Goal: Task Accomplishment & Management: Complete application form

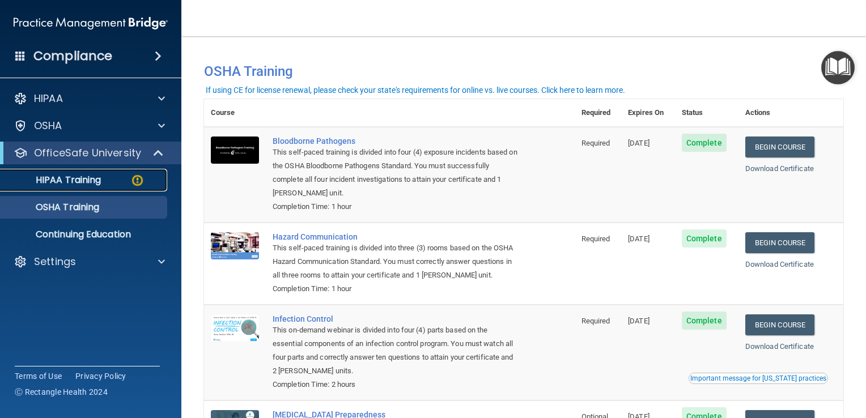
click at [109, 176] on div "HIPAA Training" at bounding box center [84, 180] width 155 height 11
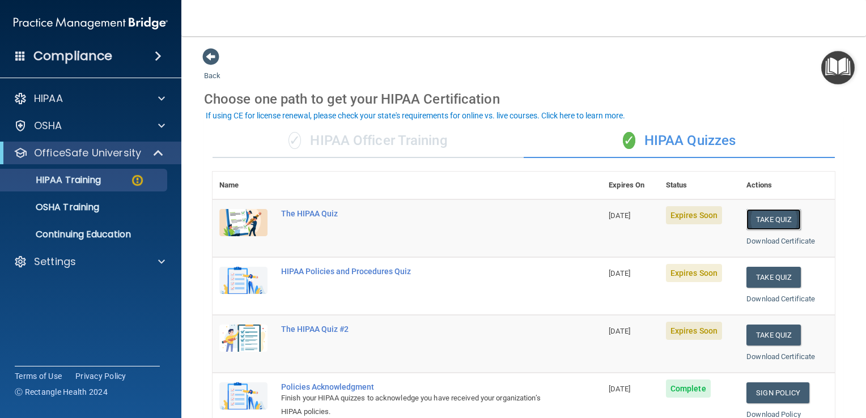
click at [770, 217] on button "Take Quiz" at bounding box center [773, 219] width 54 height 21
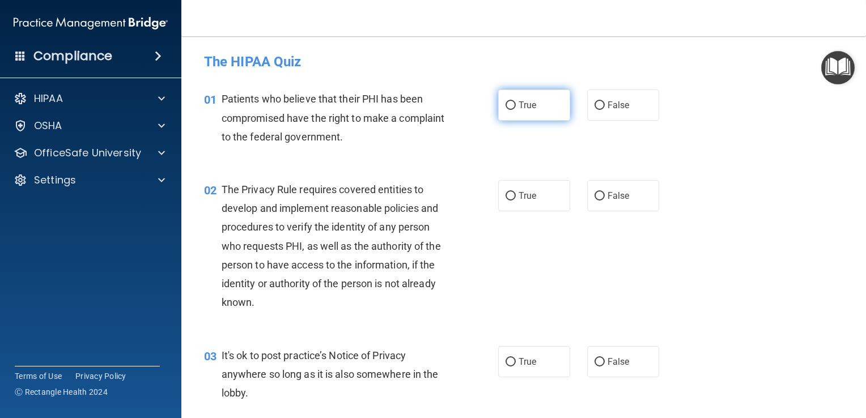
click at [507, 105] on input "True" at bounding box center [511, 105] width 10 height 9
radio input "true"
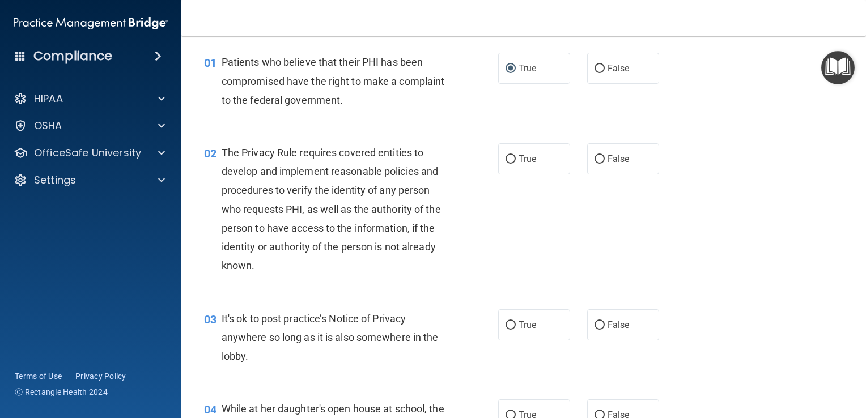
scroll to position [57, 0]
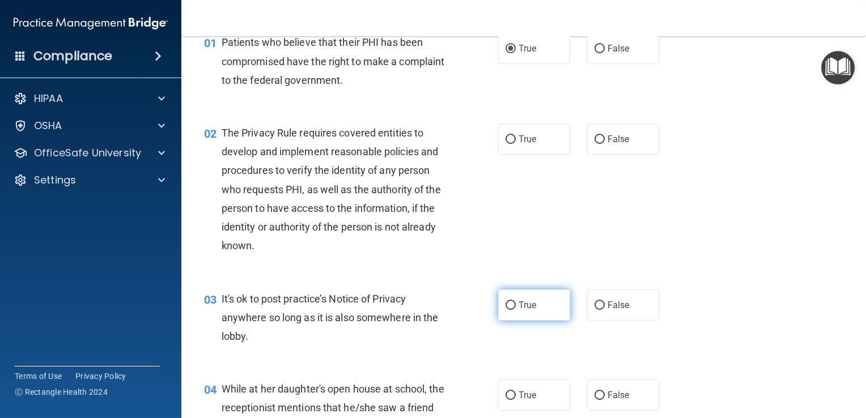
click at [507, 304] on input "True" at bounding box center [511, 306] width 10 height 9
radio input "true"
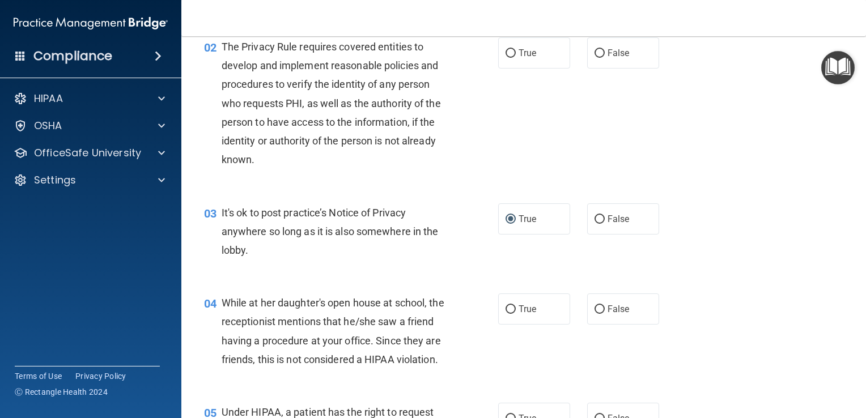
scroll to position [170, 0]
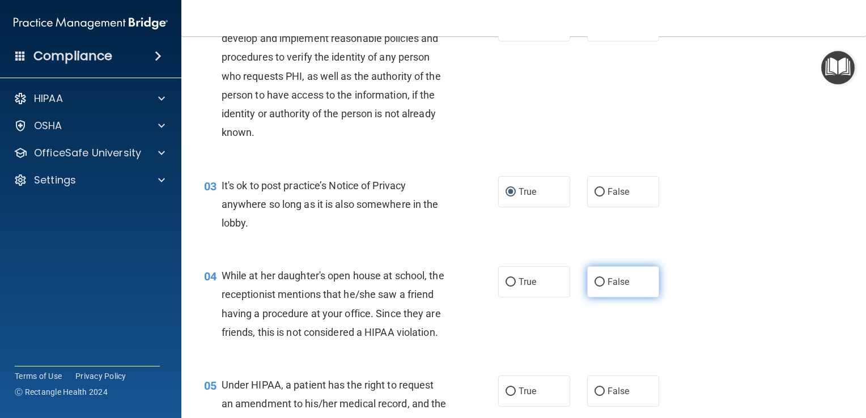
click at [595, 282] on input "False" at bounding box center [600, 282] width 10 height 9
radio input "true"
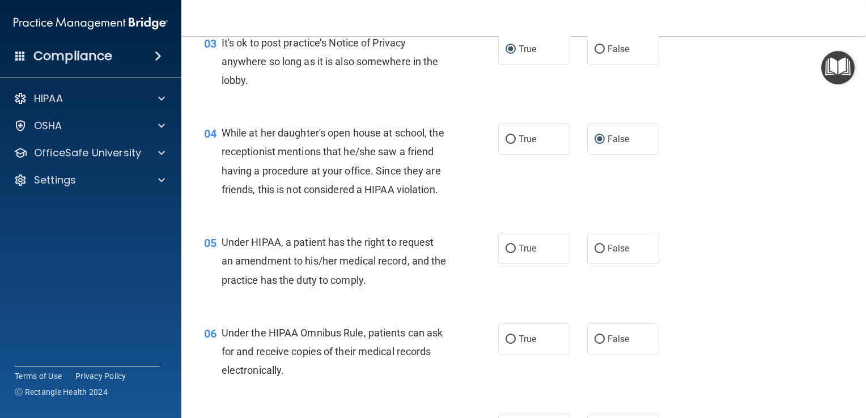
scroll to position [340, 0]
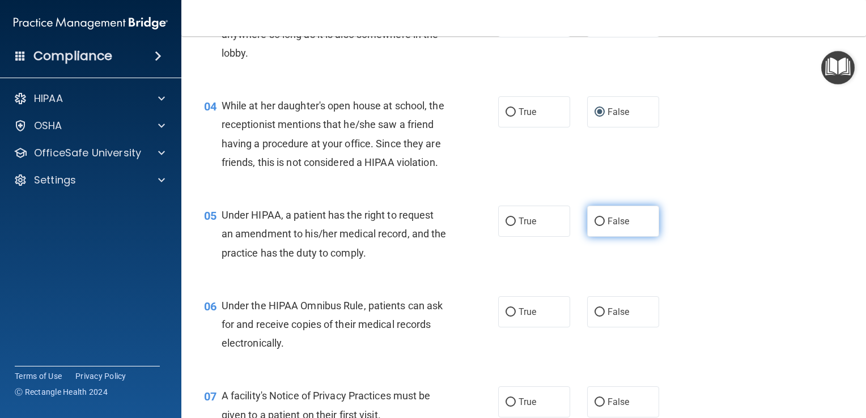
click at [596, 226] on input "False" at bounding box center [600, 222] width 10 height 9
radio input "true"
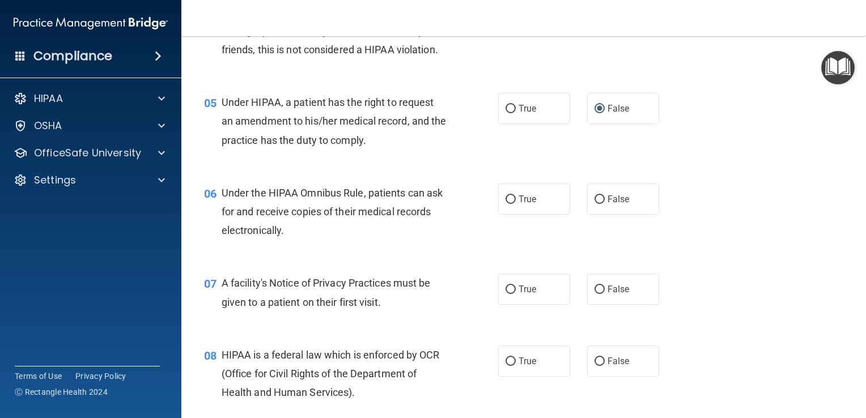
scroll to position [453, 0]
click at [595, 203] on input "False" at bounding box center [600, 199] width 10 height 9
radio input "true"
click at [507, 294] on input "True" at bounding box center [511, 289] width 10 height 9
radio input "true"
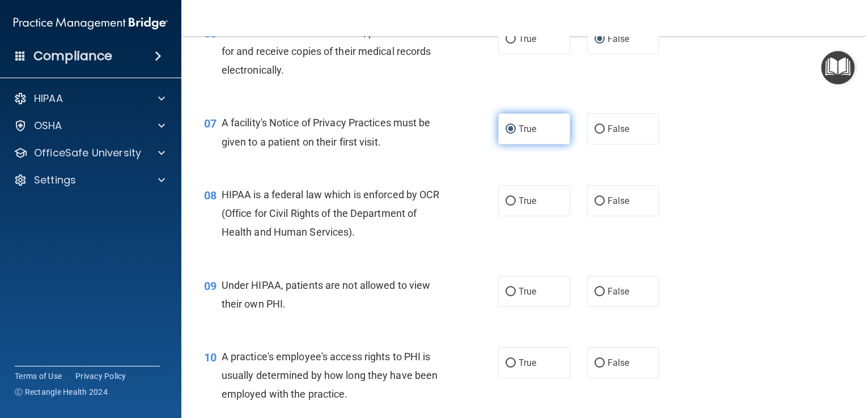
scroll to position [623, 0]
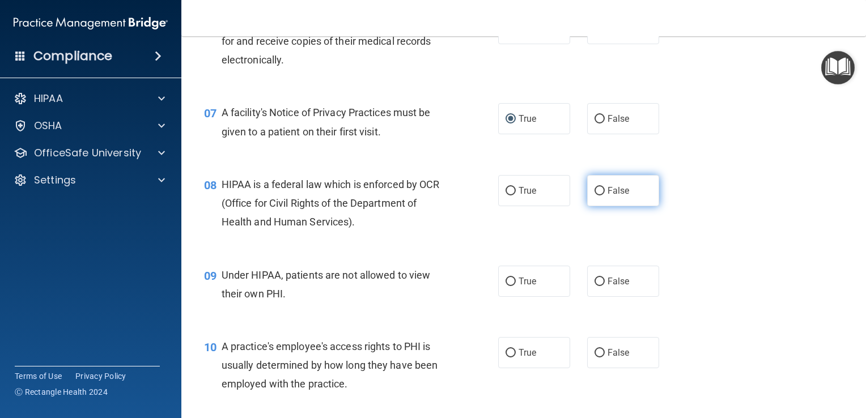
click at [596, 196] on input "False" at bounding box center [600, 191] width 10 height 9
radio input "true"
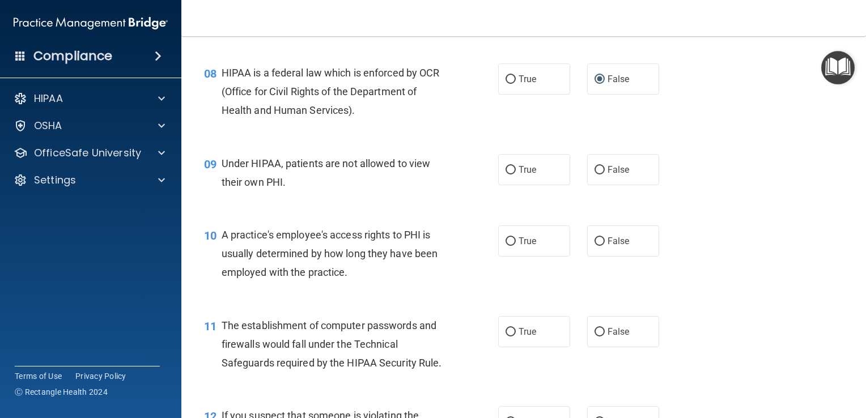
scroll to position [737, 0]
click at [595, 173] on input "False" at bounding box center [600, 168] width 10 height 9
radio input "true"
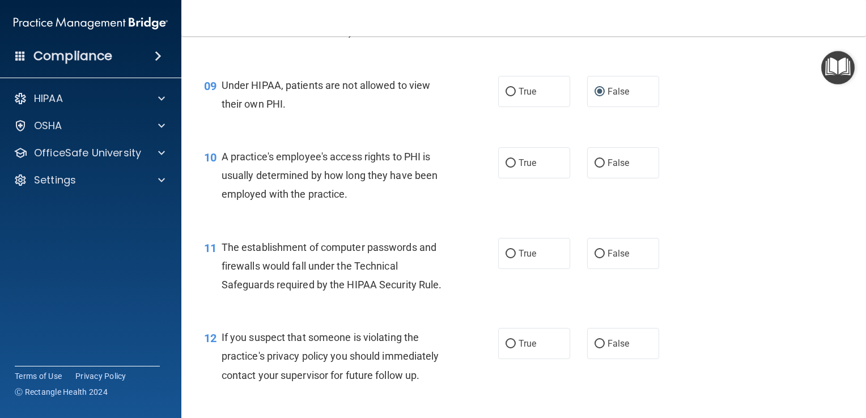
scroll to position [850, 0]
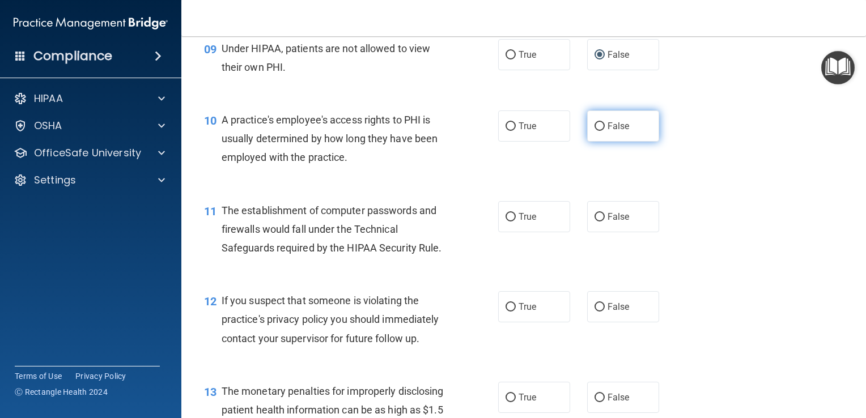
click at [595, 131] on input "False" at bounding box center [600, 126] width 10 height 9
radio input "true"
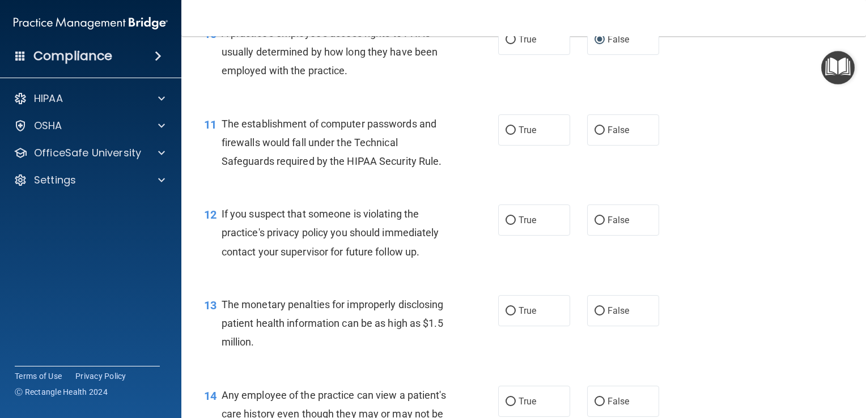
scroll to position [964, 0]
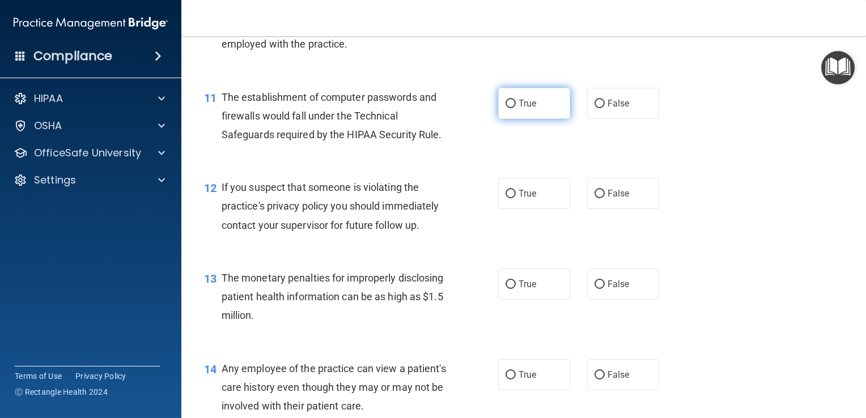
click at [506, 108] on input "True" at bounding box center [511, 104] width 10 height 9
radio input "true"
click at [506, 198] on input "True" at bounding box center [511, 194] width 10 height 9
radio input "true"
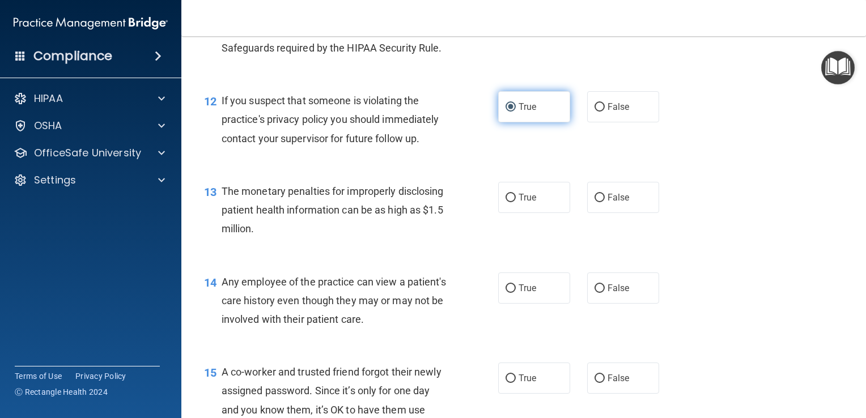
scroll to position [1077, 0]
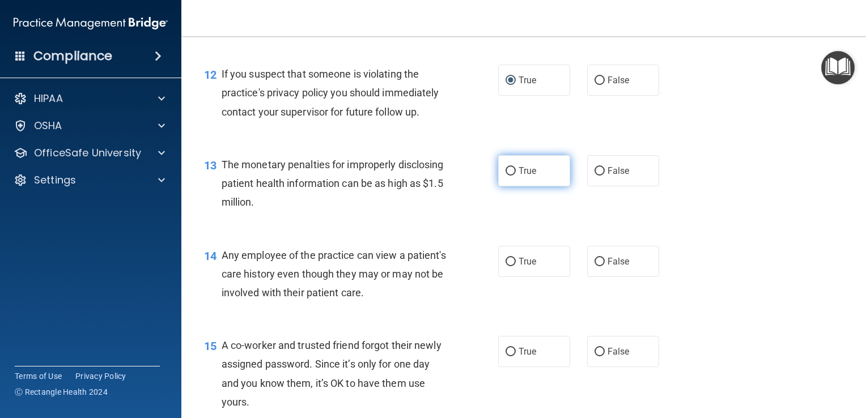
click at [506, 176] on input "True" at bounding box center [511, 171] width 10 height 9
radio input "true"
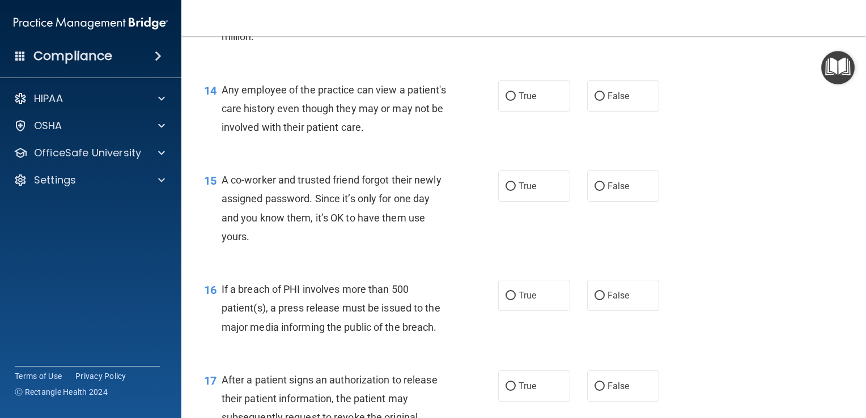
scroll to position [1247, 0]
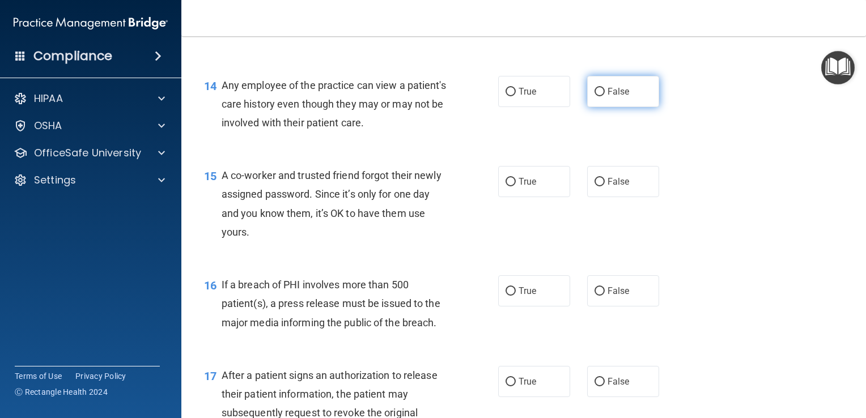
click at [595, 96] on input "False" at bounding box center [600, 92] width 10 height 9
radio input "true"
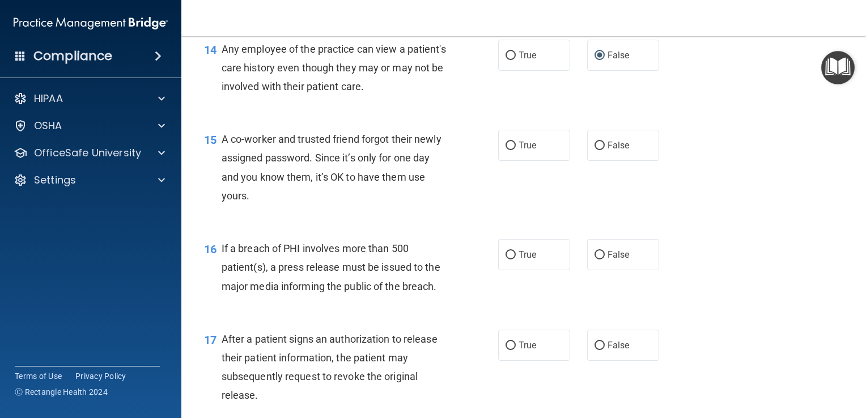
scroll to position [1304, 0]
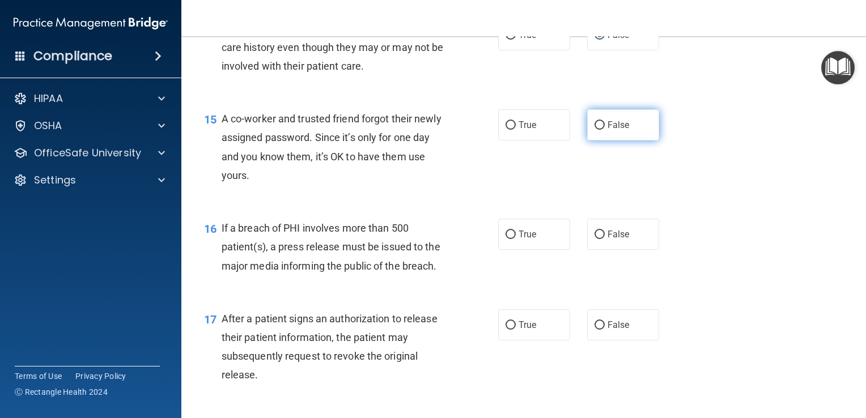
click at [595, 130] on input "False" at bounding box center [600, 125] width 10 height 9
radio input "true"
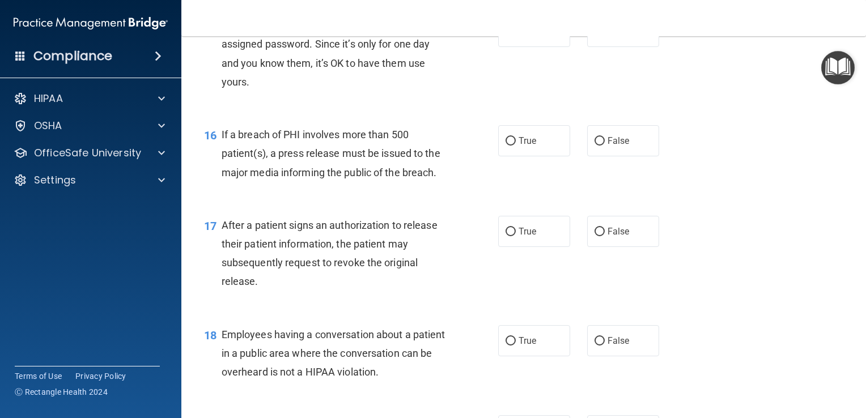
scroll to position [1417, 0]
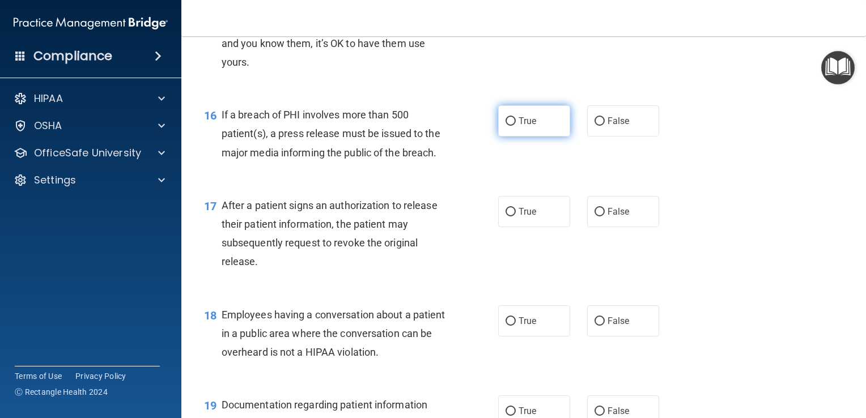
click at [506, 126] on input "True" at bounding box center [511, 121] width 10 height 9
radio input "true"
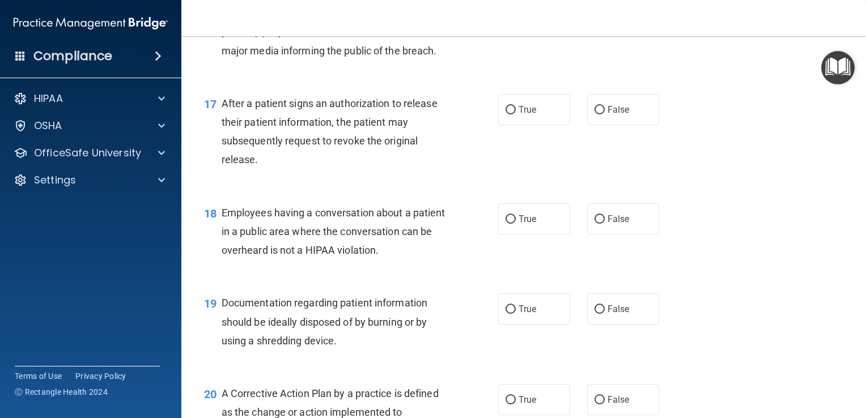
scroll to position [1530, 0]
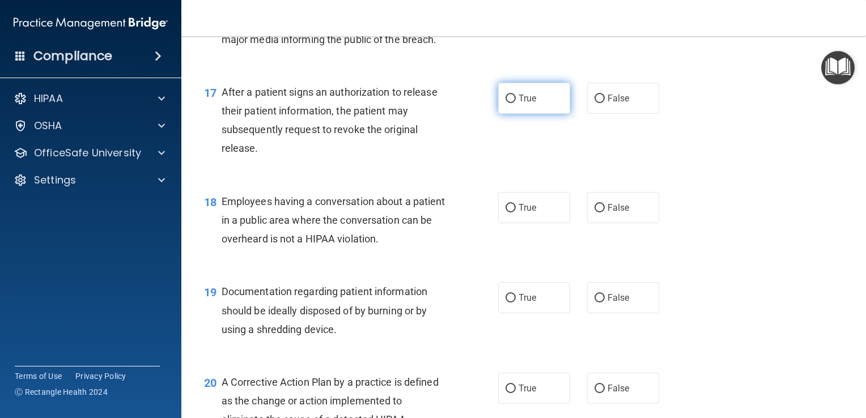
click at [506, 103] on input "True" at bounding box center [511, 99] width 10 height 9
radio input "true"
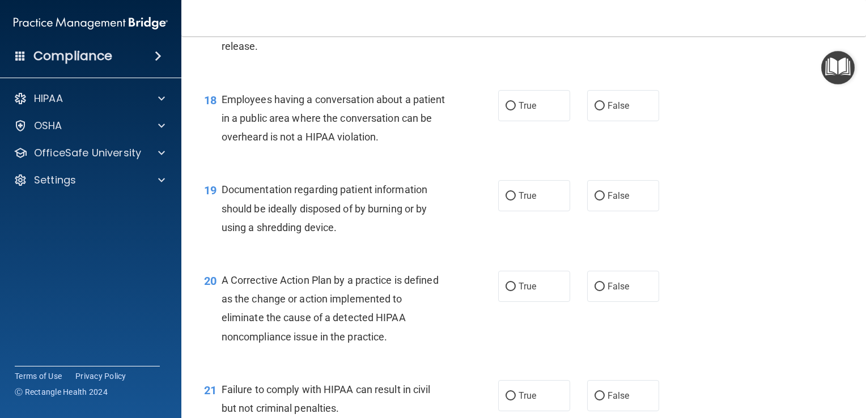
scroll to position [1644, 0]
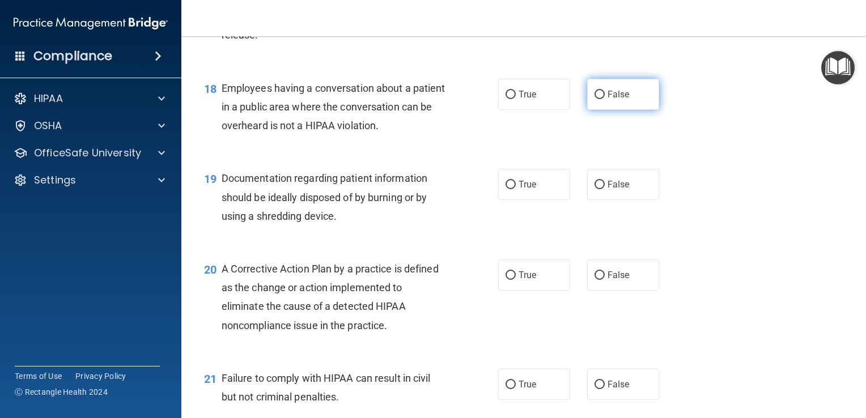
click at [595, 99] on input "False" at bounding box center [600, 95] width 10 height 9
radio input "true"
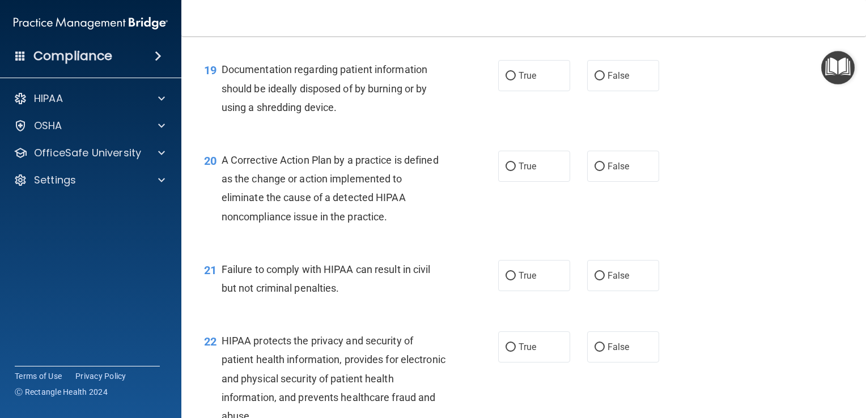
scroll to position [1757, 0]
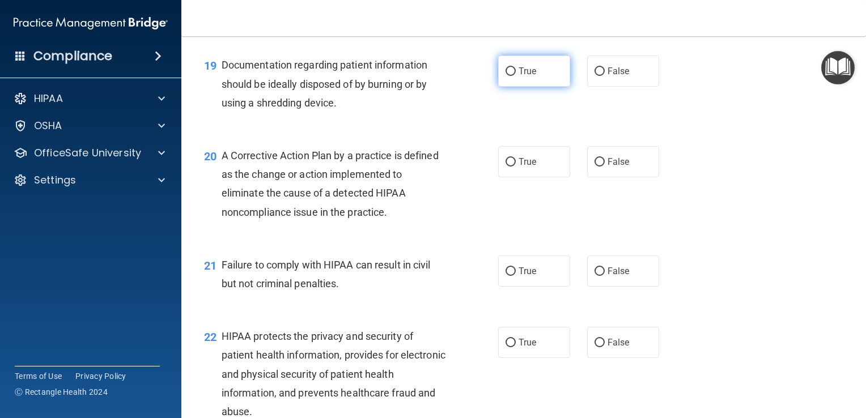
click at [506, 76] on input "True" at bounding box center [511, 71] width 10 height 9
radio input "true"
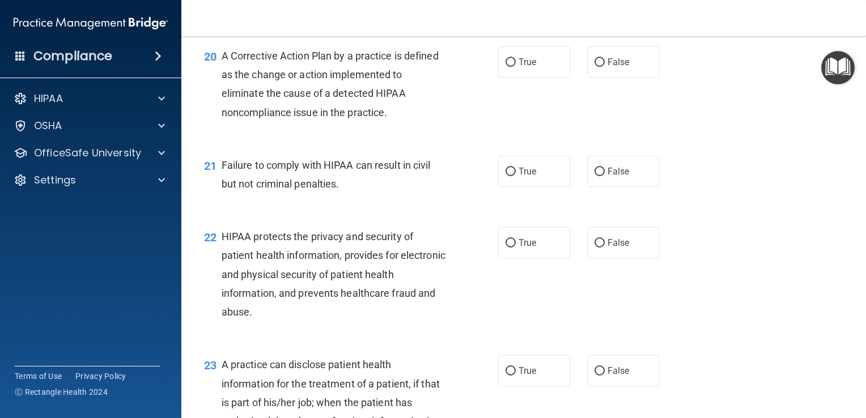
scroll to position [1870, 0]
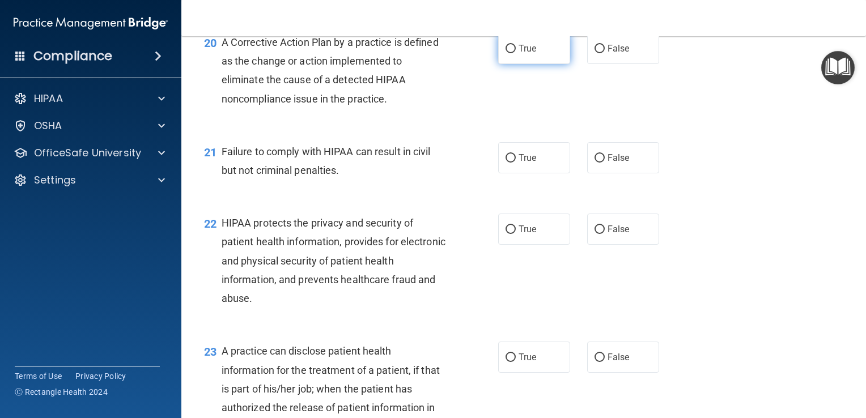
click at [506, 53] on input "True" at bounding box center [511, 49] width 10 height 9
radio input "true"
click at [507, 163] on input "True" at bounding box center [511, 158] width 10 height 9
radio input "true"
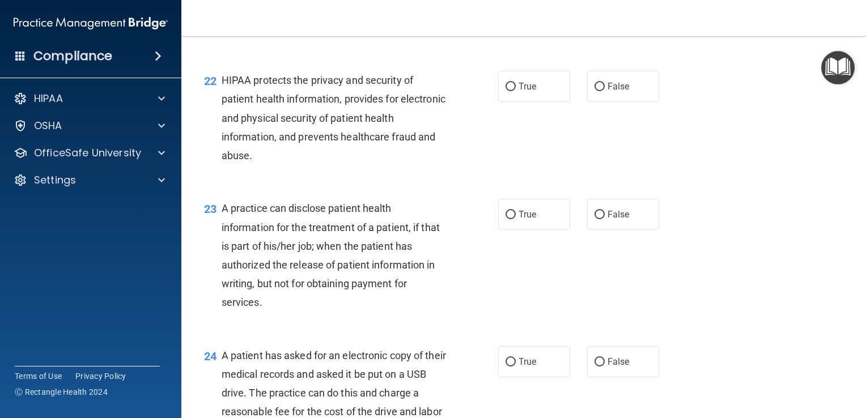
scroll to position [2040, 0]
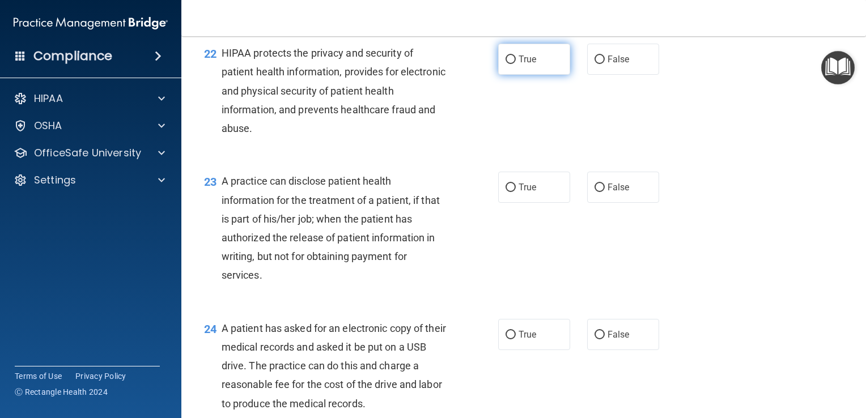
click at [506, 64] on input "True" at bounding box center [511, 60] width 10 height 9
radio input "true"
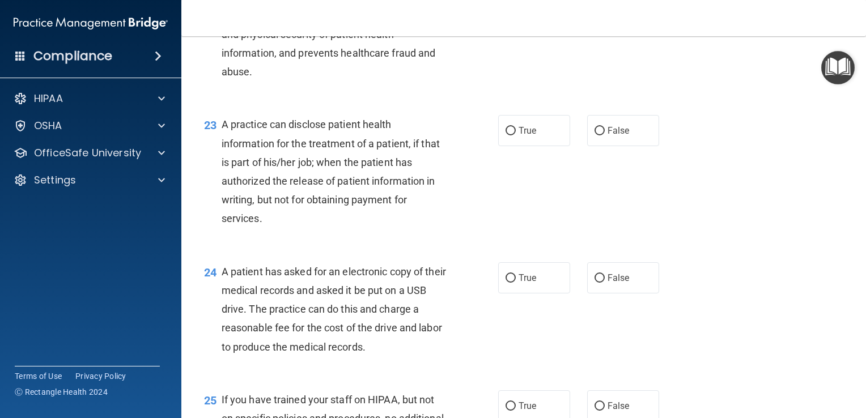
scroll to position [2154, 0]
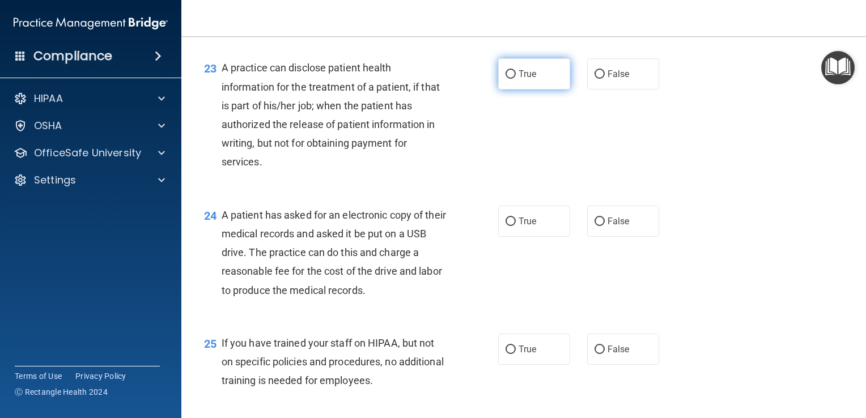
click at [506, 79] on input "True" at bounding box center [511, 74] width 10 height 9
radio input "true"
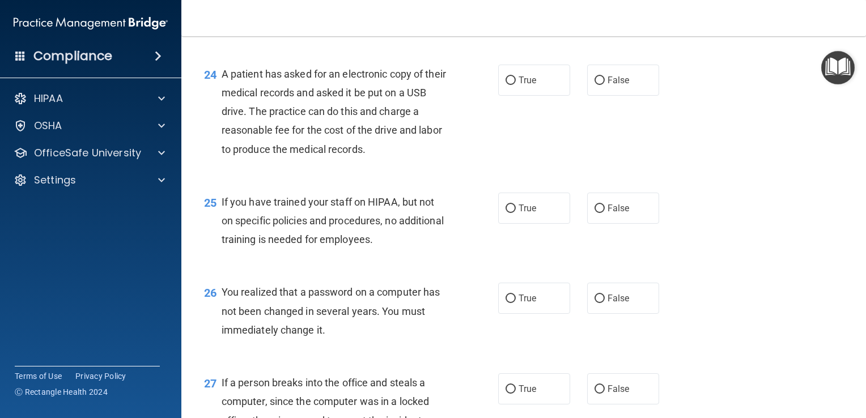
scroll to position [2324, 0]
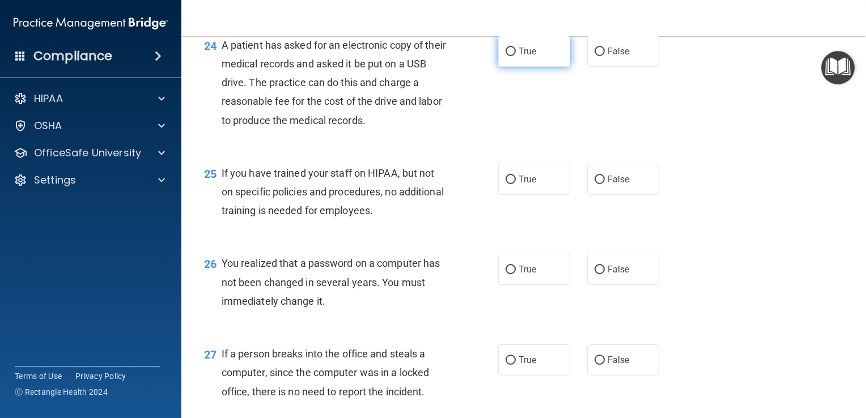
click at [506, 56] on input "True" at bounding box center [511, 52] width 10 height 9
radio input "true"
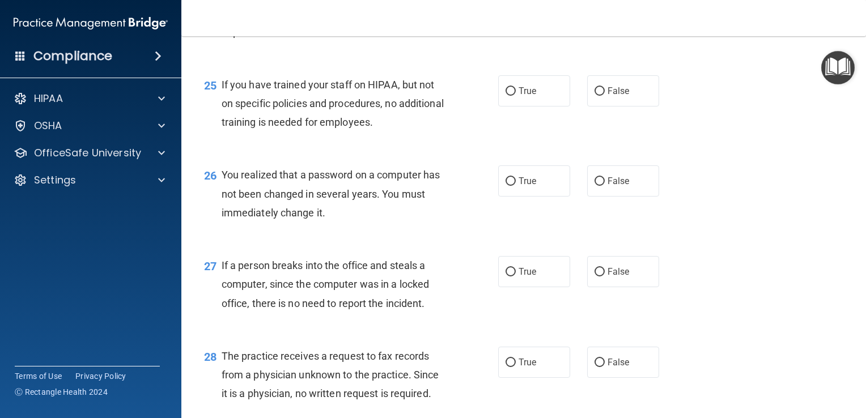
scroll to position [2437, 0]
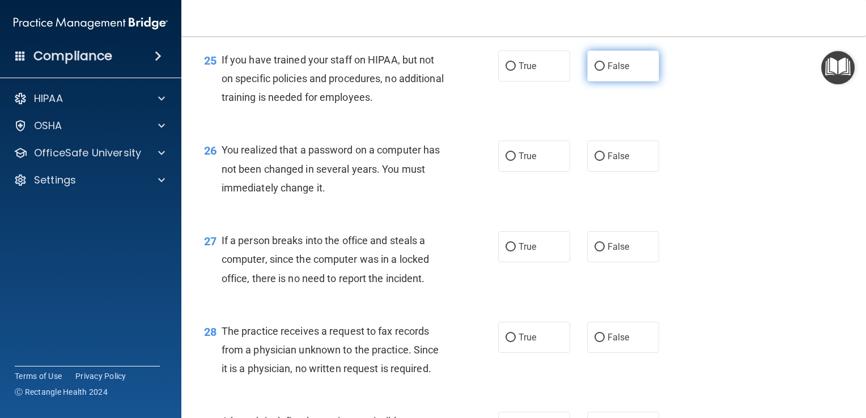
click at [597, 71] on input "False" at bounding box center [600, 66] width 10 height 9
radio input "true"
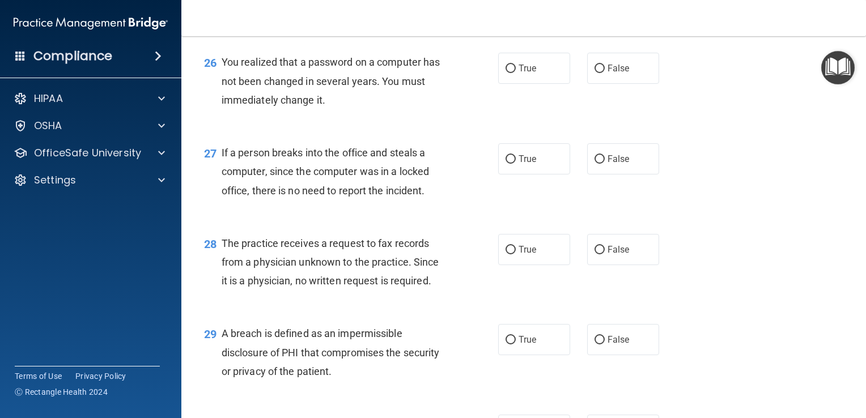
scroll to position [2551, 0]
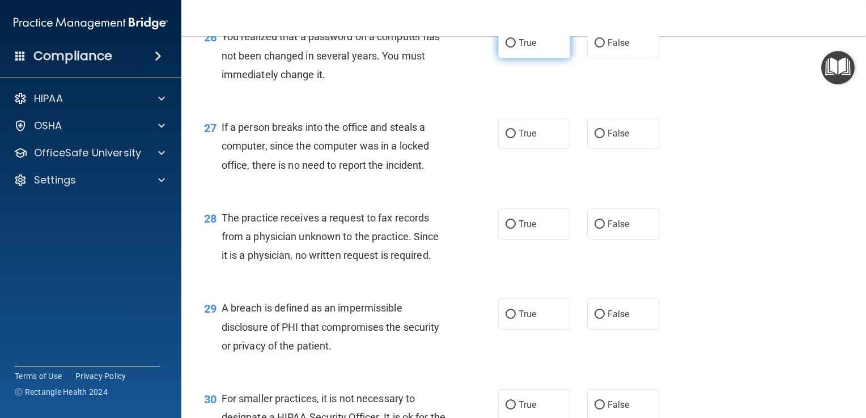
click at [506, 48] on input "True" at bounding box center [511, 43] width 10 height 9
radio input "true"
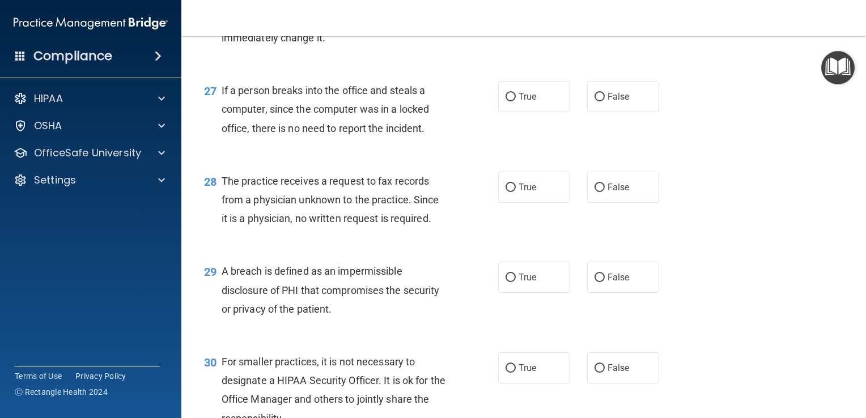
scroll to position [2607, 0]
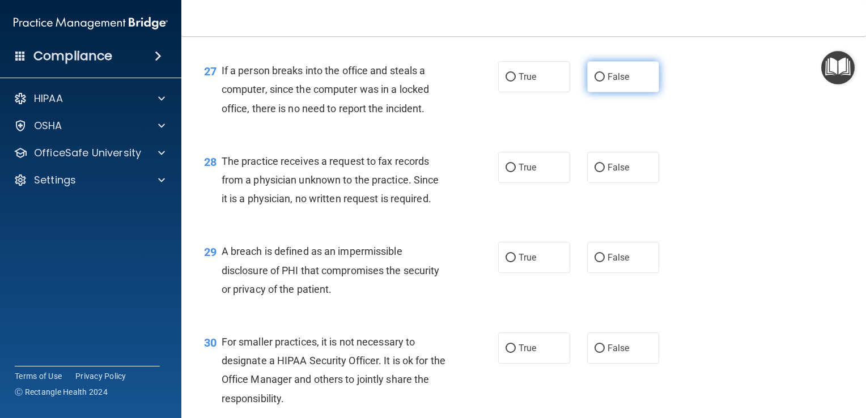
click at [595, 82] on input "False" at bounding box center [600, 77] width 10 height 9
radio input "true"
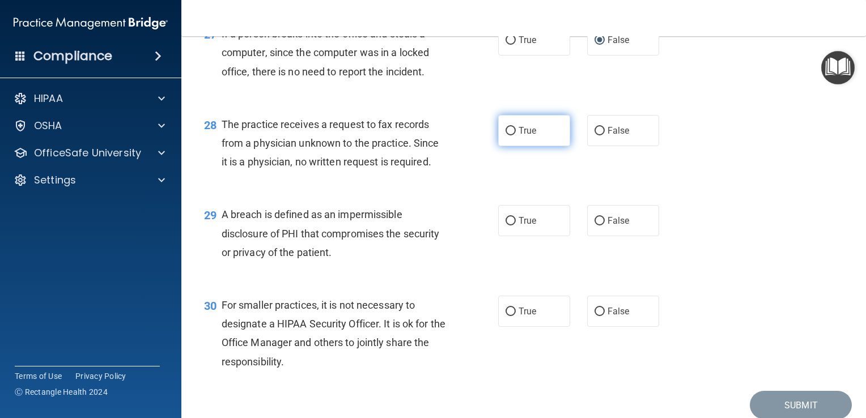
scroll to position [2664, 0]
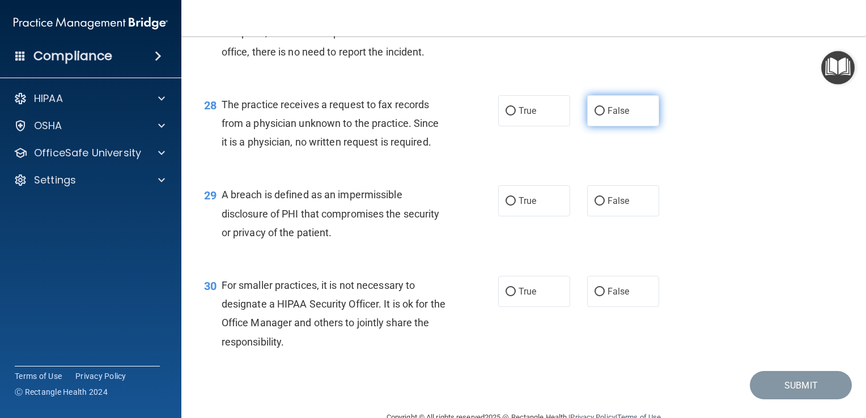
click at [595, 116] on input "False" at bounding box center [600, 111] width 10 height 9
radio input "true"
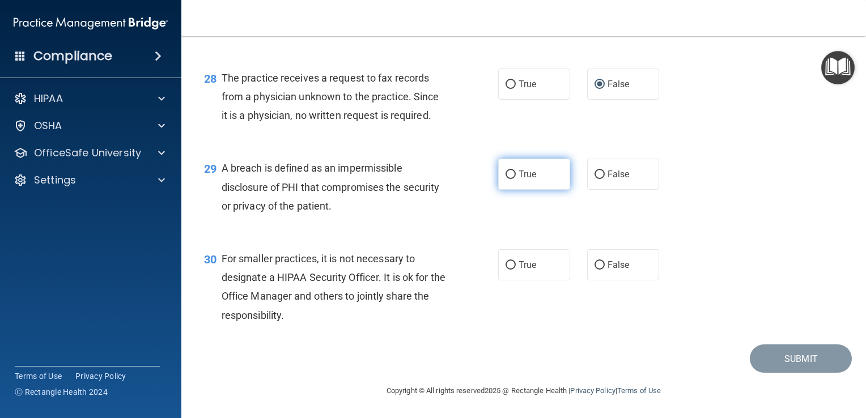
click at [506, 173] on input "True" at bounding box center [511, 175] width 10 height 9
radio input "true"
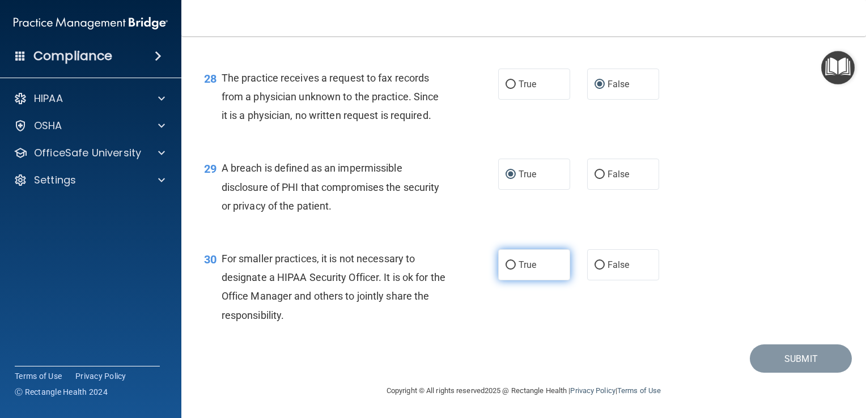
click at [506, 262] on input "True" at bounding box center [511, 265] width 10 height 9
radio input "true"
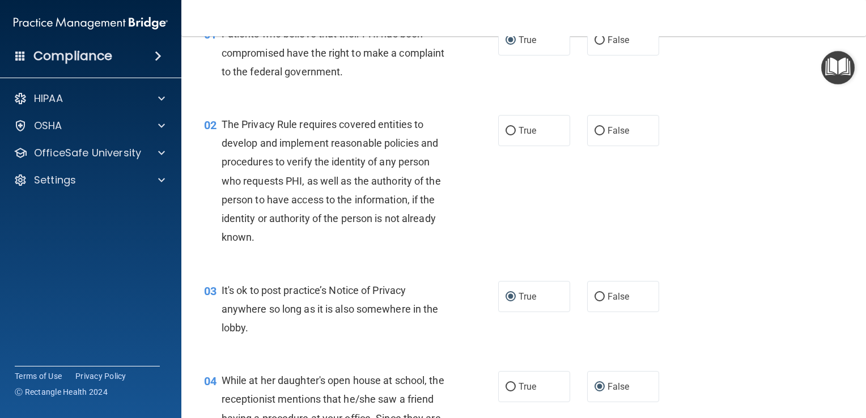
scroll to position [65, 0]
click at [506, 130] on input "True" at bounding box center [511, 132] width 10 height 9
radio input "true"
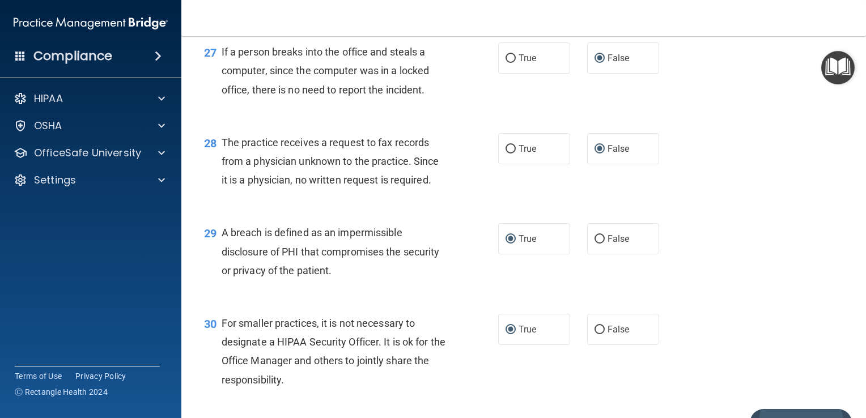
scroll to position [2664, 0]
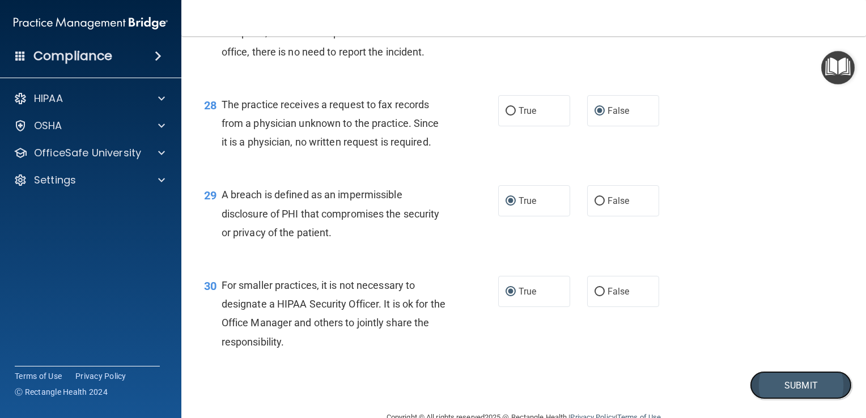
click at [780, 400] on button "Submit" at bounding box center [801, 385] width 102 height 29
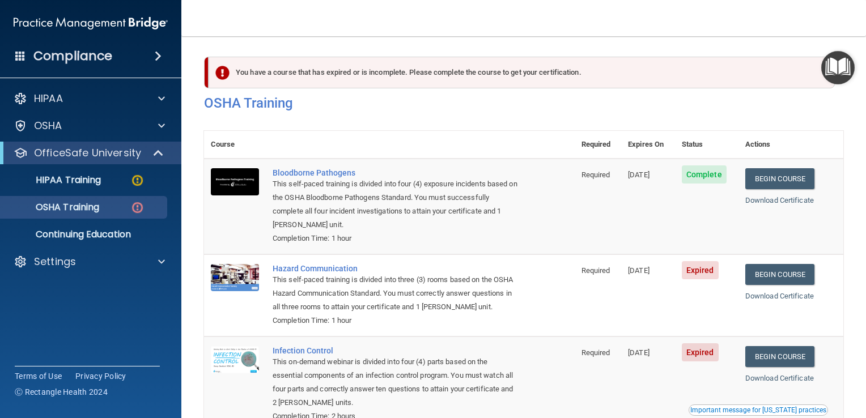
scroll to position [156, 0]
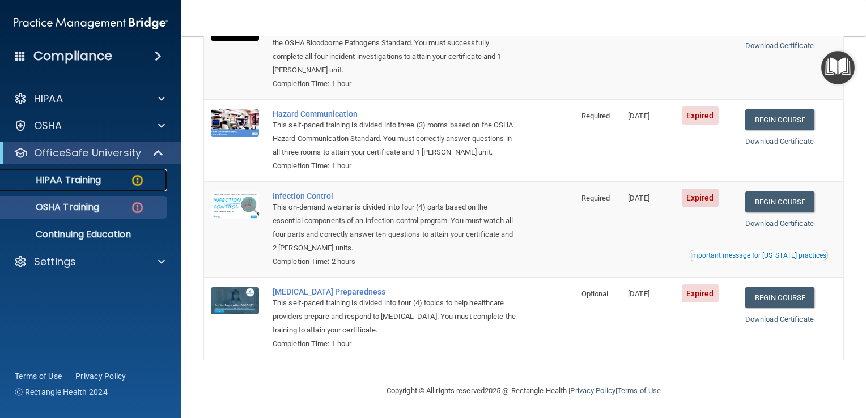
click at [118, 184] on div "HIPAA Training" at bounding box center [84, 180] width 155 height 11
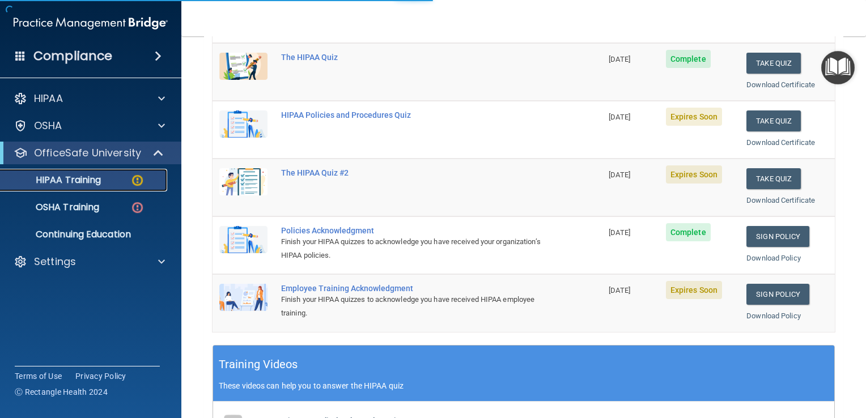
scroll to position [432, 0]
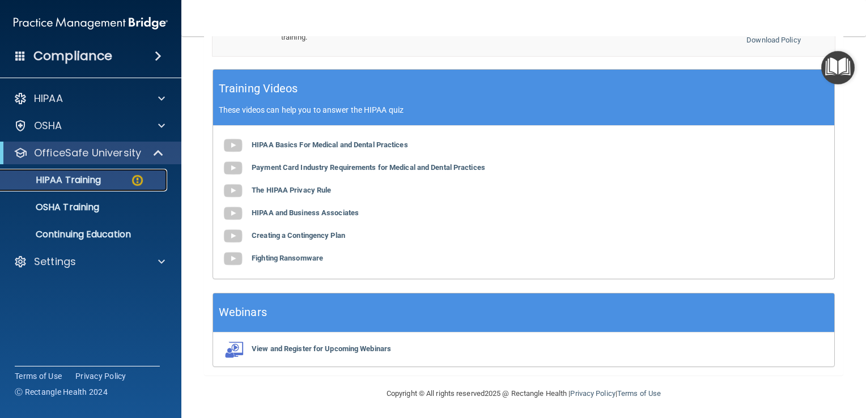
click at [116, 178] on div "HIPAA Training" at bounding box center [84, 180] width 155 height 11
click at [147, 151] on div at bounding box center [159, 153] width 28 height 14
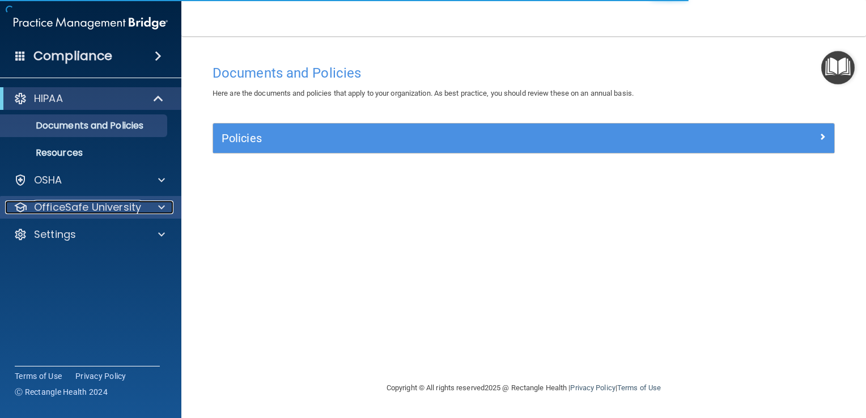
click at [162, 207] on span at bounding box center [161, 208] width 7 height 14
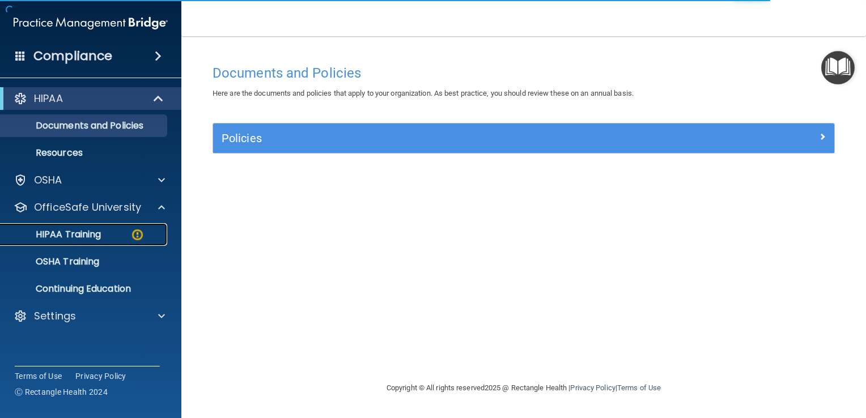
click at [139, 232] on img at bounding box center [137, 235] width 14 height 14
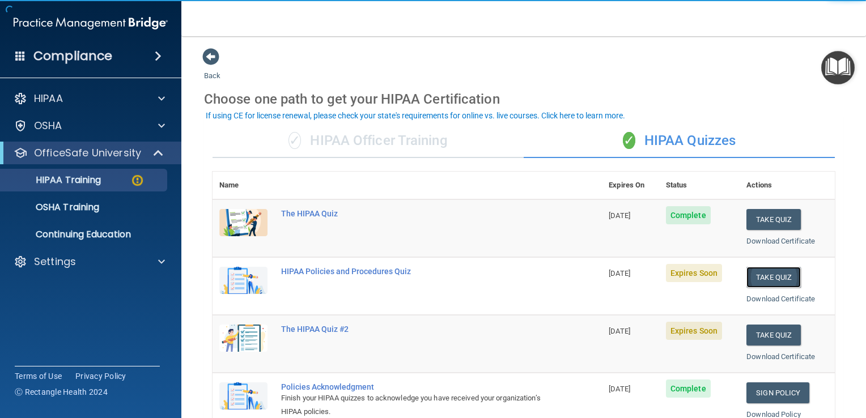
click at [770, 277] on button "Take Quiz" at bounding box center [773, 277] width 54 height 21
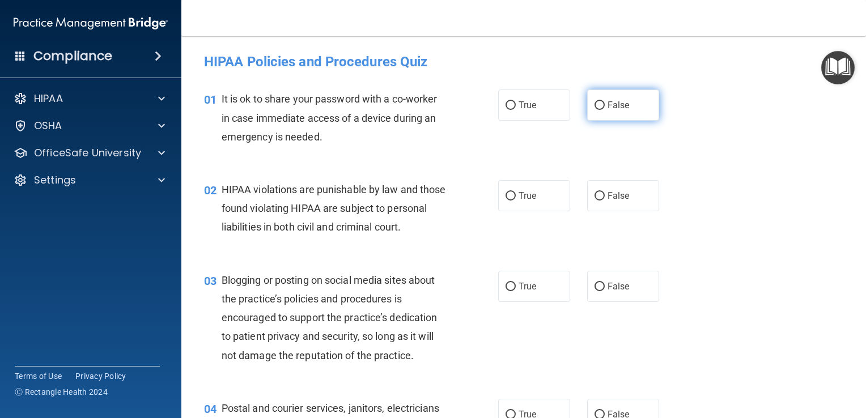
click at [596, 104] on input "False" at bounding box center [600, 105] width 10 height 9
radio input "true"
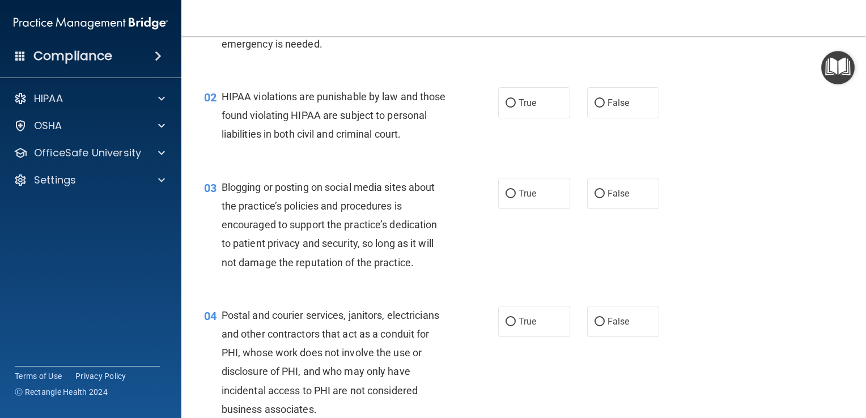
scroll to position [113, 0]
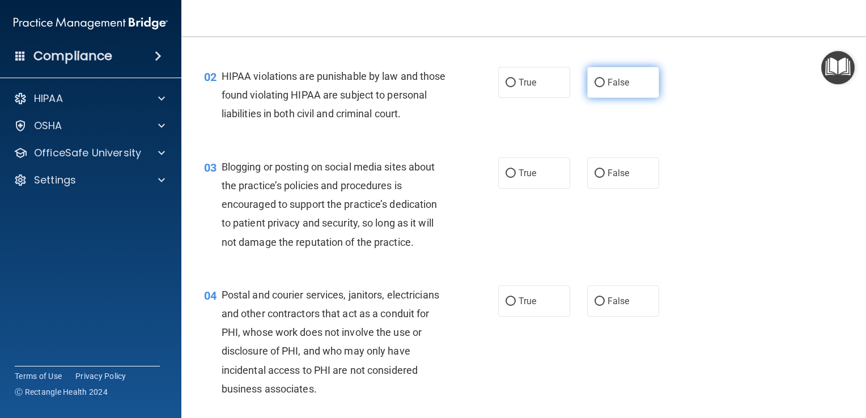
click at [588, 85] on label "False" at bounding box center [623, 82] width 72 height 31
click at [595, 85] on input "False" at bounding box center [600, 83] width 10 height 9
radio input "true"
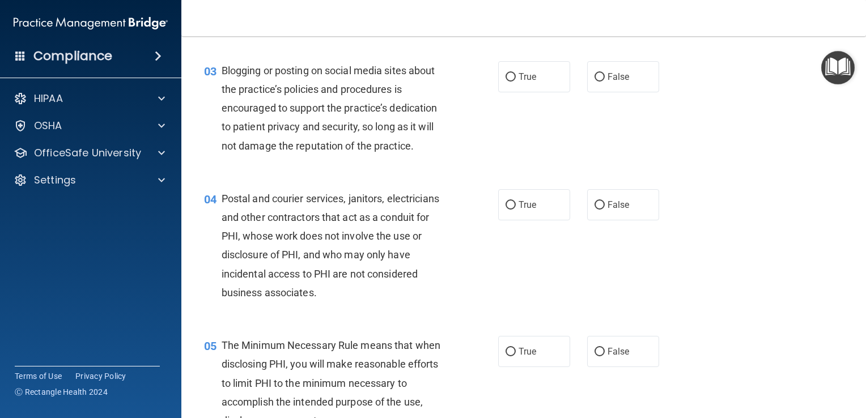
scroll to position [227, 0]
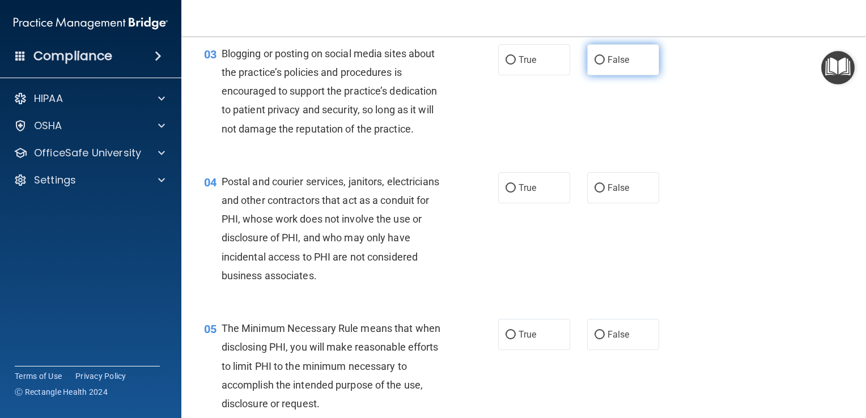
click at [595, 65] on input "False" at bounding box center [600, 60] width 10 height 9
radio input "true"
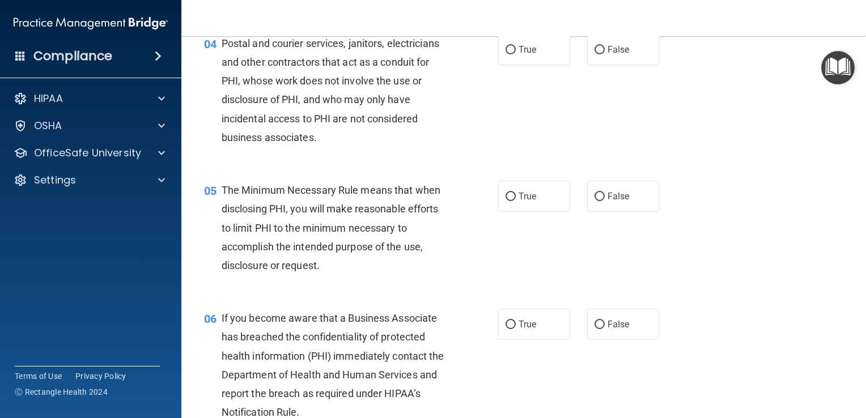
scroll to position [340, 0]
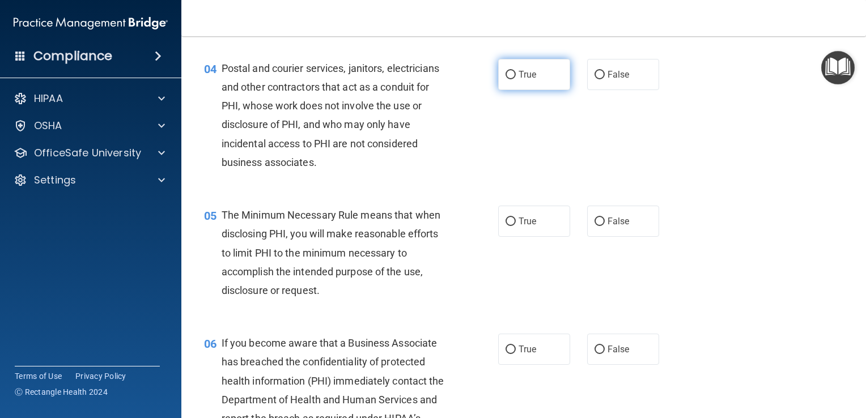
click at [506, 79] on input "True" at bounding box center [511, 75] width 10 height 9
radio input "true"
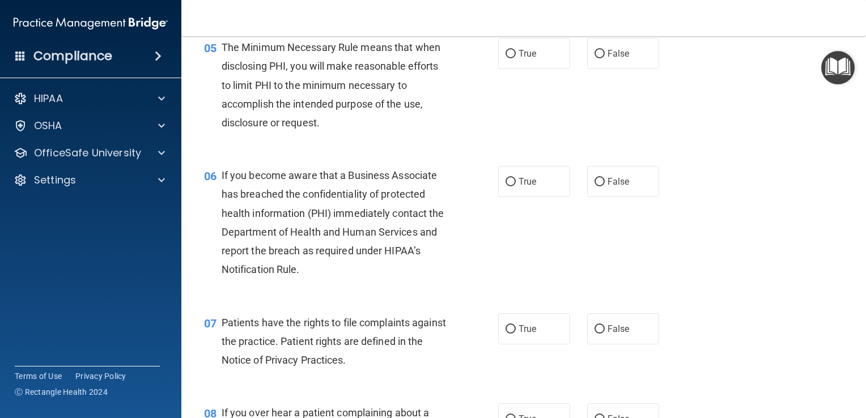
scroll to position [510, 0]
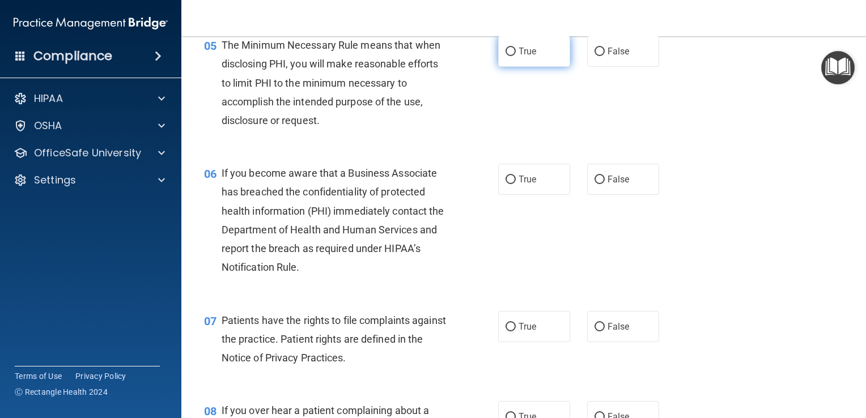
click at [507, 56] on input "True" at bounding box center [511, 52] width 10 height 9
radio input "true"
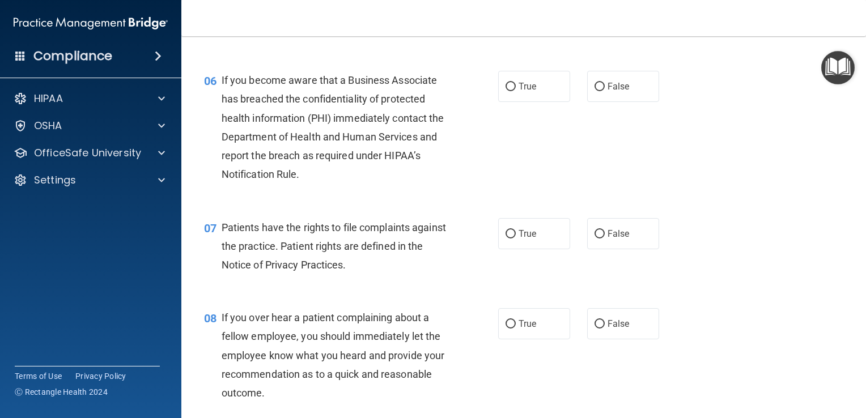
scroll to position [623, 0]
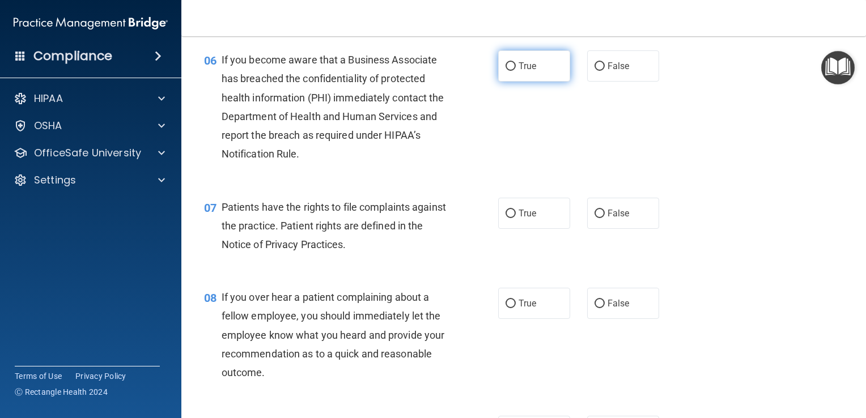
click at [506, 71] on input "True" at bounding box center [511, 66] width 10 height 9
radio input "true"
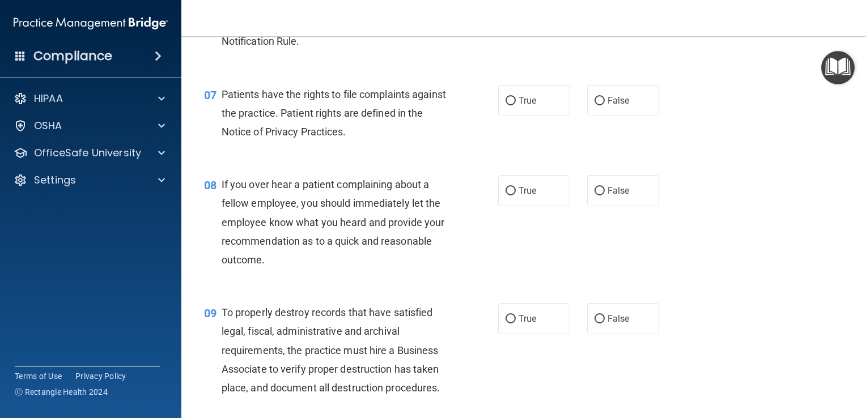
scroll to position [737, 0]
click at [507, 105] on input "True" at bounding box center [511, 100] width 10 height 9
radio input "true"
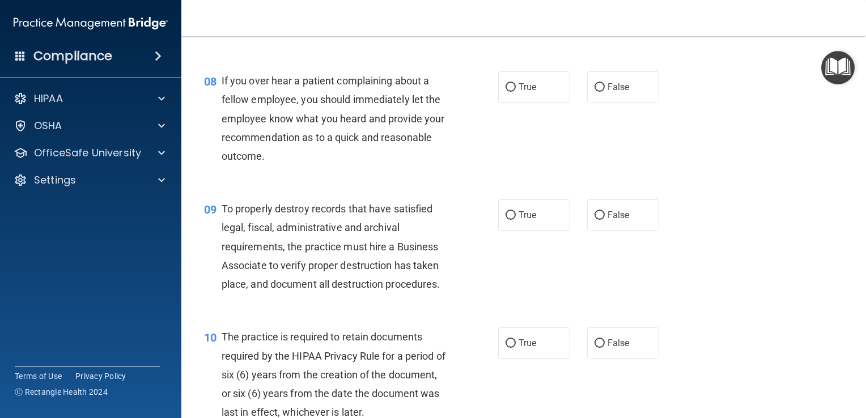
scroll to position [850, 0]
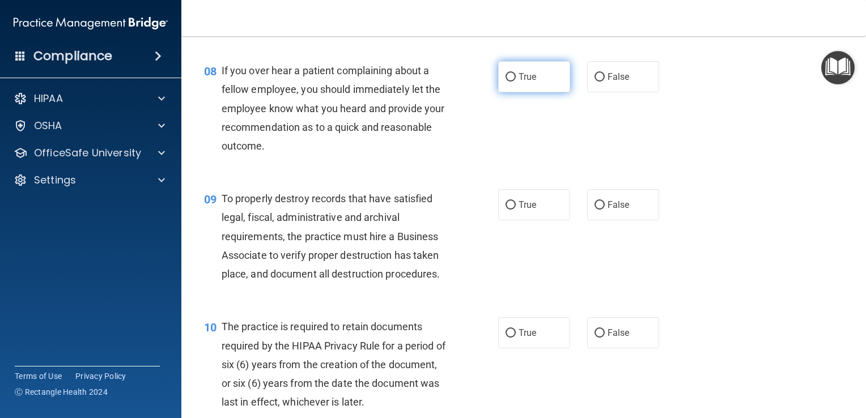
drag, startPoint x: 506, startPoint y: 96, endPoint x: 501, endPoint y: 110, distance: 14.3
click at [506, 82] on input "True" at bounding box center [511, 77] width 10 height 9
radio input "true"
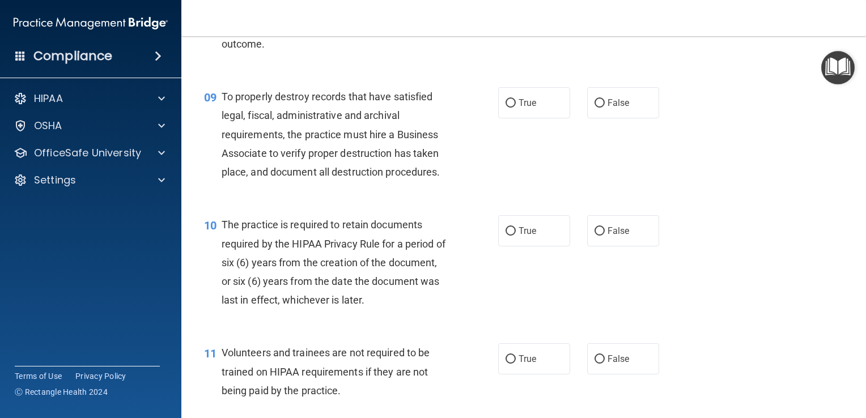
scroll to position [964, 0]
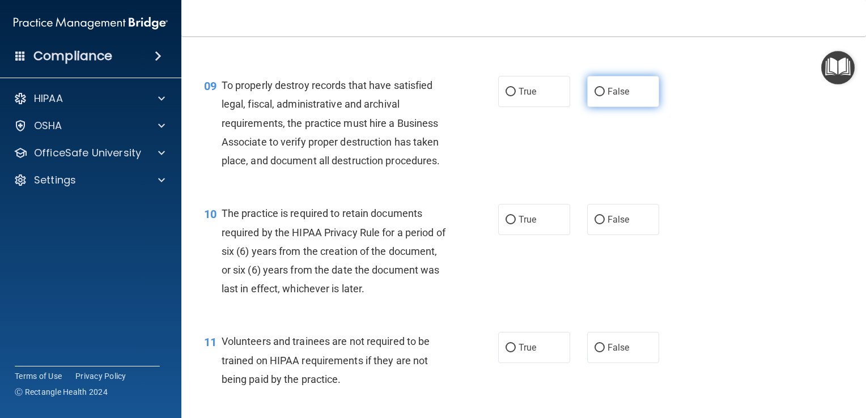
click at [595, 96] on input "False" at bounding box center [600, 92] width 10 height 9
radio input "true"
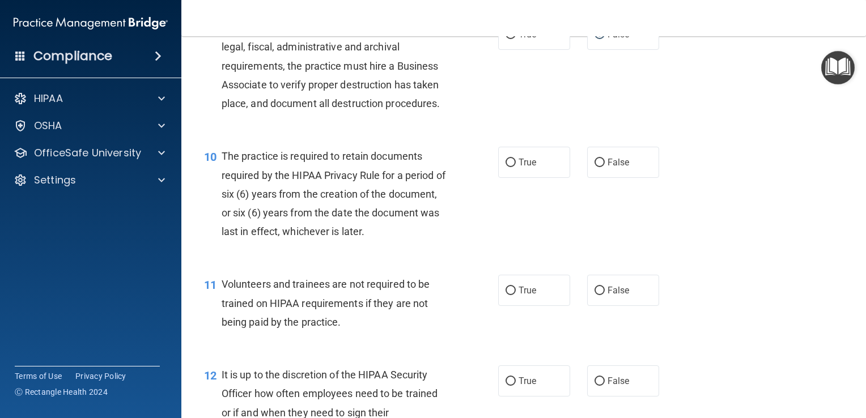
scroll to position [1077, 0]
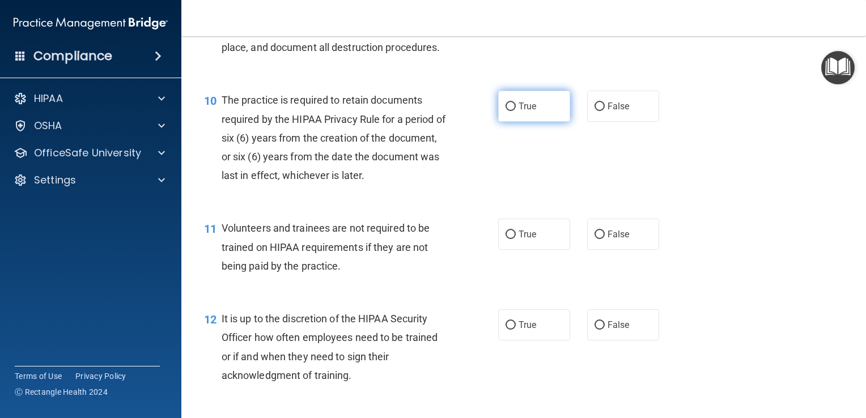
click at [506, 111] on input "True" at bounding box center [511, 107] width 10 height 9
radio input "true"
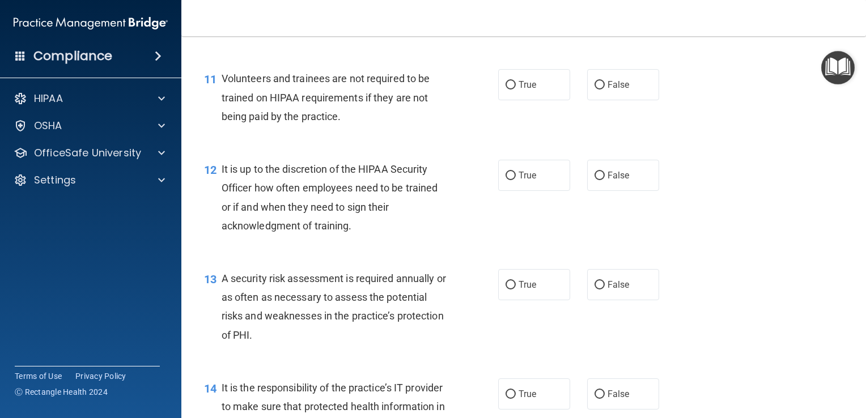
scroll to position [1247, 0]
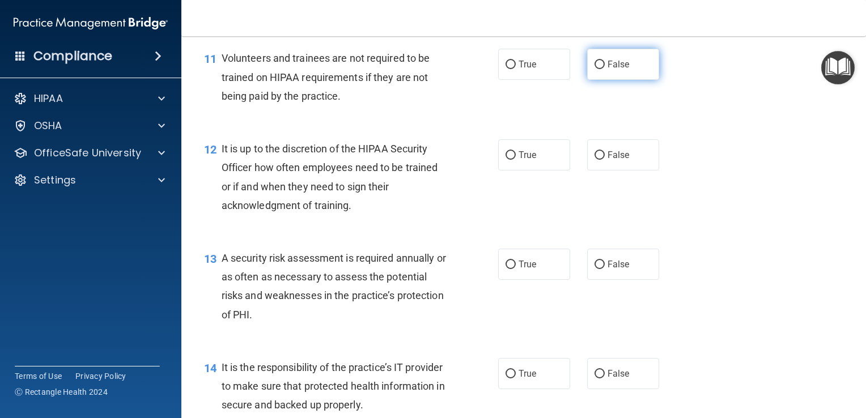
click at [595, 69] on input "False" at bounding box center [600, 65] width 10 height 9
radio input "true"
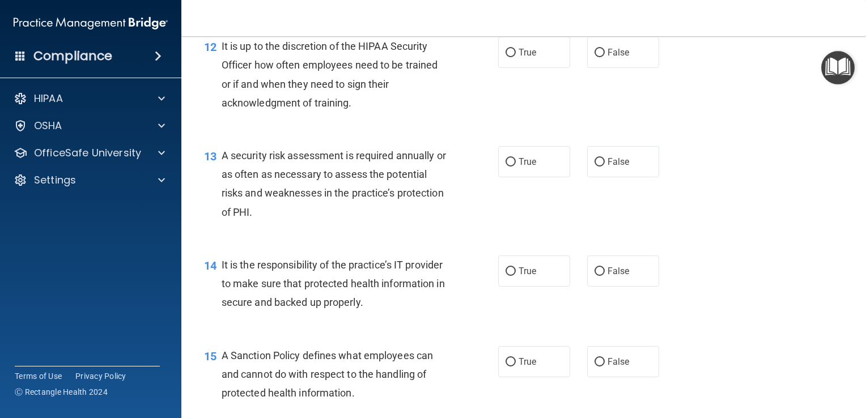
scroll to position [1360, 0]
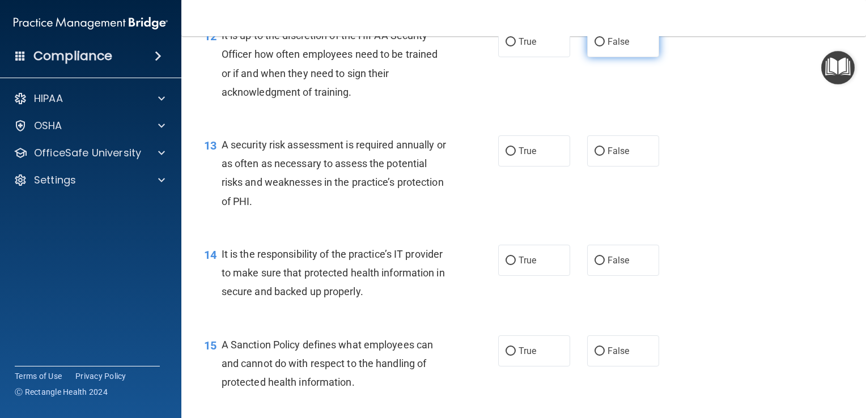
click at [596, 46] on input "False" at bounding box center [600, 42] width 10 height 9
radio input "true"
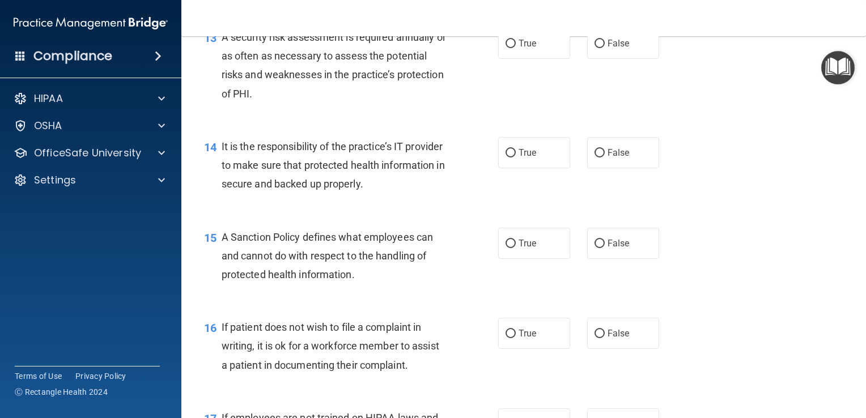
scroll to position [1474, 0]
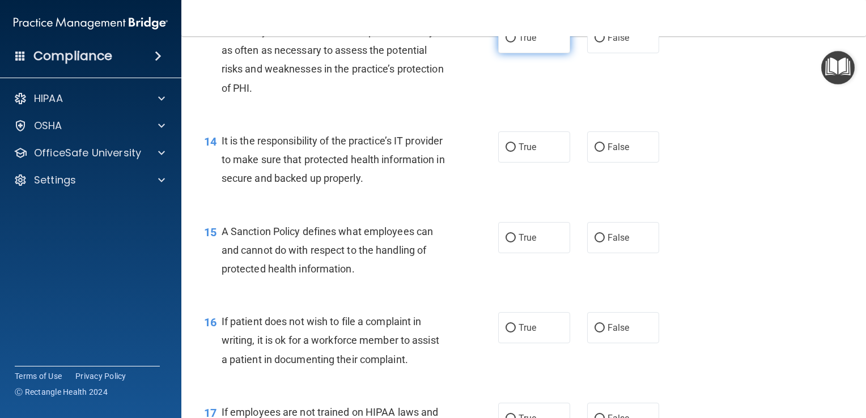
click at [506, 43] on input "True" at bounding box center [511, 38] width 10 height 9
radio input "true"
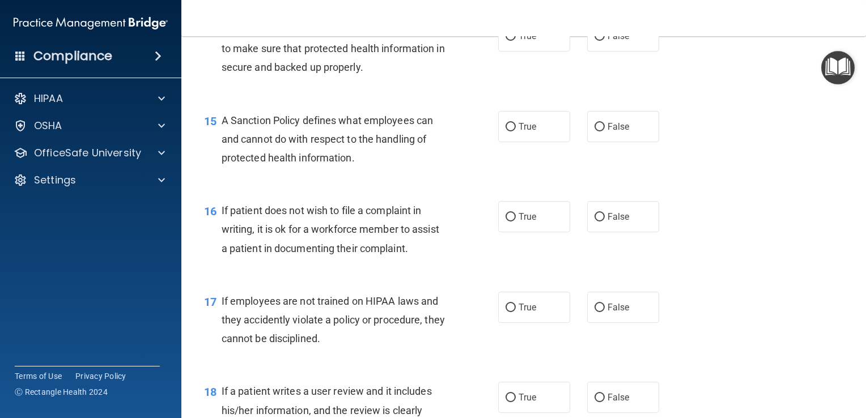
scroll to position [1587, 0]
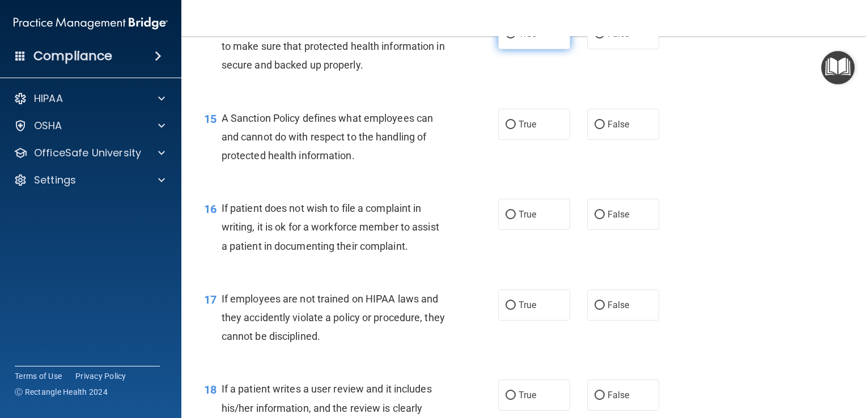
click at [506, 39] on input "True" at bounding box center [511, 34] width 10 height 9
radio input "true"
click at [510, 129] on input "True" at bounding box center [511, 125] width 10 height 9
radio input "true"
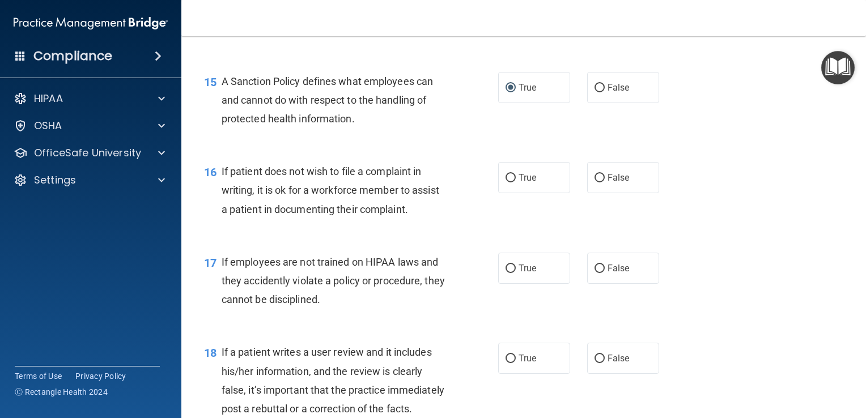
scroll to position [1644, 0]
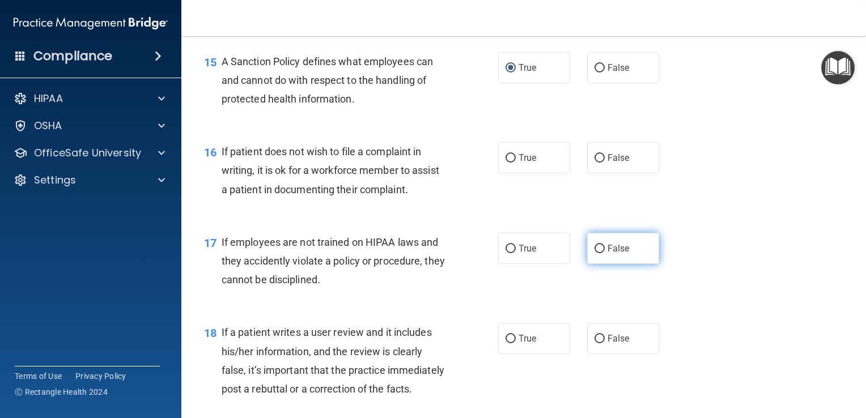
click at [598, 253] on input "False" at bounding box center [600, 249] width 10 height 9
radio input "true"
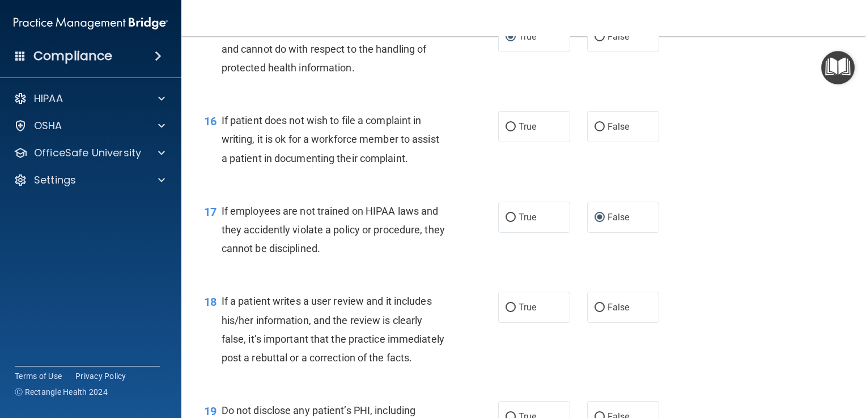
scroll to position [1700, 0]
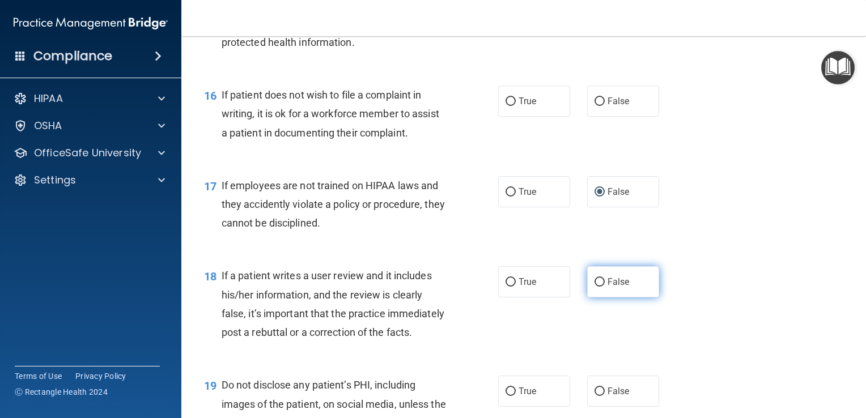
click at [595, 287] on input "False" at bounding box center [600, 282] width 10 height 9
radio input "true"
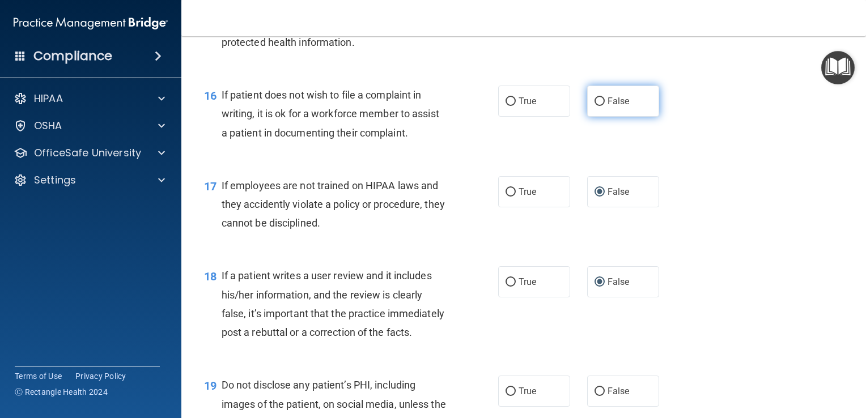
click at [595, 106] on input "False" at bounding box center [600, 101] width 10 height 9
radio input "true"
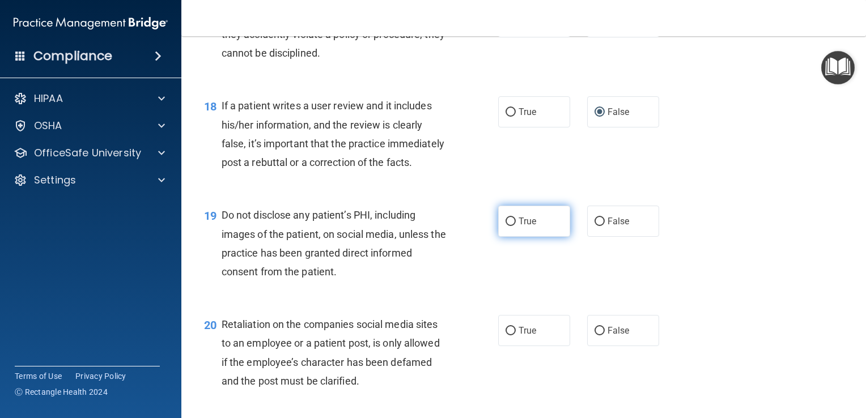
scroll to position [1927, 0]
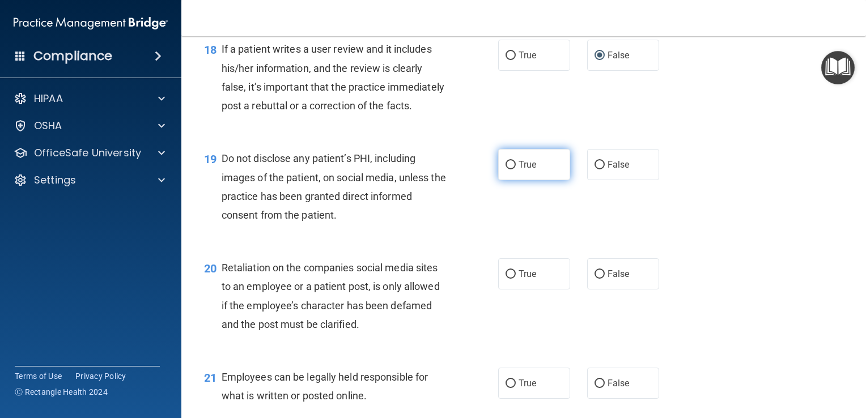
click at [506, 169] on input "True" at bounding box center [511, 165] width 10 height 9
radio input "true"
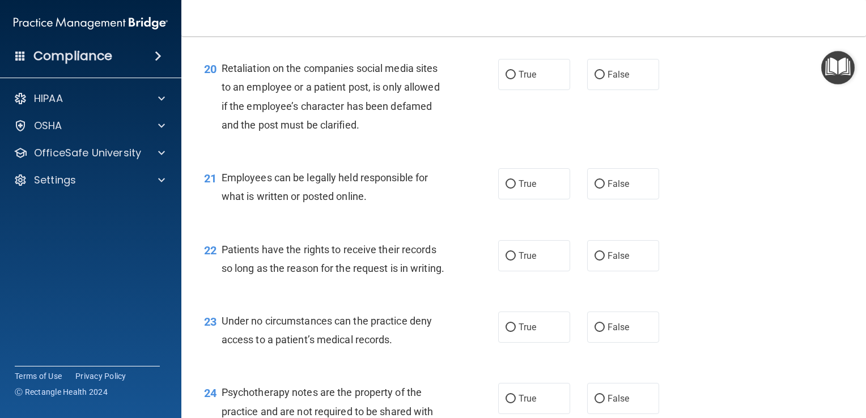
scroll to position [2154, 0]
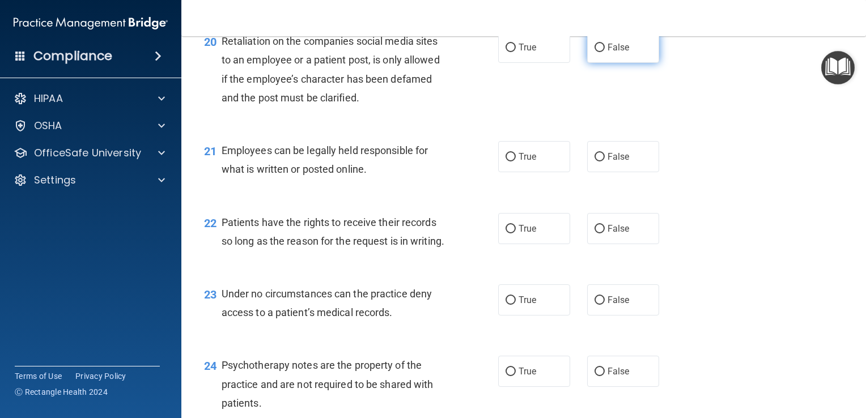
click at [595, 52] on input "False" at bounding box center [600, 48] width 10 height 9
radio input "true"
click at [506, 162] on input "True" at bounding box center [511, 157] width 10 height 9
radio input "true"
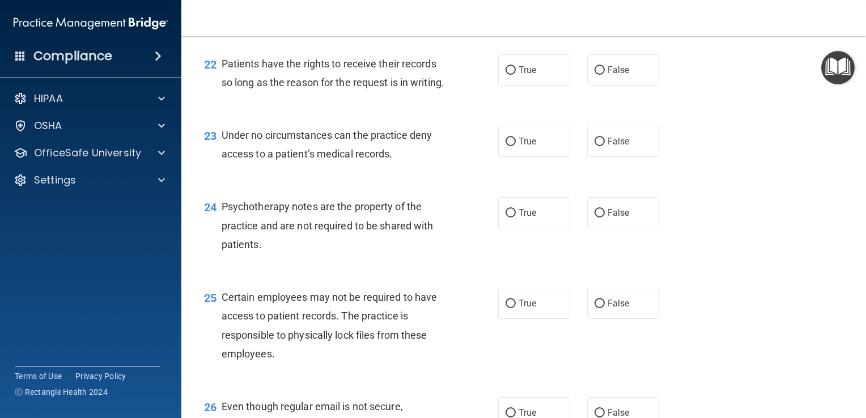
scroll to position [2324, 0]
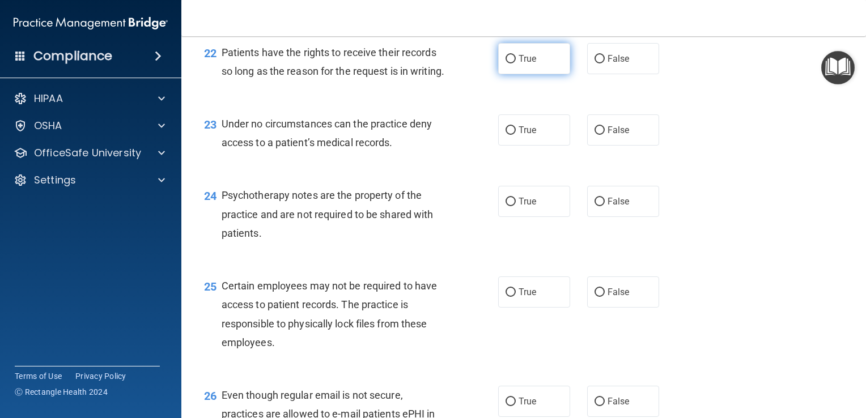
click at [506, 63] on input "True" at bounding box center [511, 59] width 10 height 9
radio input "true"
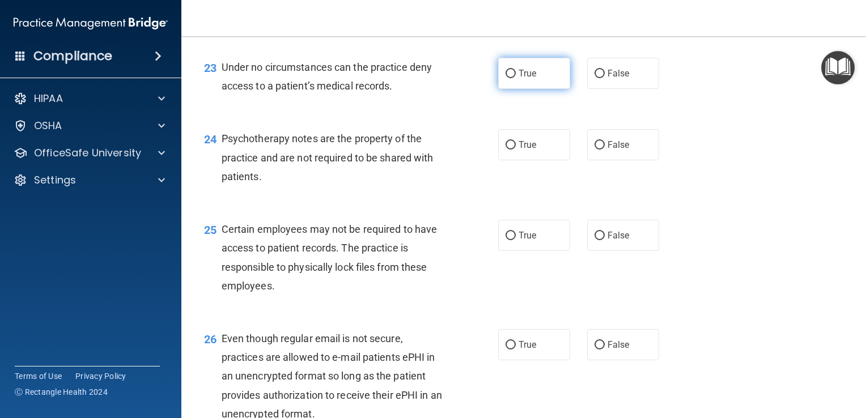
click at [507, 78] on input "True" at bounding box center [511, 74] width 10 height 9
radio input "true"
click at [507, 78] on input "True" at bounding box center [511, 74] width 10 height 9
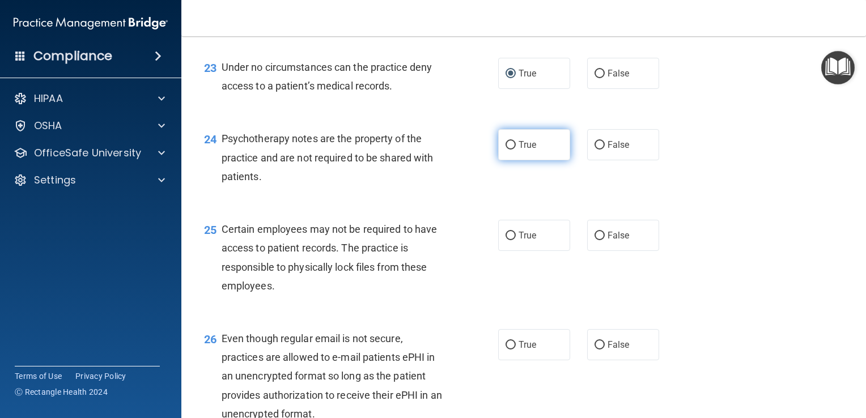
click at [506, 150] on input "True" at bounding box center [511, 145] width 10 height 9
radio input "true"
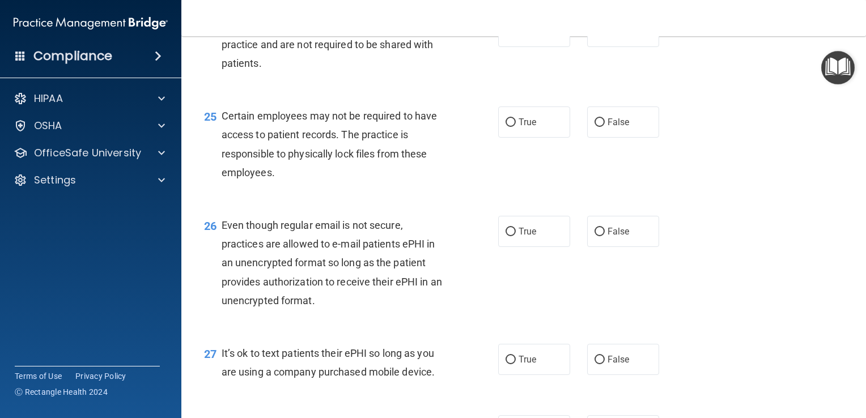
scroll to position [2551, 0]
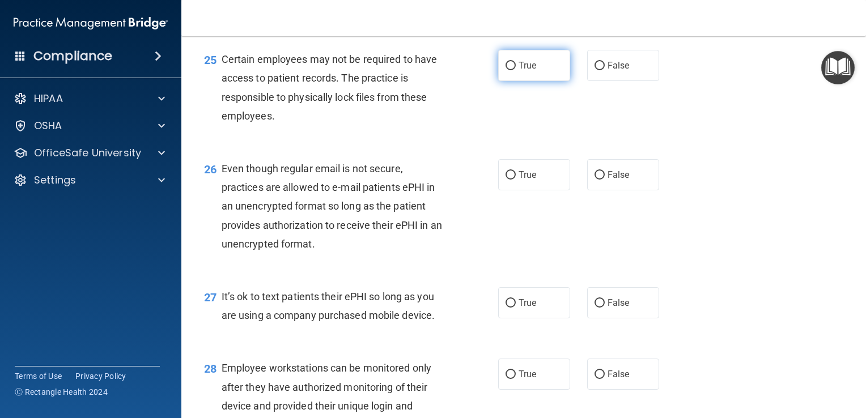
click at [508, 70] on input "True" at bounding box center [511, 66] width 10 height 9
radio input "true"
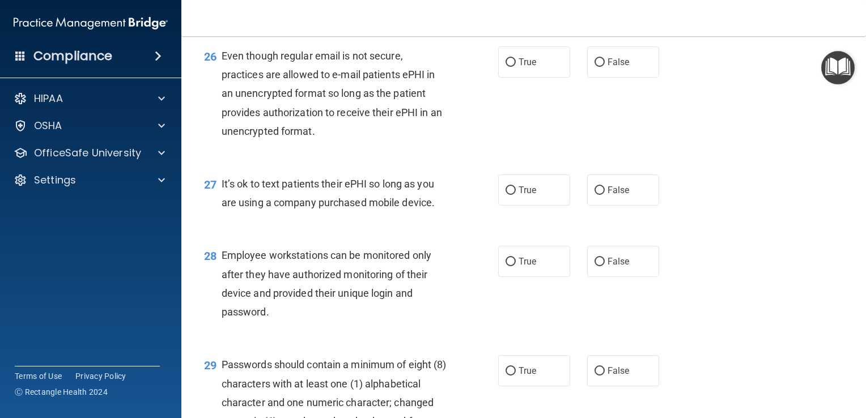
scroll to position [2664, 0]
click at [595, 66] on input "False" at bounding box center [600, 62] width 10 height 9
radio input "true"
click at [595, 194] on input "False" at bounding box center [600, 190] width 10 height 9
radio input "true"
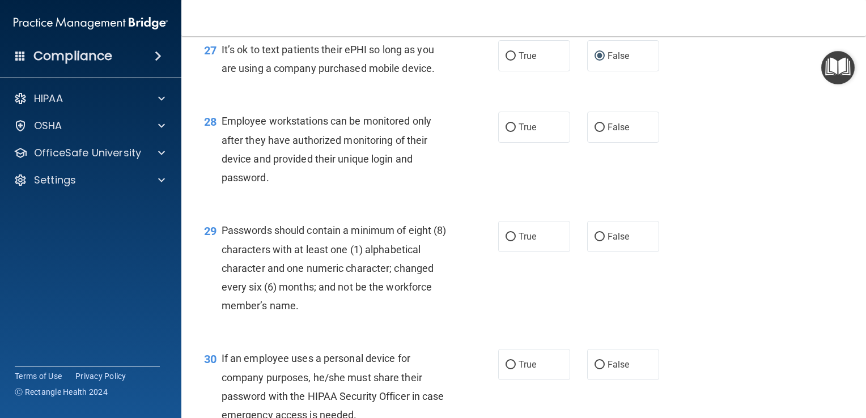
scroll to position [2834, 0]
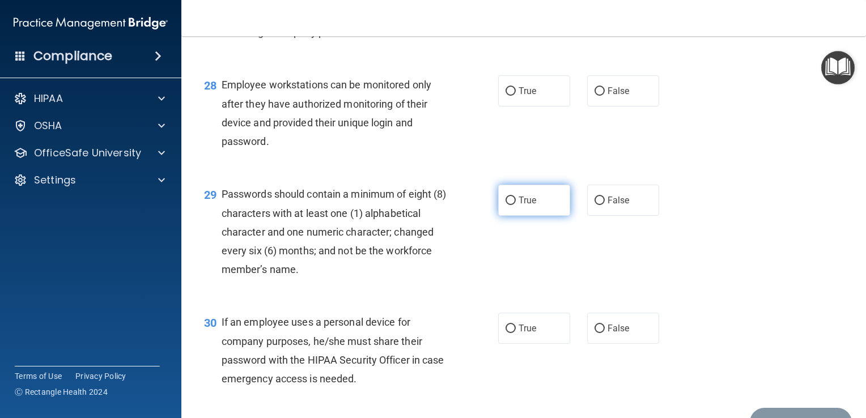
click at [506, 205] on input "True" at bounding box center [511, 201] width 10 height 9
radio input "true"
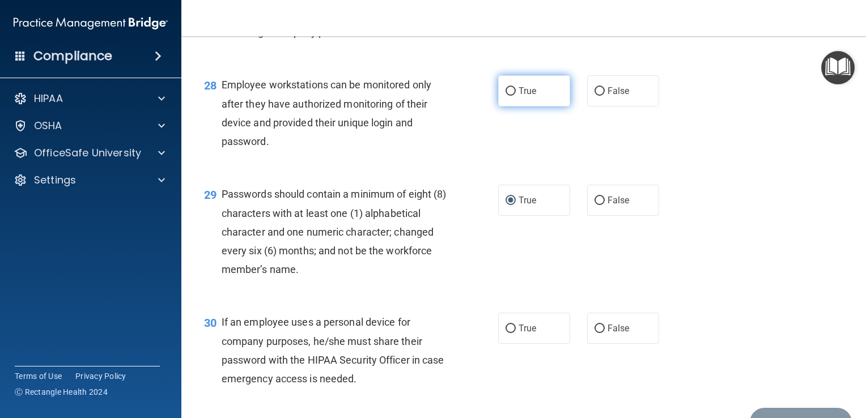
click at [507, 96] on input "True" at bounding box center [511, 91] width 10 height 9
radio input "true"
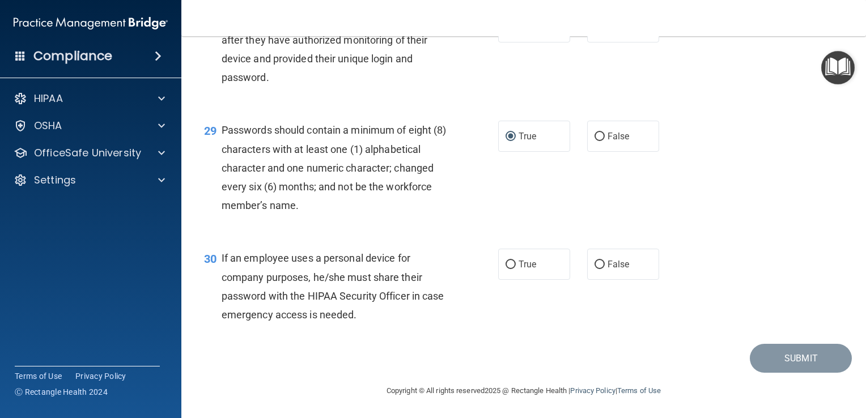
scroll to position [2954, 0]
click at [595, 265] on input "False" at bounding box center [600, 265] width 10 height 9
radio input "true"
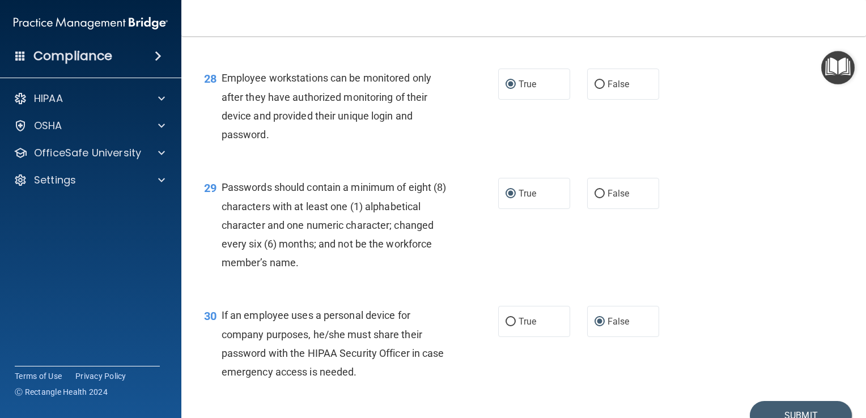
scroll to position [2897, 0]
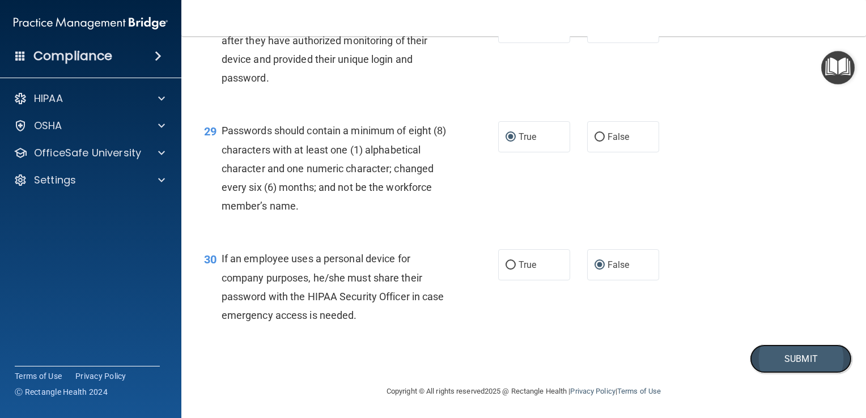
click at [779, 374] on button "Submit" at bounding box center [801, 359] width 102 height 29
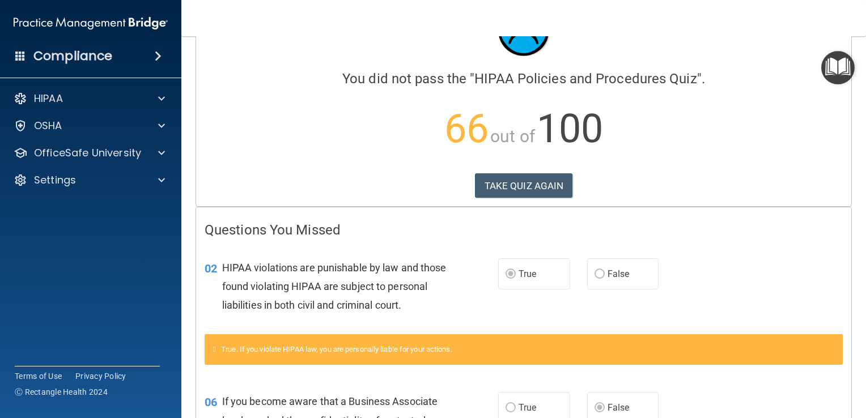
scroll to position [55, 0]
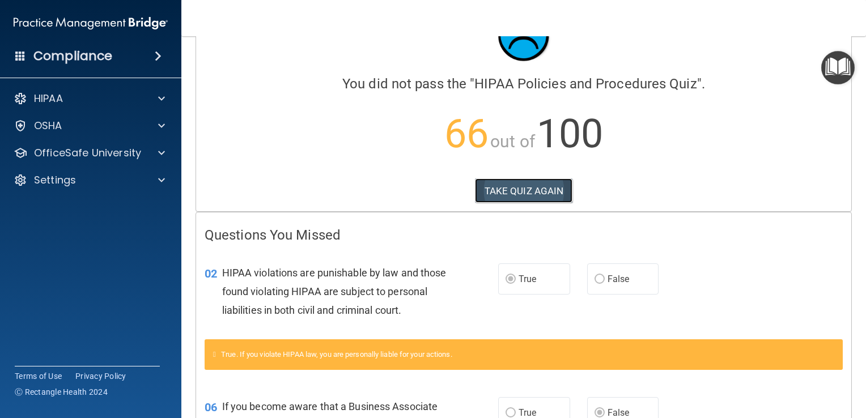
click at [500, 192] on button "TAKE QUIZ AGAIN" at bounding box center [524, 191] width 98 height 25
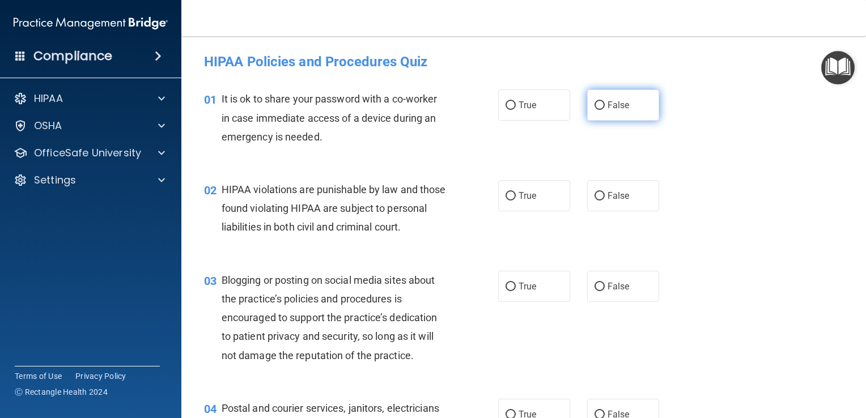
click at [595, 101] on input "False" at bounding box center [600, 105] width 10 height 9
radio input "true"
click at [506, 195] on input "True" at bounding box center [511, 196] width 10 height 9
radio input "true"
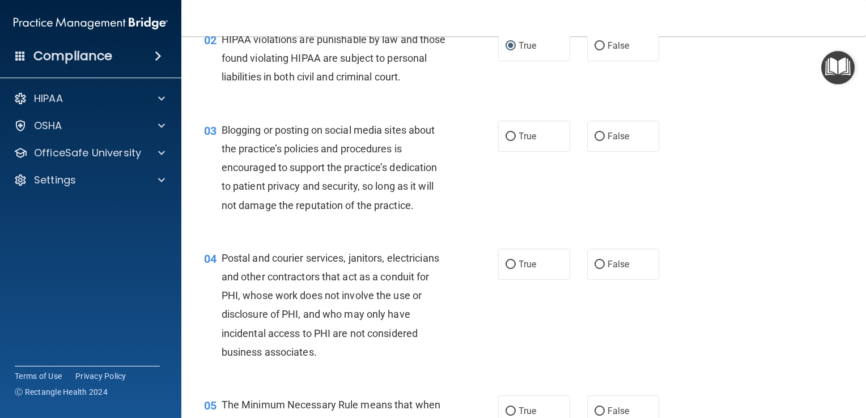
scroll to position [170, 0]
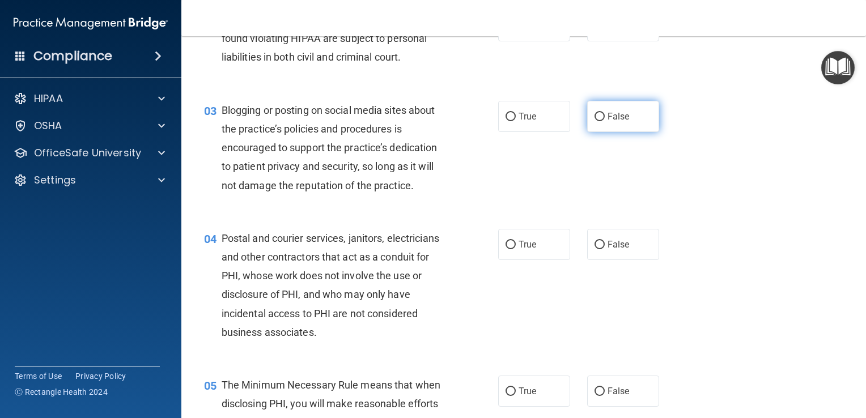
click at [595, 121] on input "False" at bounding box center [600, 117] width 10 height 9
radio input "true"
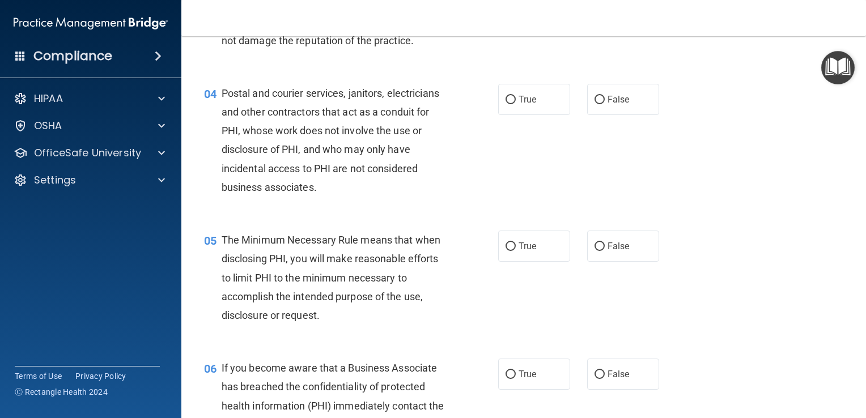
scroll to position [340, 0]
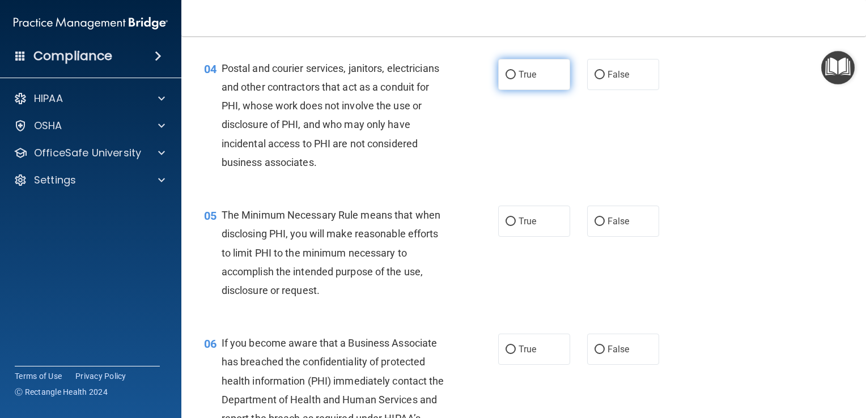
click at [506, 79] on input "True" at bounding box center [511, 75] width 10 height 9
radio input "true"
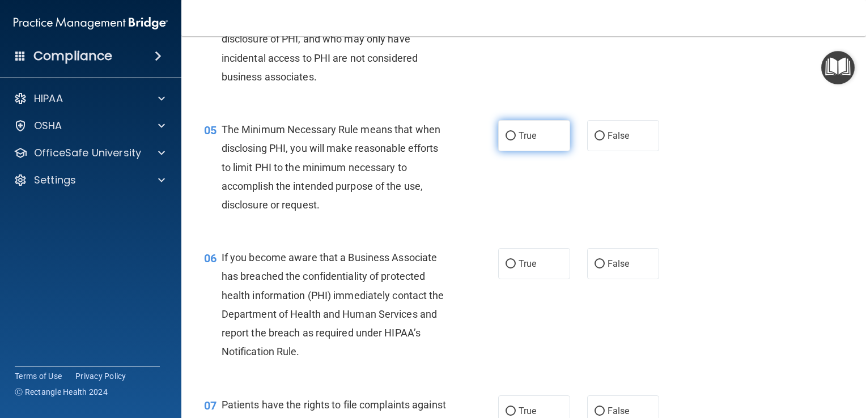
scroll to position [453, 0]
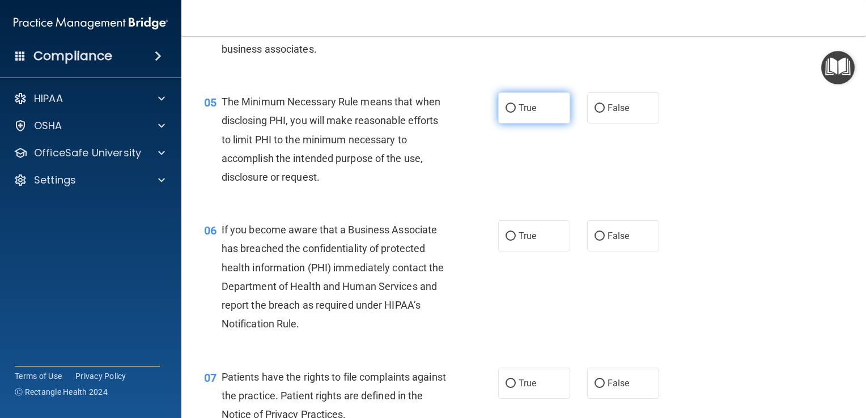
click at [507, 113] on input "True" at bounding box center [511, 108] width 10 height 9
radio input "true"
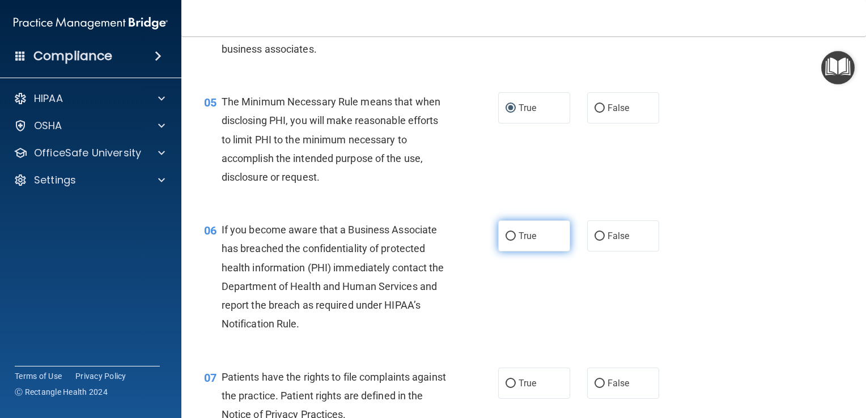
click at [506, 241] on input "True" at bounding box center [511, 236] width 10 height 9
radio input "true"
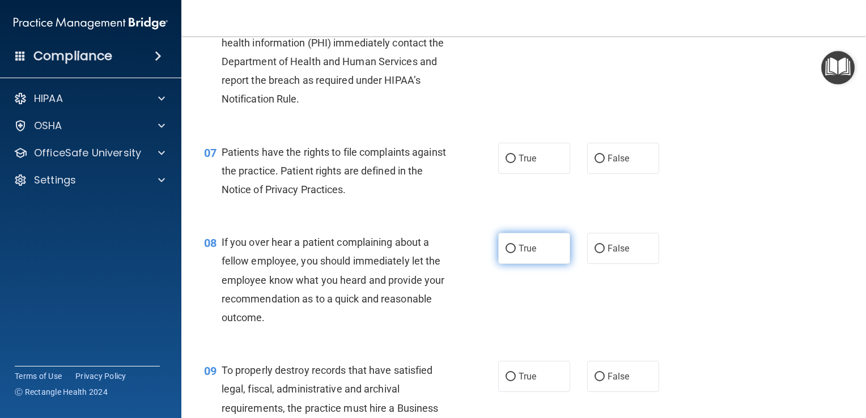
scroll to position [680, 0]
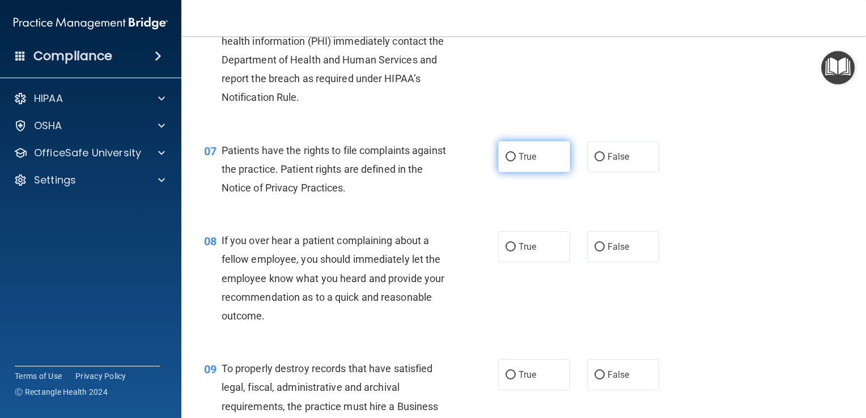
click at [506, 162] on input "True" at bounding box center [511, 157] width 10 height 9
radio input "true"
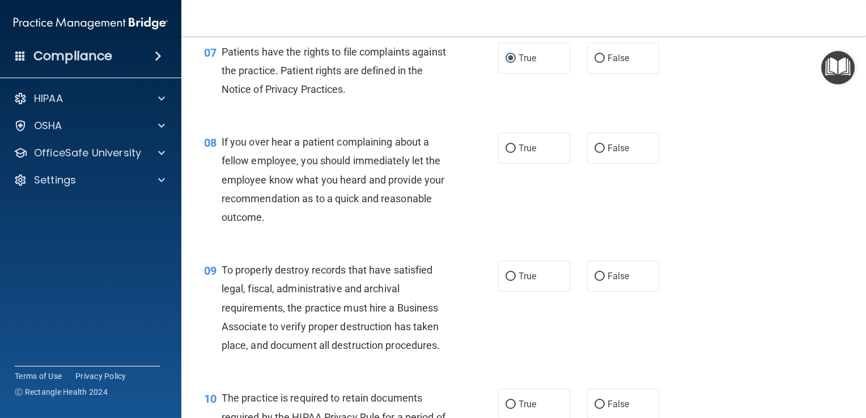
scroll to position [793, 0]
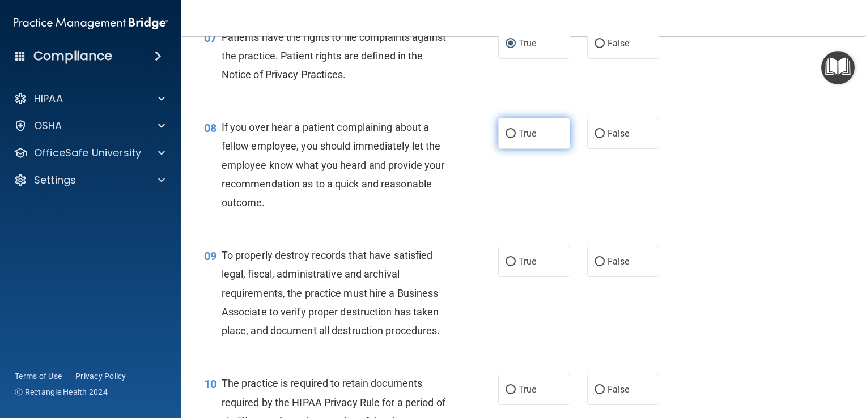
click at [506, 138] on input "True" at bounding box center [511, 134] width 10 height 9
radio input "true"
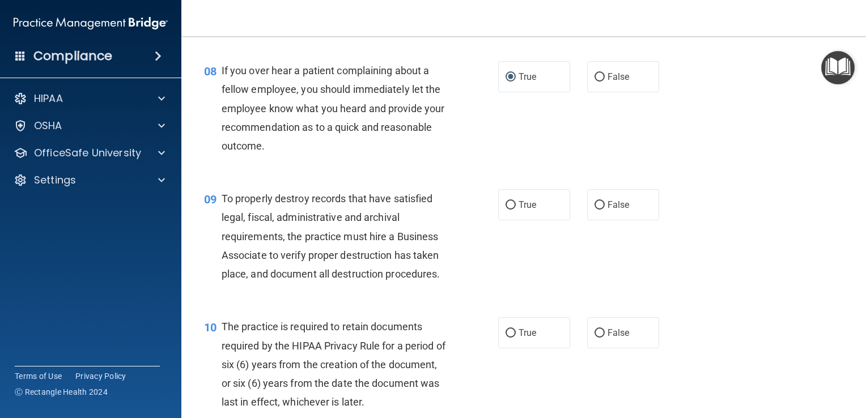
scroll to position [907, 0]
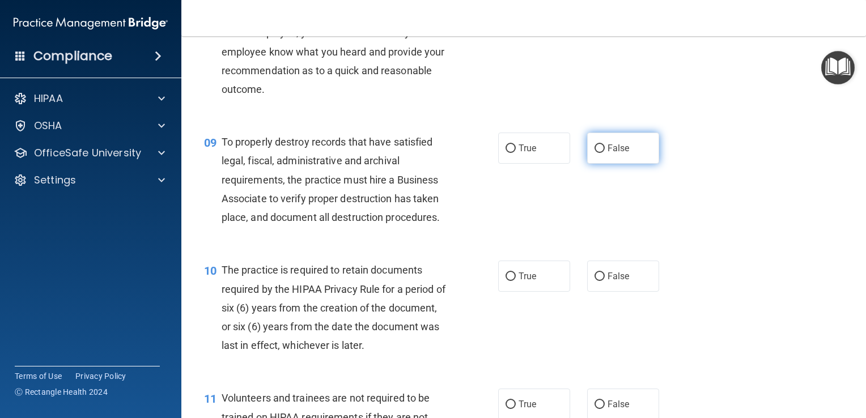
click at [595, 153] on input "False" at bounding box center [600, 149] width 10 height 9
radio input "true"
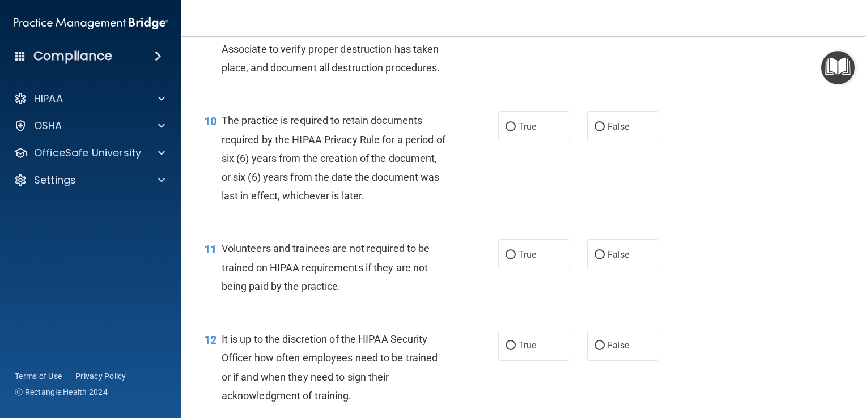
scroll to position [1077, 0]
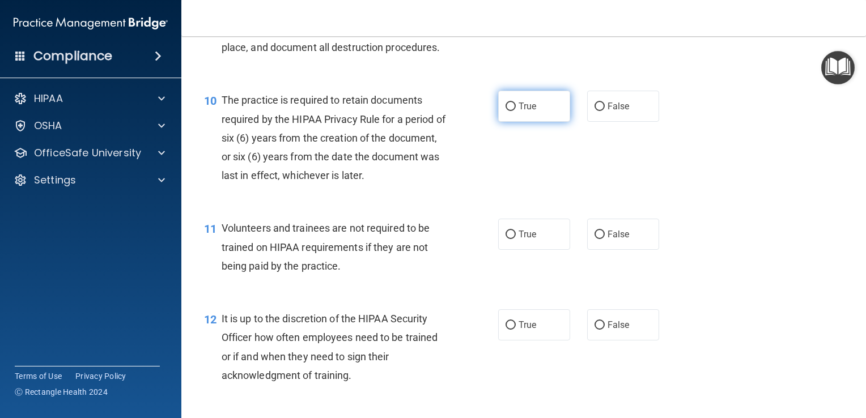
click at [506, 111] on input "True" at bounding box center [511, 107] width 10 height 9
radio input "true"
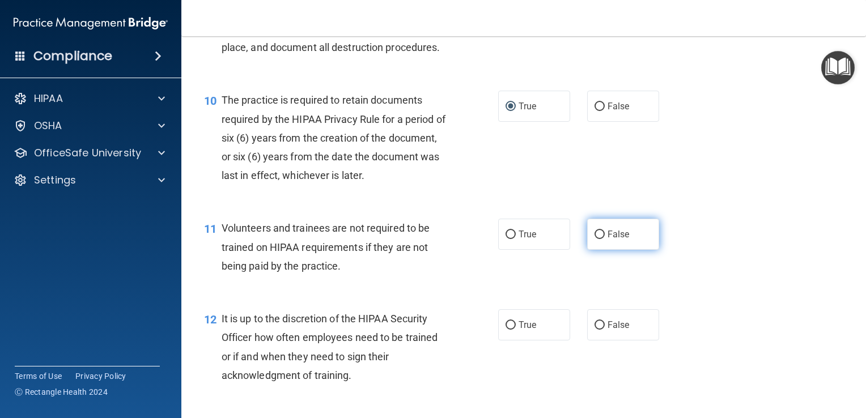
click at [595, 239] on input "False" at bounding box center [600, 235] width 10 height 9
radio input "true"
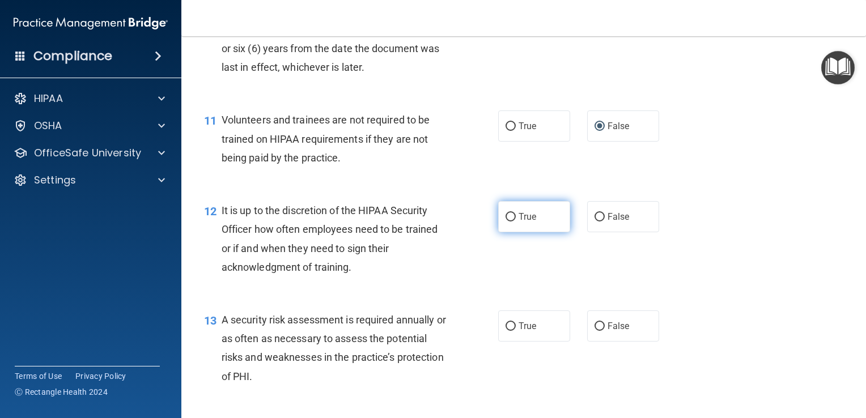
scroll to position [1190, 0]
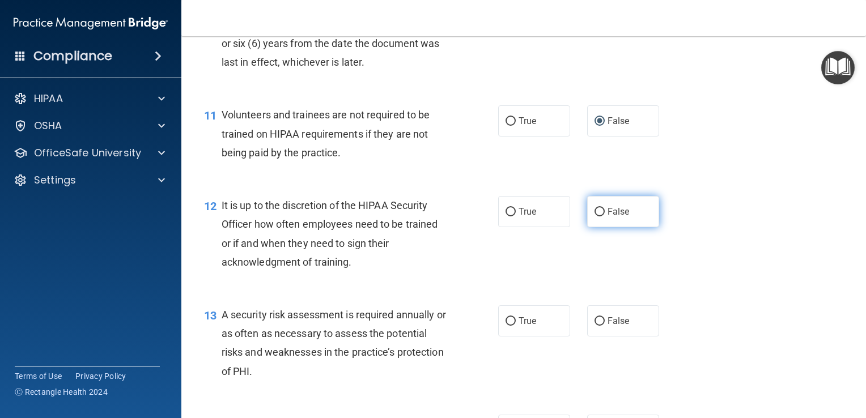
click at [595, 217] on input "False" at bounding box center [600, 212] width 10 height 9
radio input "true"
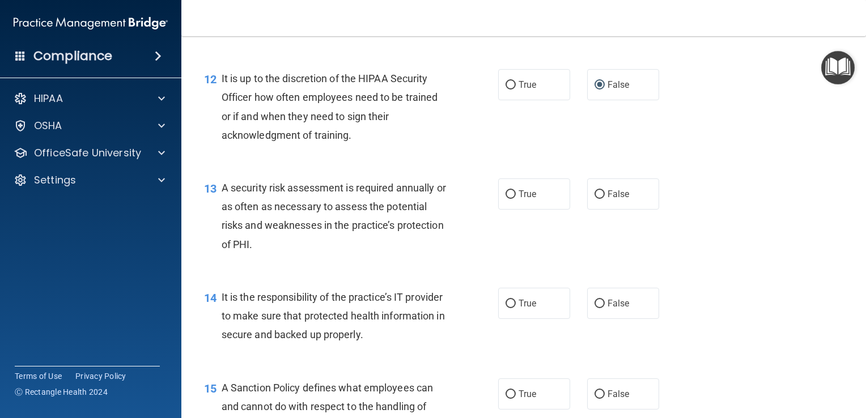
scroll to position [1360, 0]
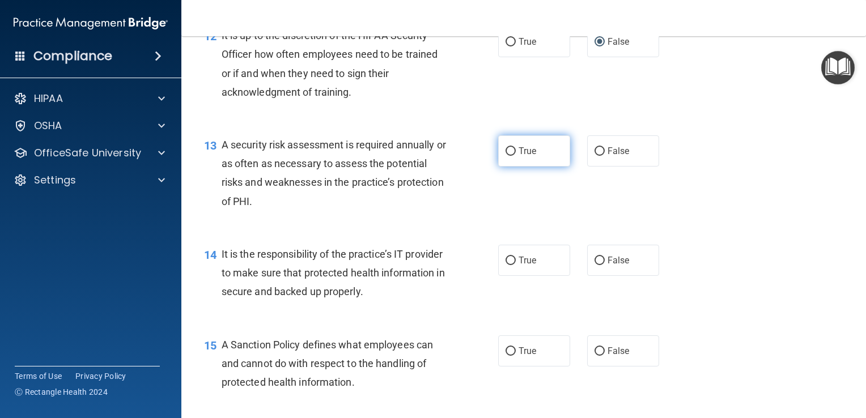
click at [506, 156] on input "True" at bounding box center [511, 151] width 10 height 9
radio input "true"
click at [506, 265] on input "True" at bounding box center [511, 261] width 10 height 9
radio input "true"
click at [499, 367] on label "True" at bounding box center [534, 351] width 72 height 31
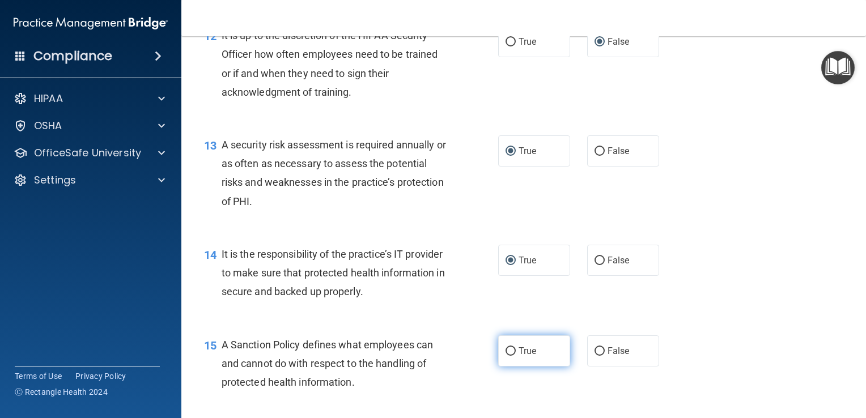
click at [506, 356] on input "True" at bounding box center [511, 351] width 10 height 9
radio input "true"
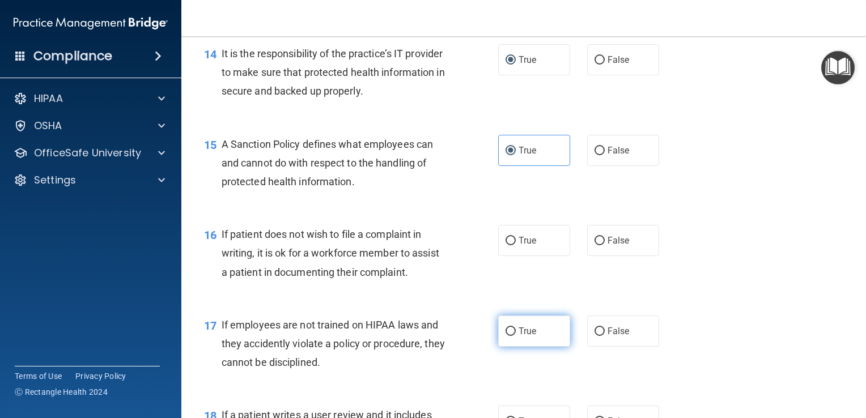
scroll to position [1587, 0]
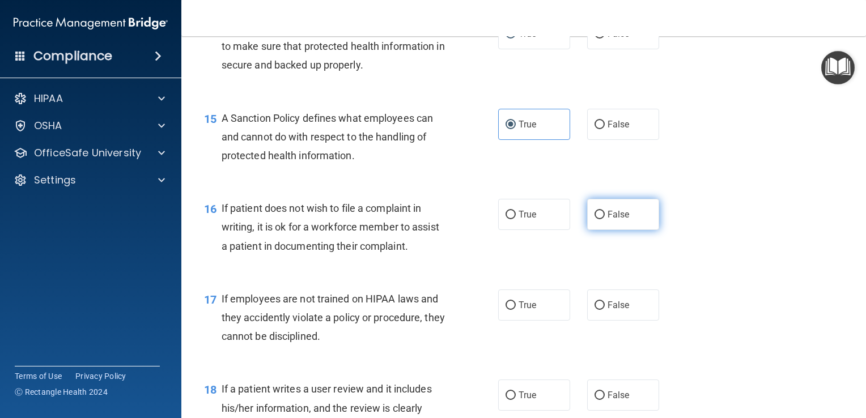
click at [595, 219] on input "False" at bounding box center [600, 215] width 10 height 9
radio input "true"
click at [595, 310] on input "False" at bounding box center [600, 306] width 10 height 9
radio input "true"
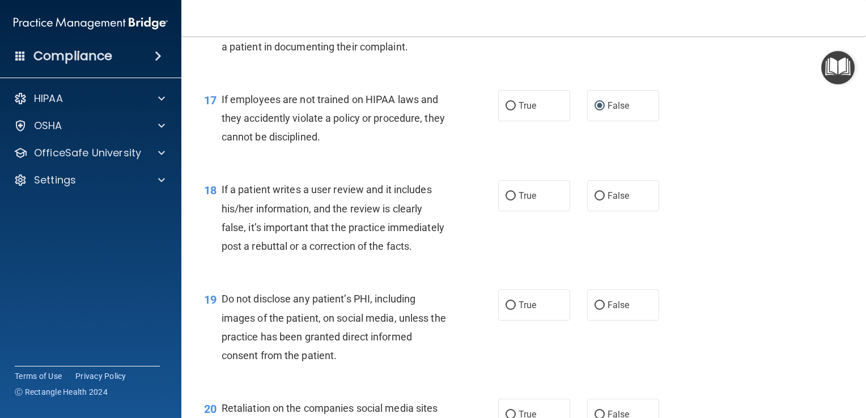
scroll to position [1814, 0]
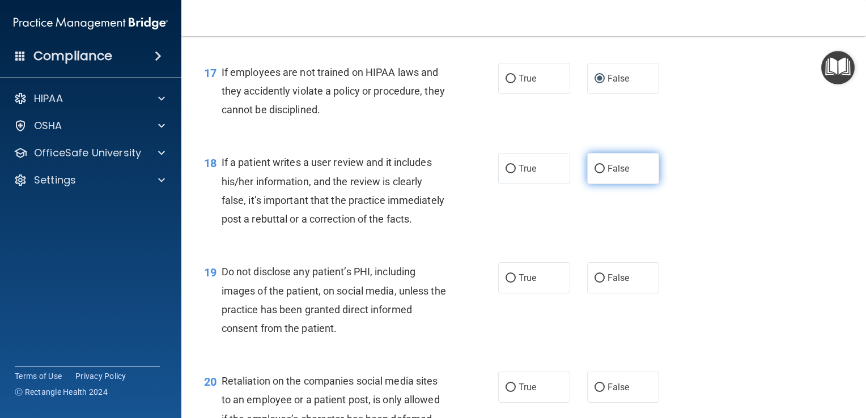
click at [595, 173] on input "False" at bounding box center [600, 169] width 10 height 9
radio input "true"
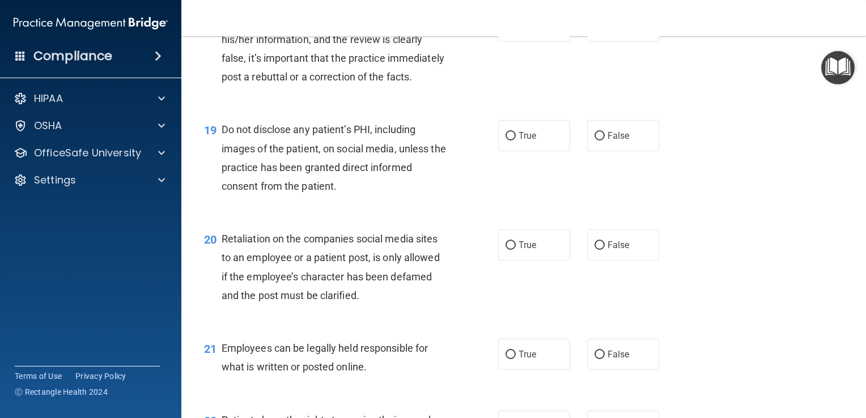
scroll to position [1984, 0]
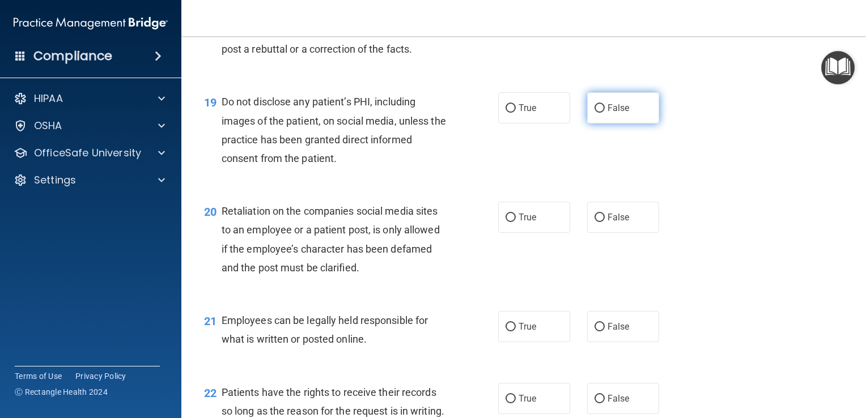
click at [595, 113] on input "False" at bounding box center [600, 108] width 10 height 9
radio input "true"
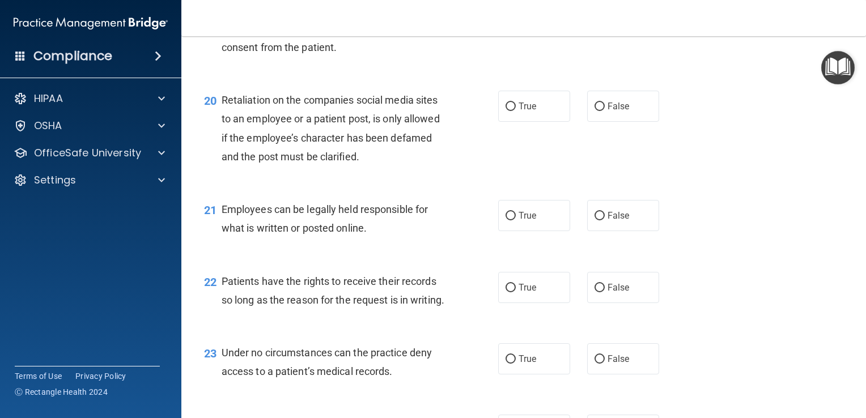
scroll to position [2097, 0]
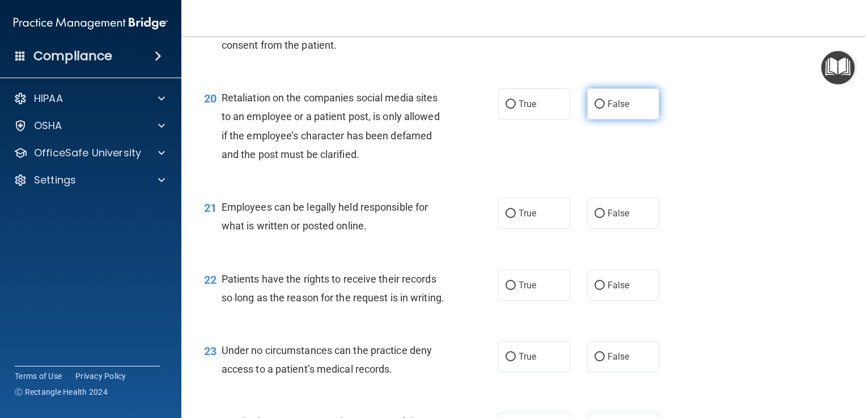
click at [595, 109] on input "False" at bounding box center [600, 104] width 10 height 9
radio input "true"
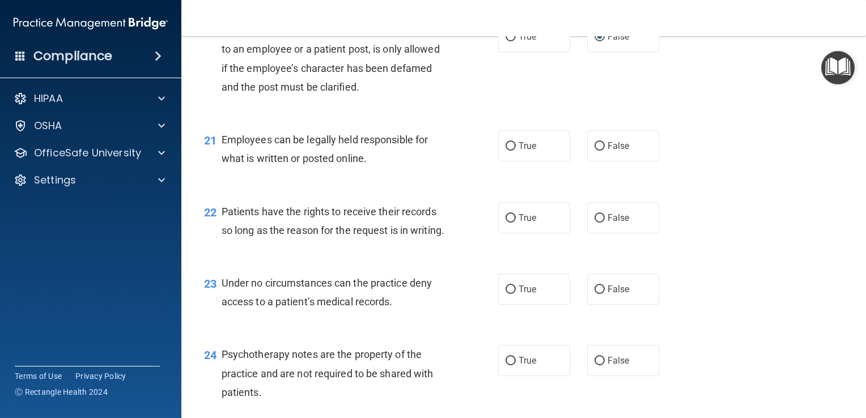
scroll to position [2210, 0]
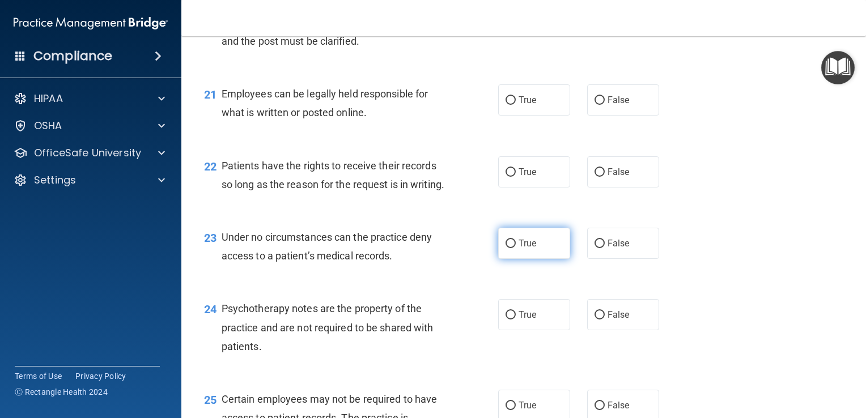
click at [506, 248] on input "True" at bounding box center [511, 244] width 10 height 9
radio input "true"
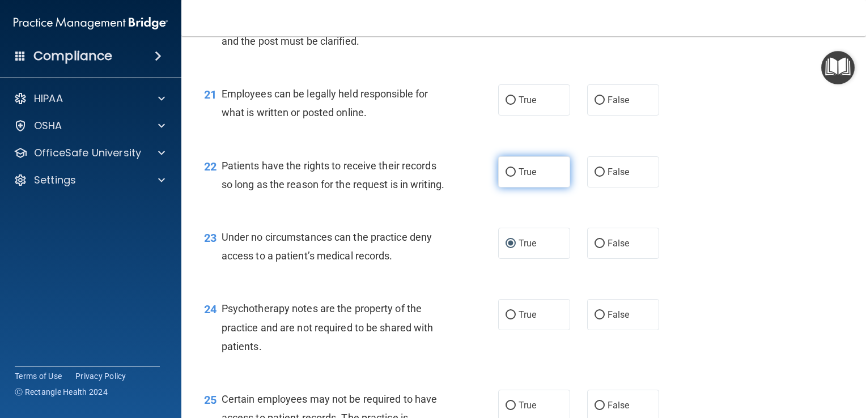
click at [506, 177] on input "True" at bounding box center [511, 172] width 10 height 9
radio input "true"
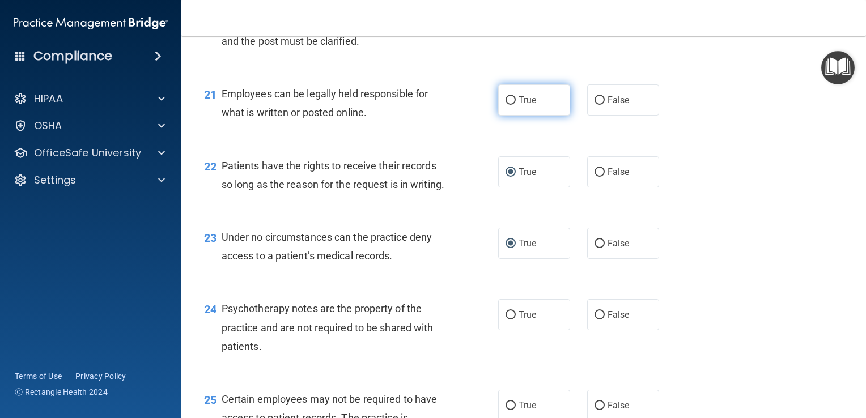
click at [506, 105] on input "True" at bounding box center [511, 100] width 10 height 9
radio input "true"
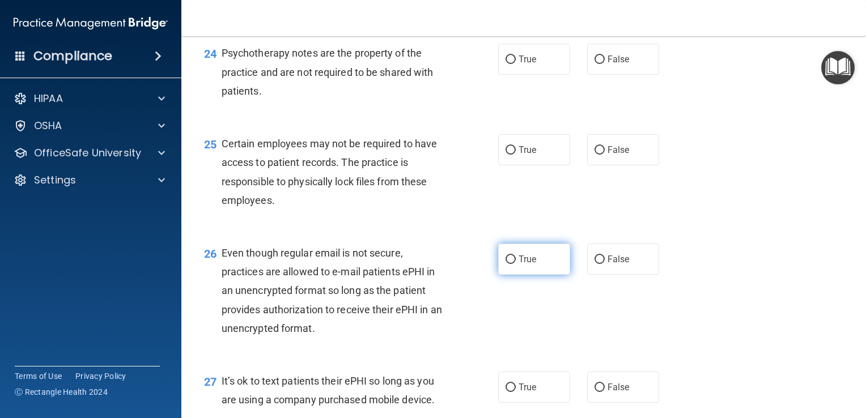
scroll to position [2494, 0]
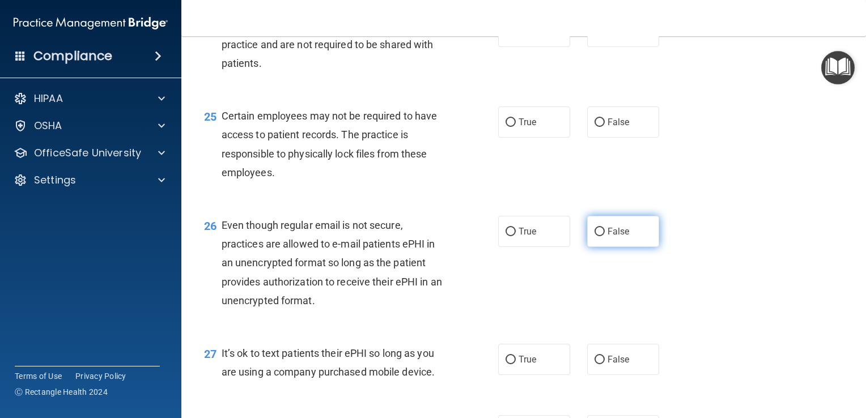
click at [595, 236] on input "False" at bounding box center [600, 232] width 10 height 9
radio input "true"
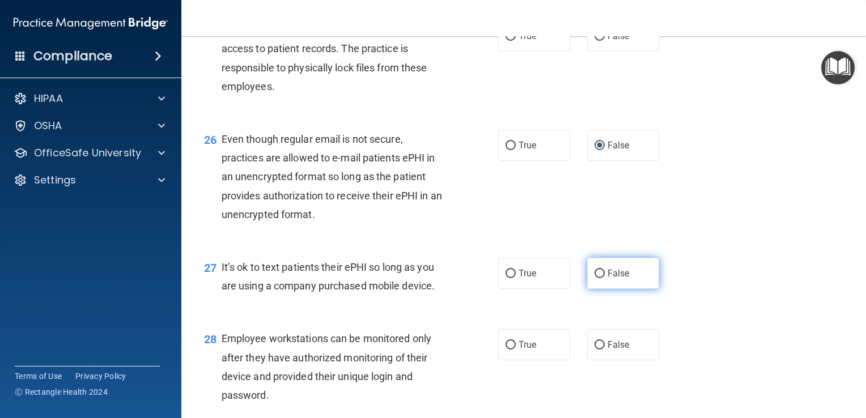
scroll to position [2607, 0]
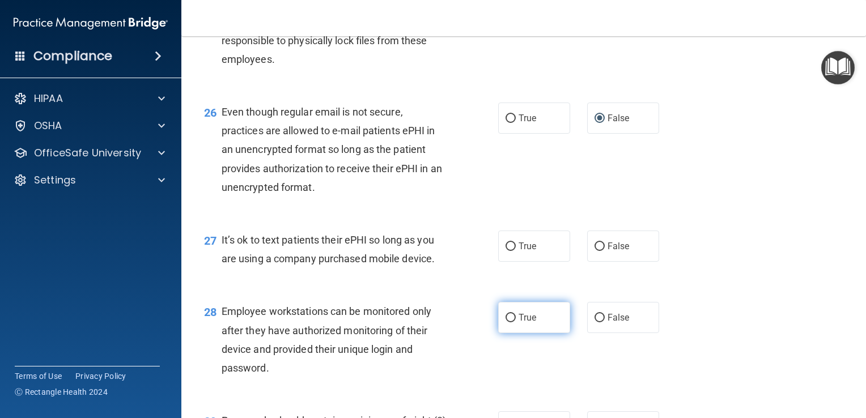
click at [506, 322] on input "True" at bounding box center [511, 318] width 10 height 9
radio input "true"
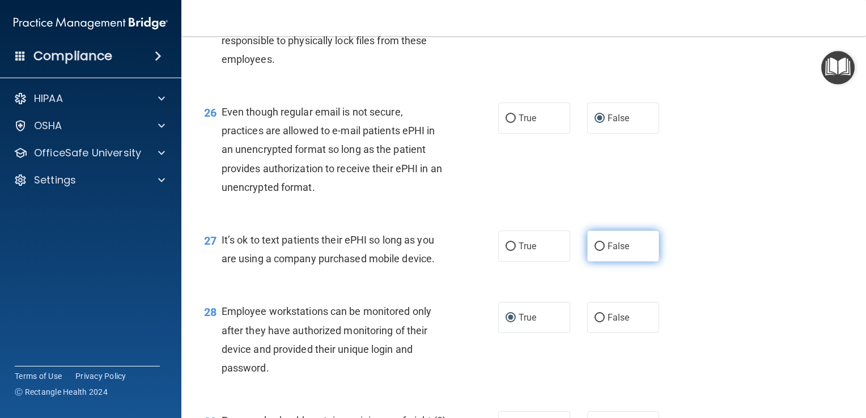
click at [595, 251] on input "False" at bounding box center [600, 247] width 10 height 9
radio input "true"
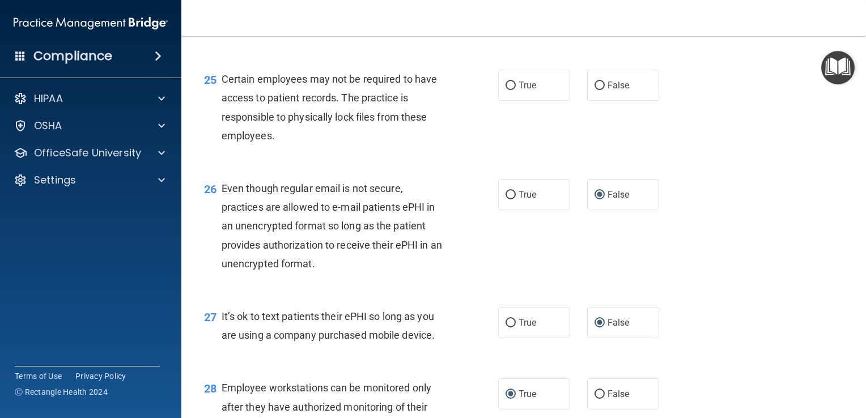
scroll to position [2494, 0]
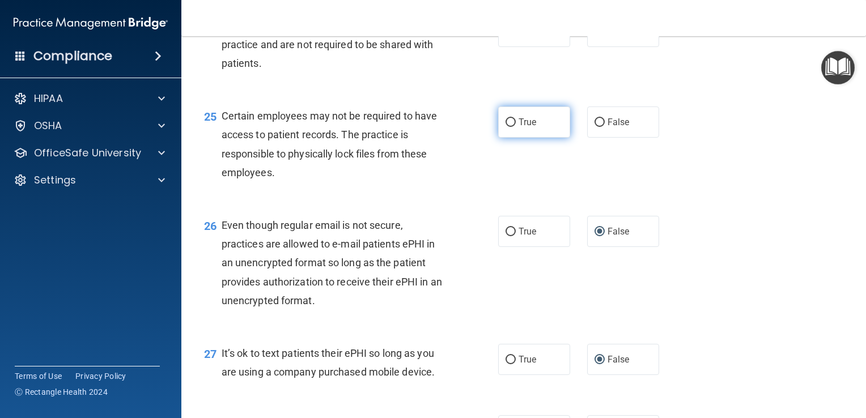
click at [506, 127] on input "True" at bounding box center [511, 122] width 10 height 9
radio input "true"
click at [506, 36] on input "True" at bounding box center [511, 32] width 10 height 9
radio input "true"
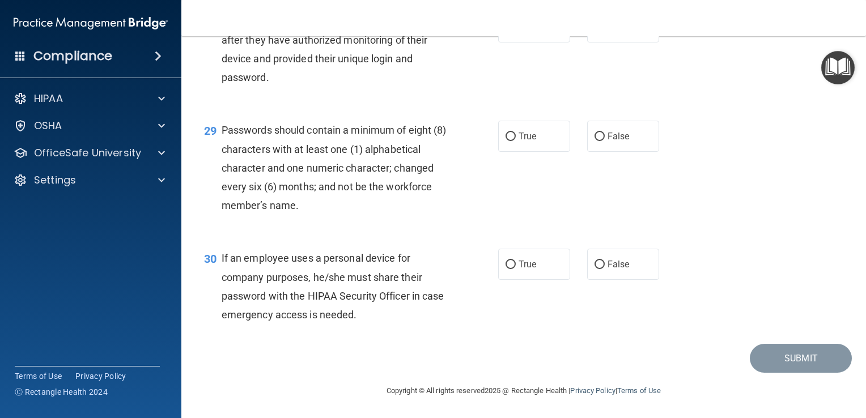
scroll to position [2947, 0]
click at [506, 141] on input "True" at bounding box center [511, 137] width 10 height 9
radio input "true"
click at [598, 265] on input "False" at bounding box center [600, 265] width 10 height 9
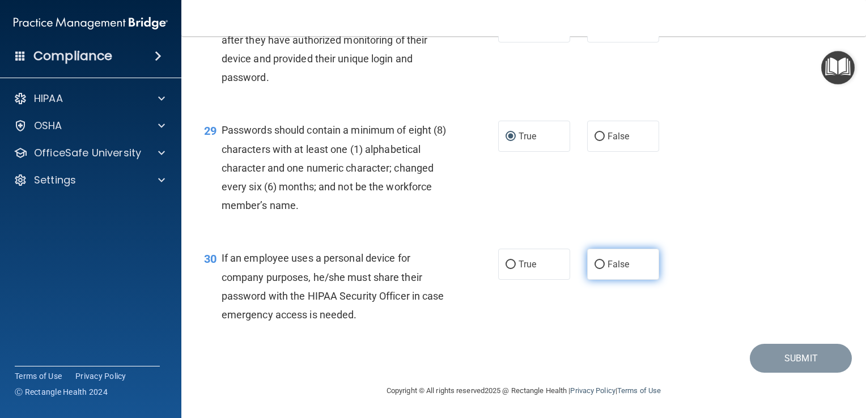
radio input "true"
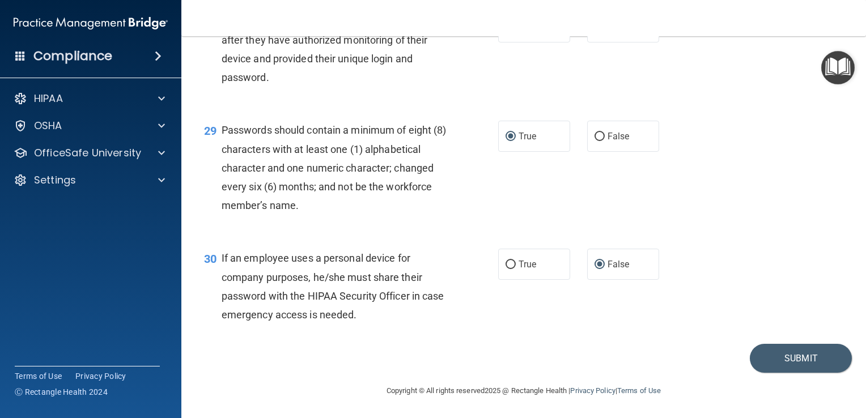
scroll to position [2897, 0]
click at [796, 374] on button "Submit" at bounding box center [801, 359] width 102 height 29
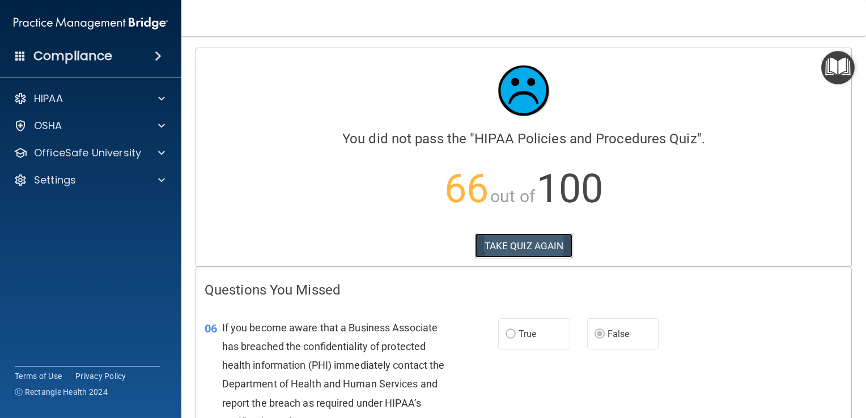
click at [527, 245] on button "TAKE QUIZ AGAIN" at bounding box center [524, 246] width 98 height 25
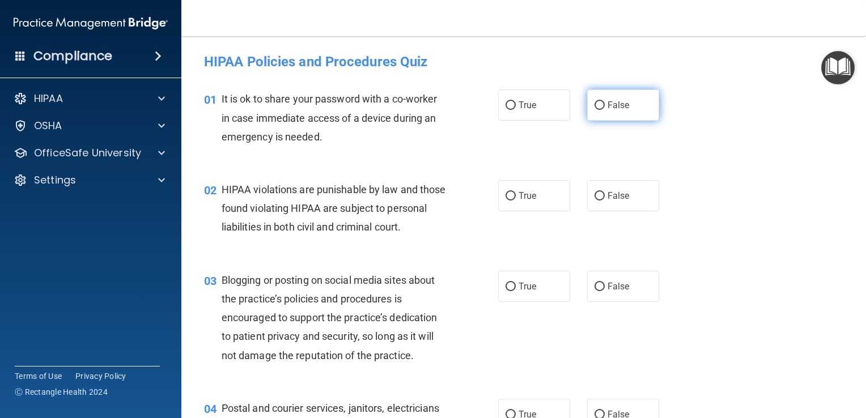
click at [599, 100] on label "False" at bounding box center [623, 105] width 72 height 31
click at [599, 101] on input "False" at bounding box center [600, 105] width 10 height 9
radio input "true"
click at [595, 192] on input "False" at bounding box center [600, 196] width 10 height 9
radio input "true"
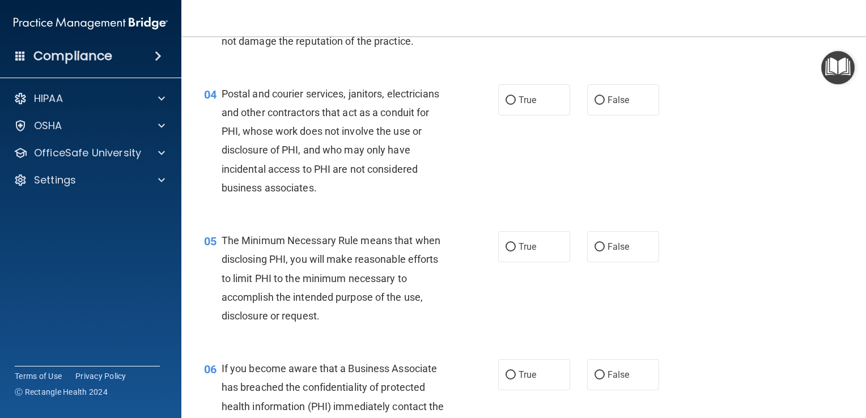
scroll to position [340, 0]
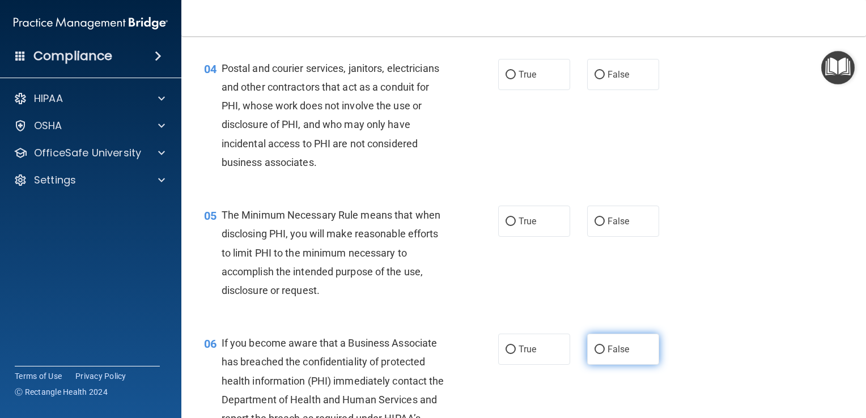
click at [595, 354] on input "False" at bounding box center [600, 350] width 10 height 9
radio input "true"
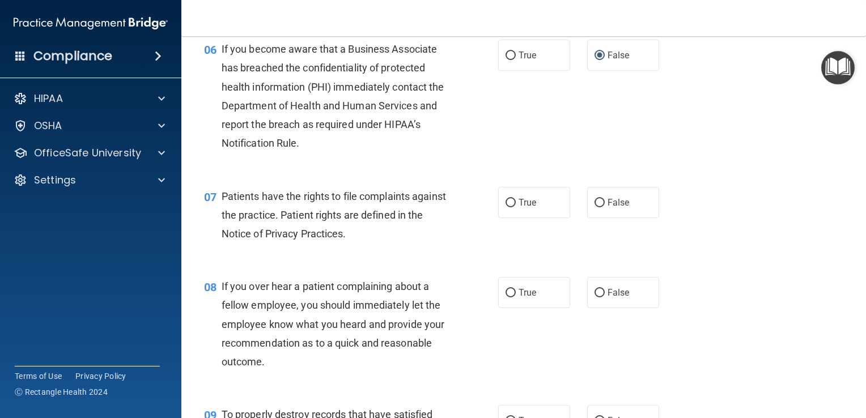
scroll to position [680, 0]
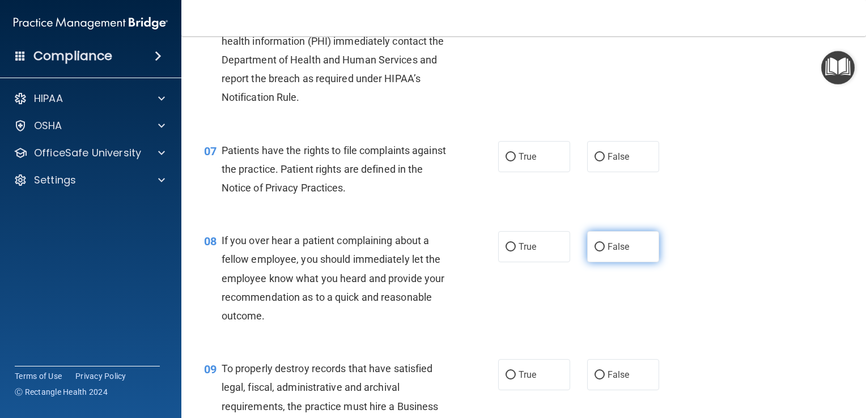
click at [595, 252] on input "False" at bounding box center [600, 247] width 10 height 9
radio input "true"
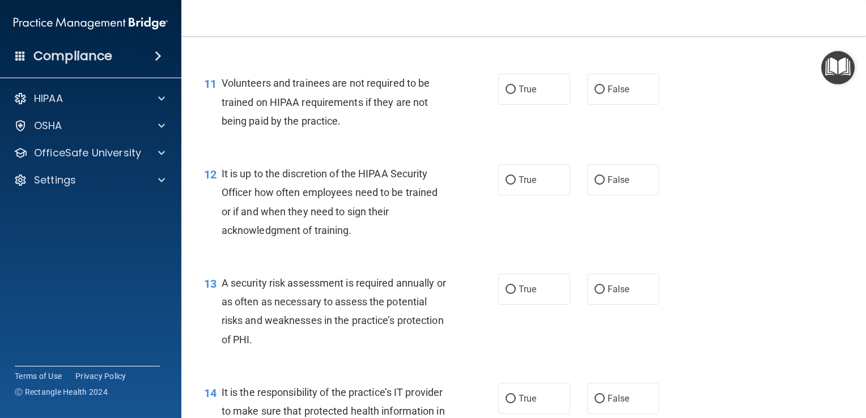
scroll to position [1304, 0]
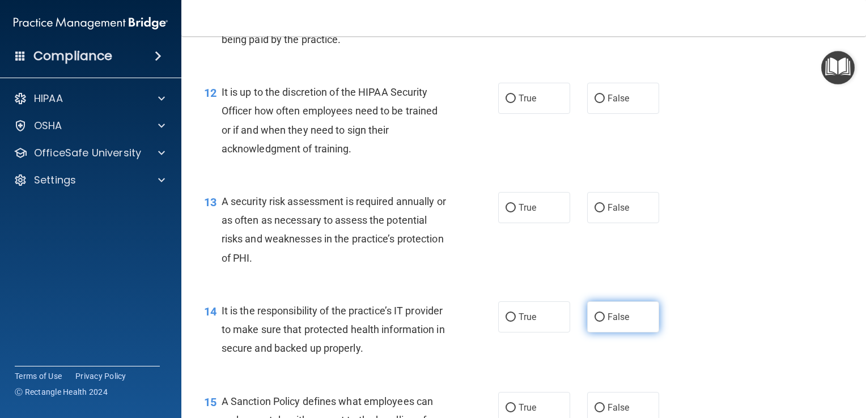
click at [595, 322] on input "False" at bounding box center [600, 317] width 10 height 9
radio input "true"
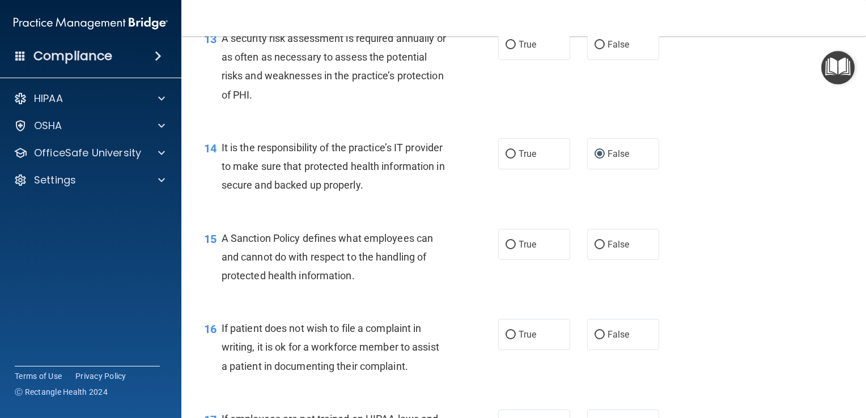
scroll to position [1474, 0]
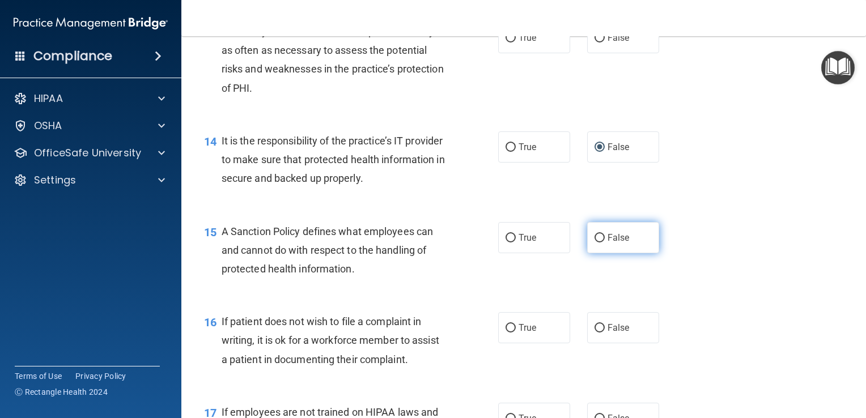
click at [595, 253] on label "False" at bounding box center [623, 237] width 72 height 31
click at [595, 243] on input "False" at bounding box center [600, 238] width 10 height 9
radio input "true"
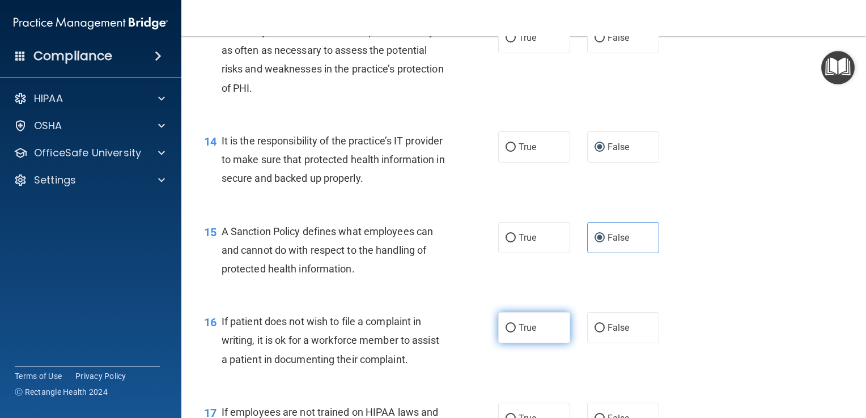
click at [506, 333] on input "True" at bounding box center [511, 328] width 10 height 9
radio input "true"
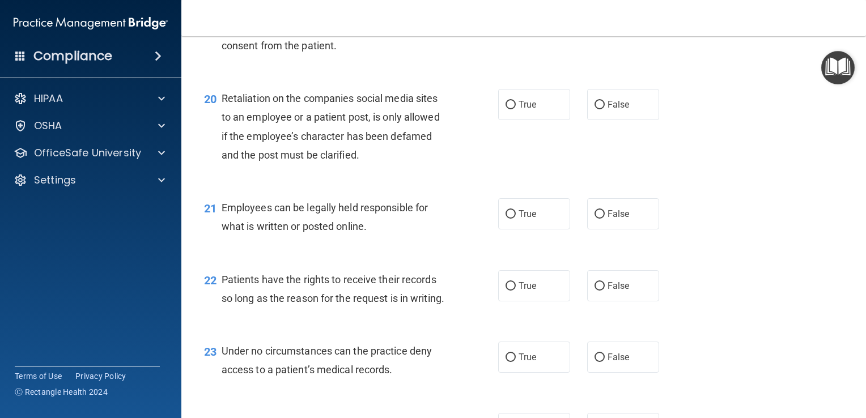
scroll to position [2097, 0]
click at [595, 290] on input "False" at bounding box center [600, 286] width 10 height 9
radio input "true"
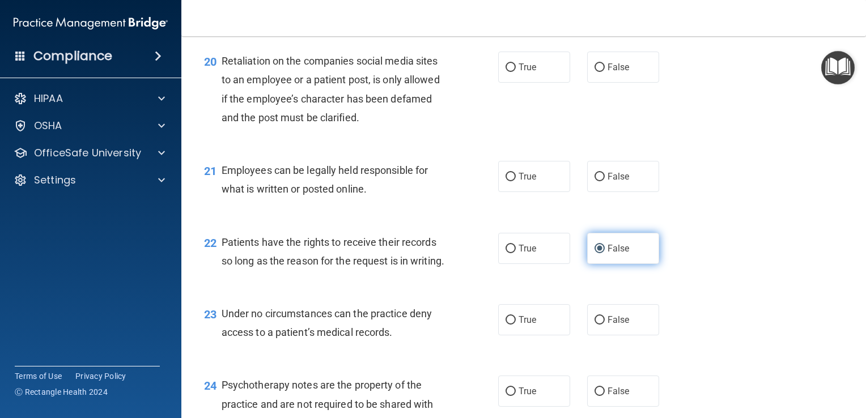
scroll to position [2154, 0]
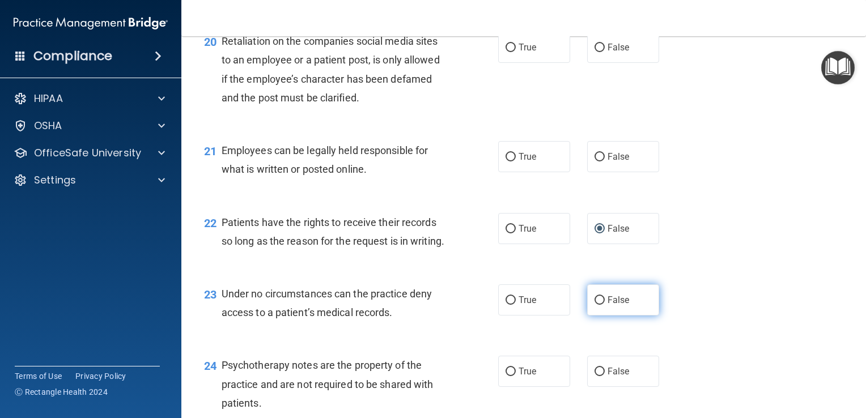
click at [595, 305] on input "False" at bounding box center [600, 300] width 10 height 9
radio input "true"
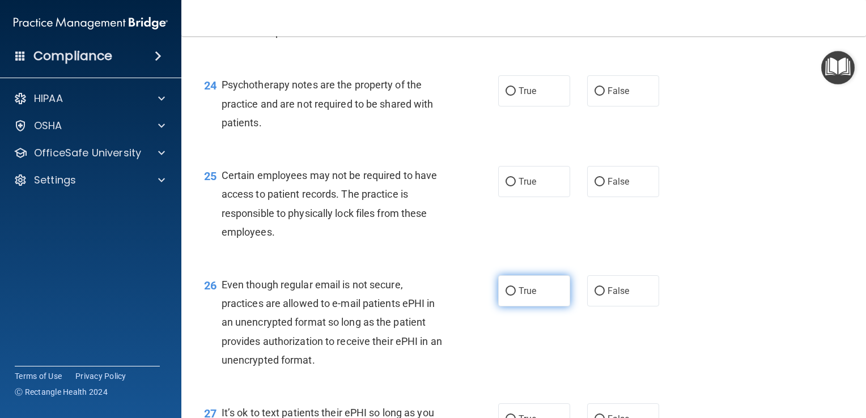
scroll to position [2437, 0]
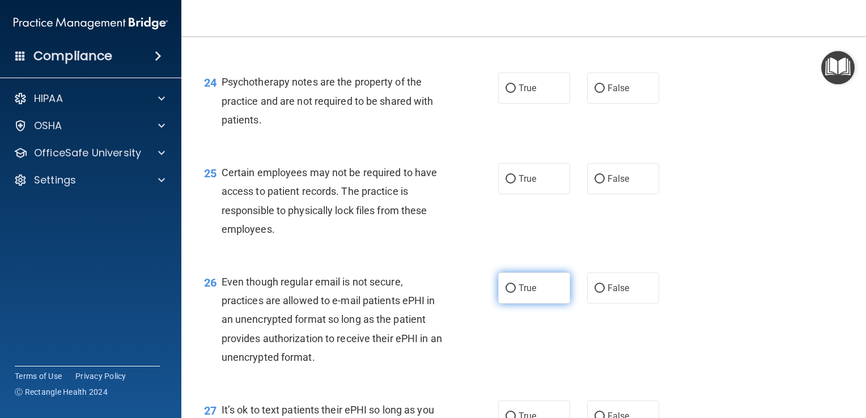
click at [506, 293] on input "True" at bounding box center [511, 289] width 10 height 9
radio input "true"
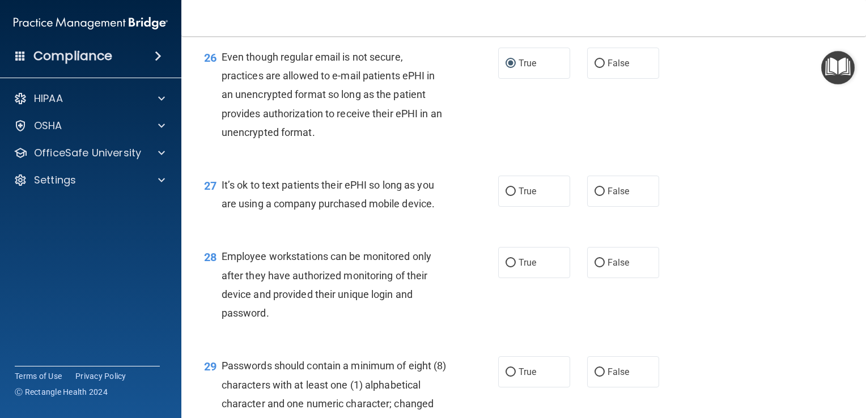
scroll to position [2777, 0]
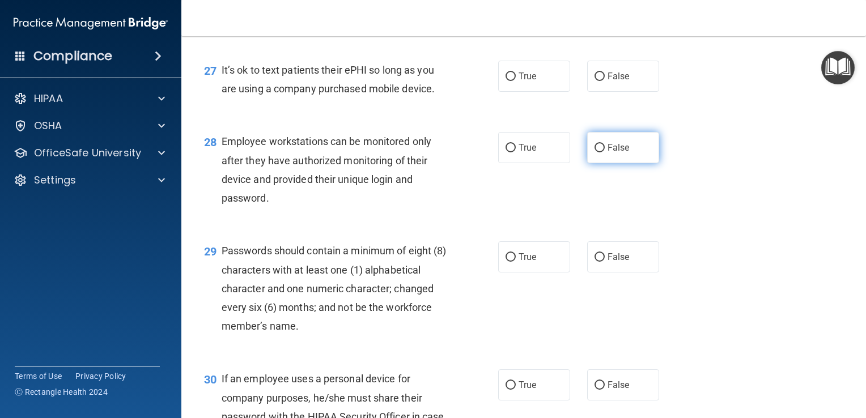
click at [595, 152] on input "False" at bounding box center [600, 148] width 10 height 9
radio input "true"
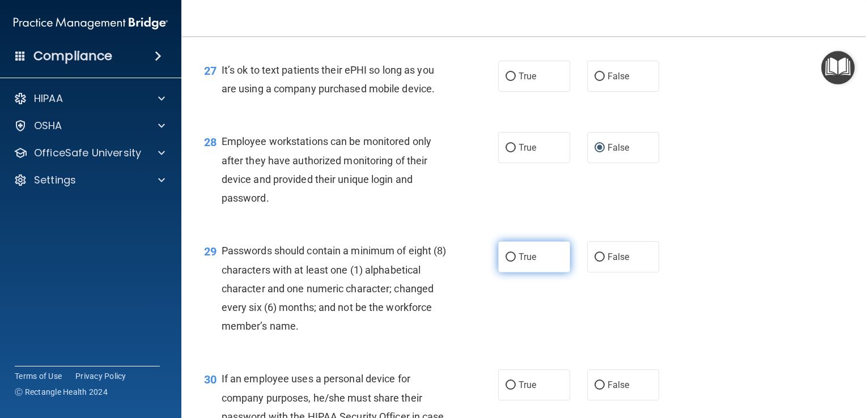
click at [507, 262] on input "True" at bounding box center [511, 257] width 10 height 9
radio input "true"
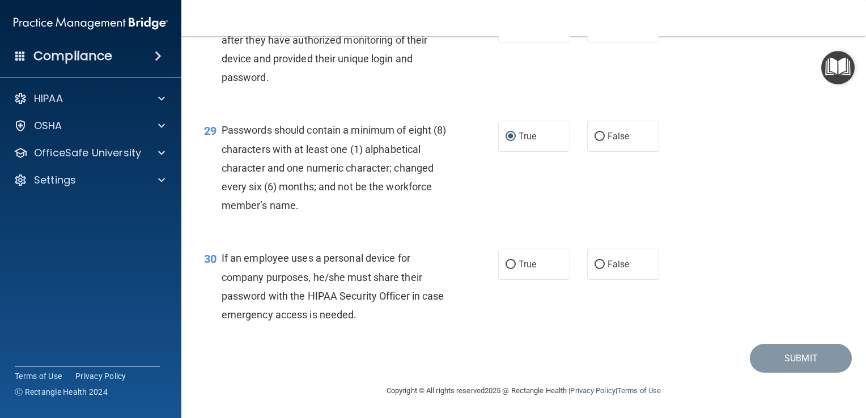
scroll to position [2947, 0]
drag, startPoint x: 593, startPoint y: 270, endPoint x: 579, endPoint y: 264, distance: 15.7
click at [595, 269] on input "False" at bounding box center [600, 265] width 10 height 9
radio input "true"
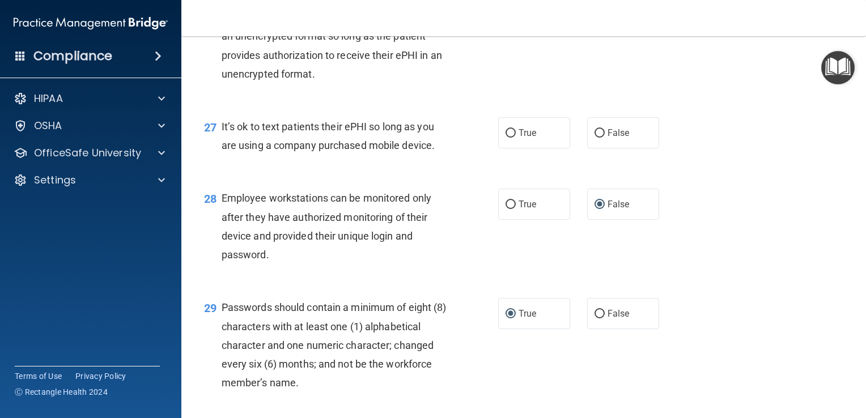
scroll to position [2721, 0]
click at [595, 138] on input "False" at bounding box center [600, 133] width 10 height 9
radio input "true"
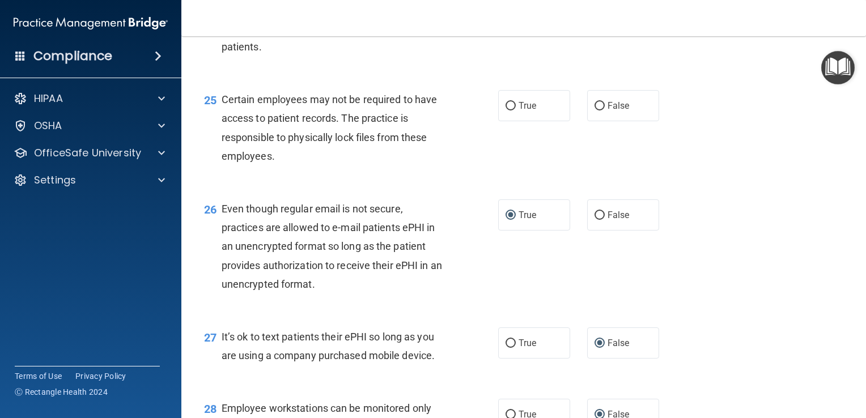
scroll to position [2437, 0]
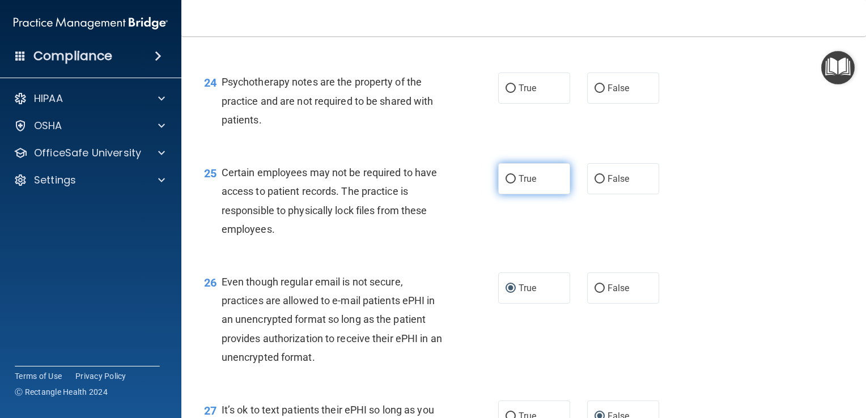
click at [510, 184] on input "True" at bounding box center [511, 179] width 10 height 9
radio input "true"
click at [506, 93] on input "True" at bounding box center [511, 88] width 10 height 9
radio input "true"
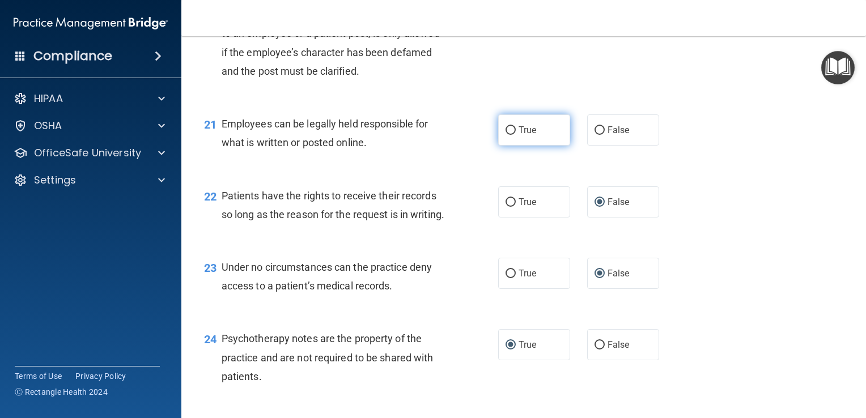
scroll to position [2154, 0]
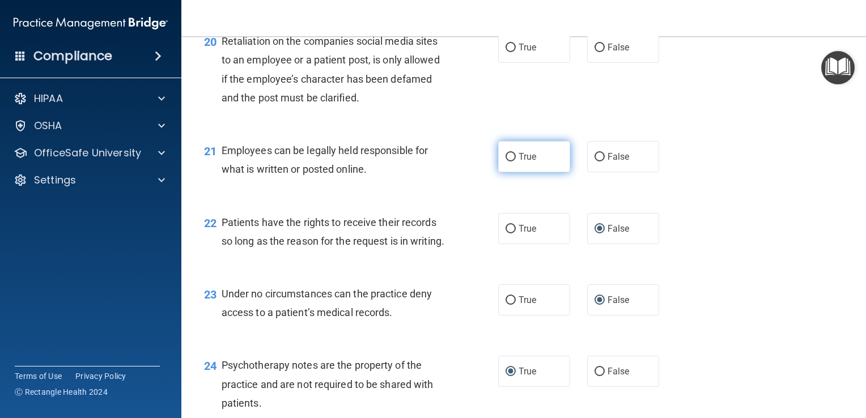
click at [506, 162] on input "True" at bounding box center [511, 157] width 10 height 9
radio input "true"
click at [595, 52] on input "False" at bounding box center [600, 48] width 10 height 9
radio input "true"
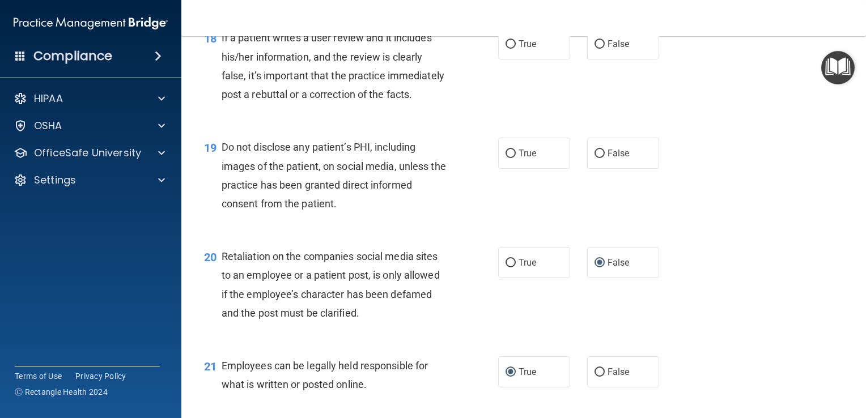
scroll to position [1927, 0]
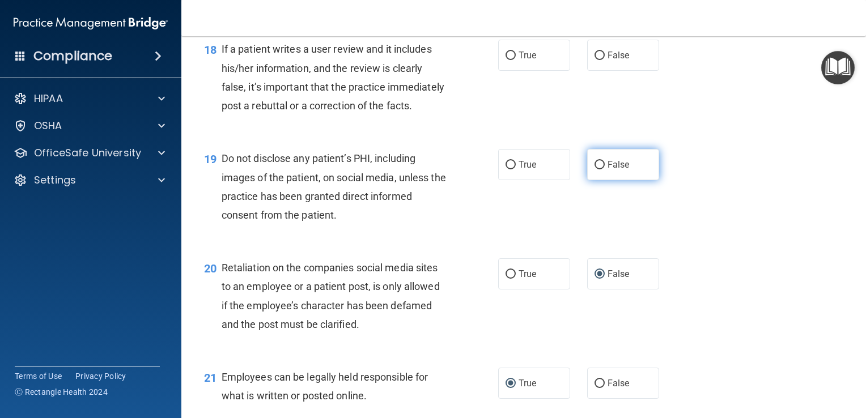
click at [595, 169] on input "False" at bounding box center [600, 165] width 10 height 9
radio input "true"
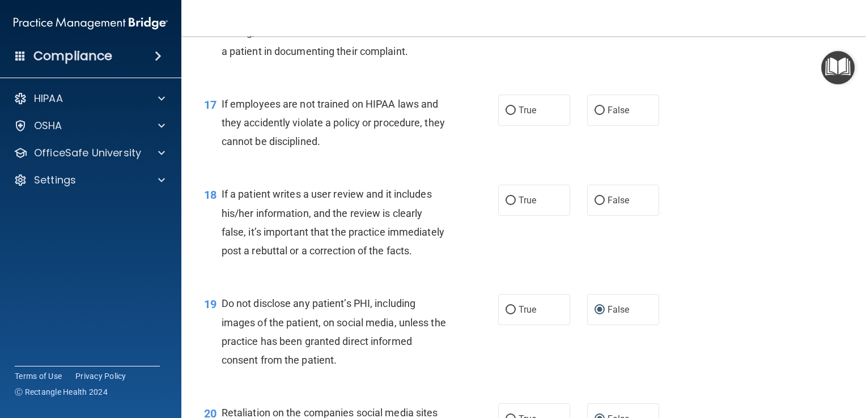
scroll to position [1757, 0]
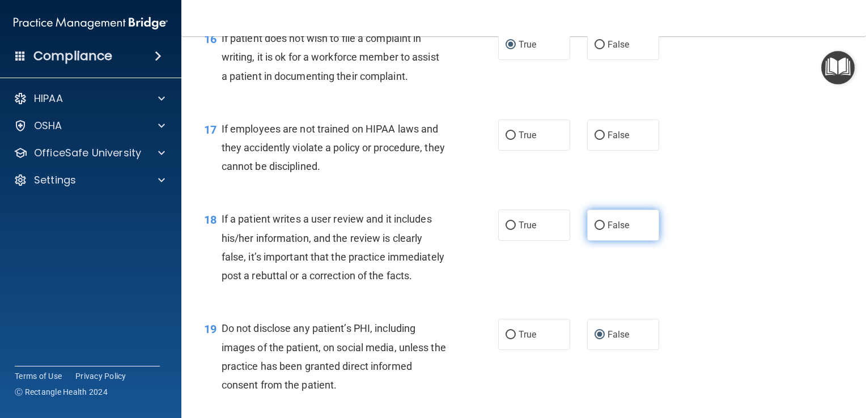
click at [595, 230] on input "False" at bounding box center [600, 226] width 10 height 9
radio input "true"
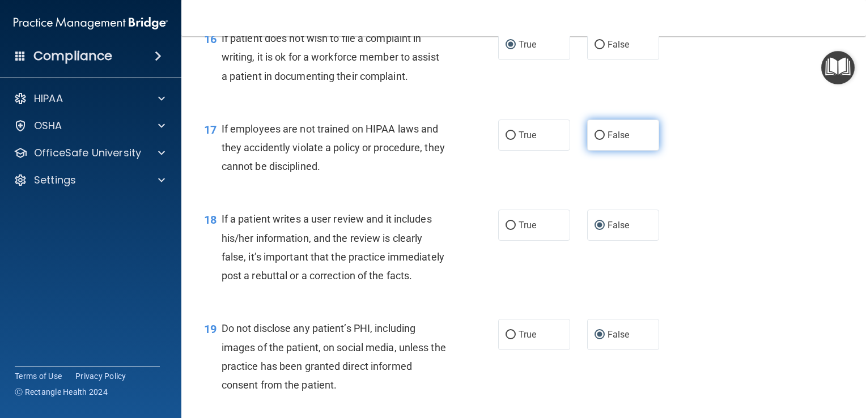
click at [595, 140] on input "False" at bounding box center [600, 135] width 10 height 9
radio input "true"
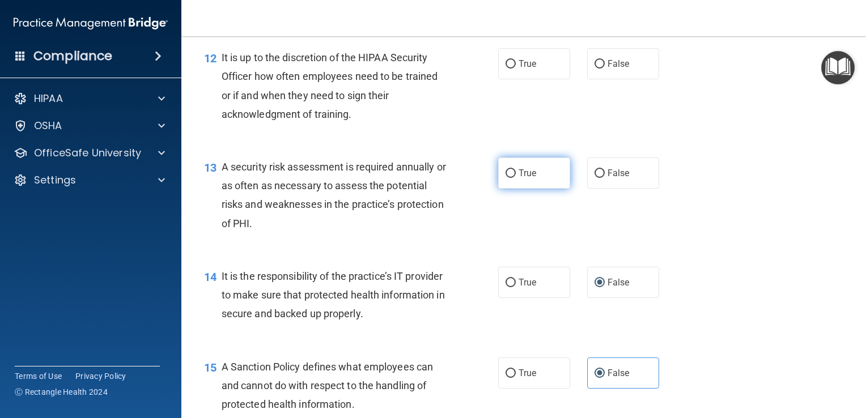
scroll to position [1304, 0]
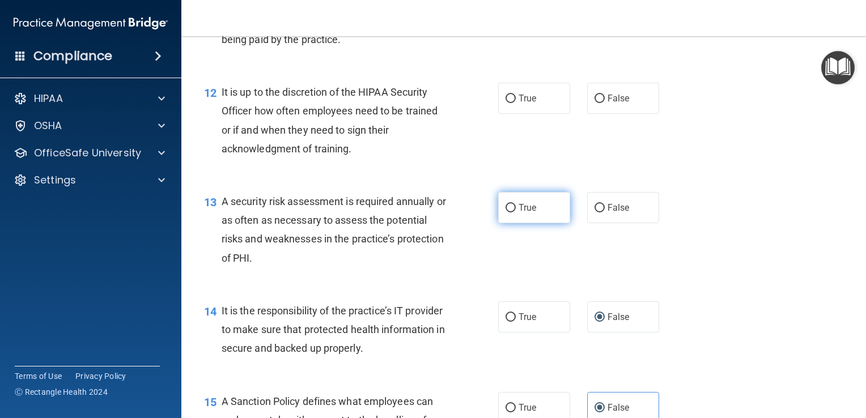
click at [506, 213] on input "True" at bounding box center [511, 208] width 10 height 9
radio input "true"
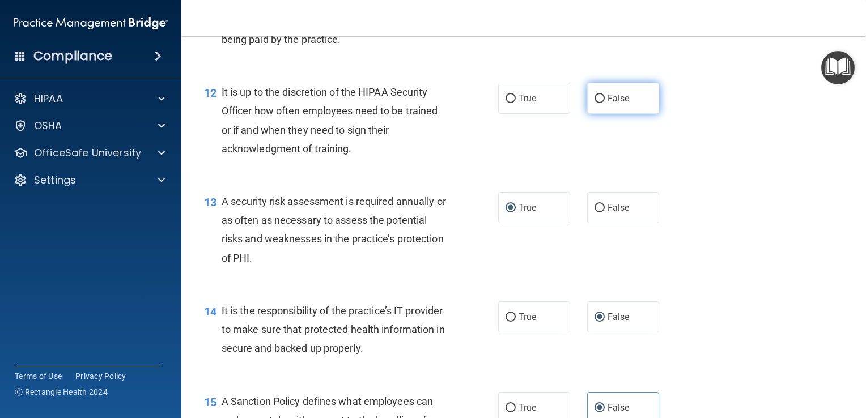
click at [595, 103] on input "False" at bounding box center [600, 99] width 10 height 9
radio input "true"
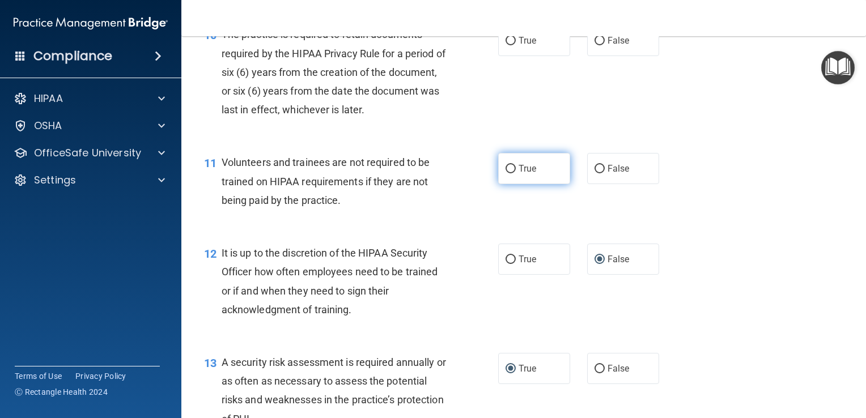
scroll to position [1134, 0]
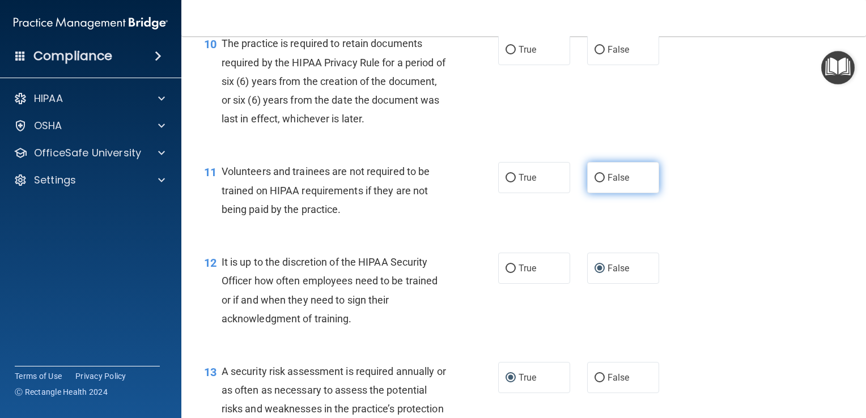
click at [595, 183] on input "False" at bounding box center [600, 178] width 10 height 9
radio input "true"
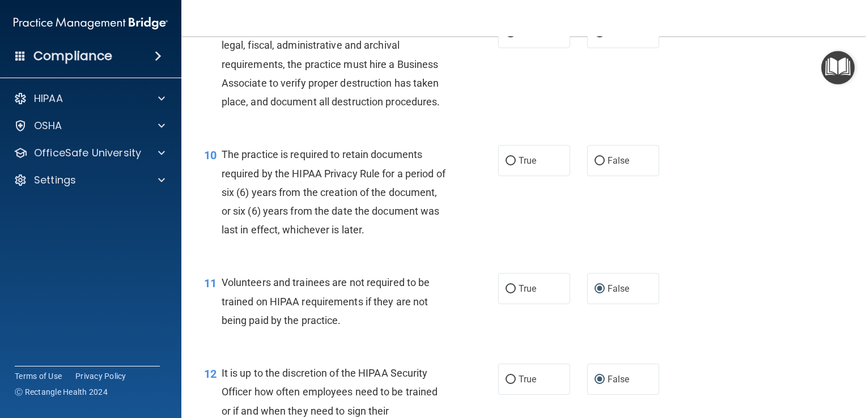
scroll to position [1020, 0]
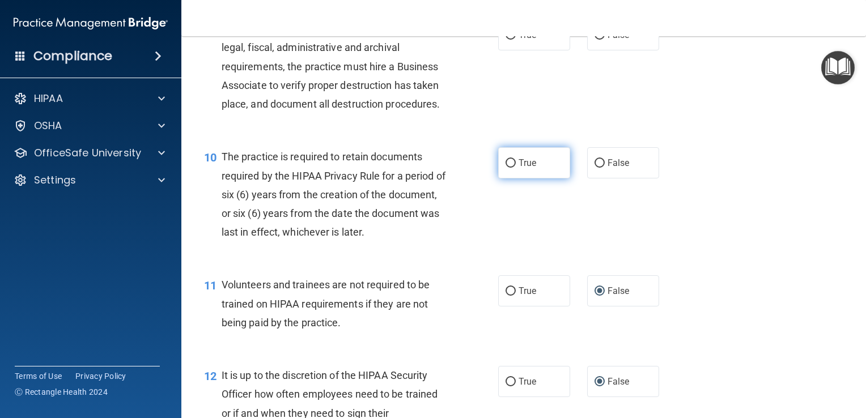
click at [506, 168] on input "True" at bounding box center [511, 163] width 10 height 9
radio input "true"
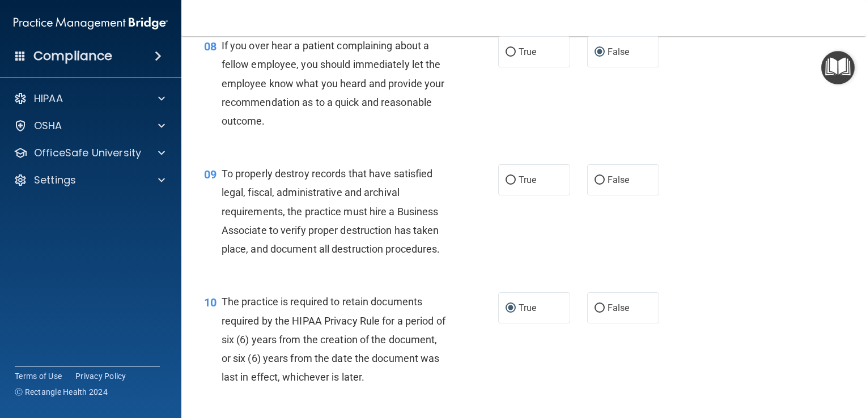
scroll to position [850, 0]
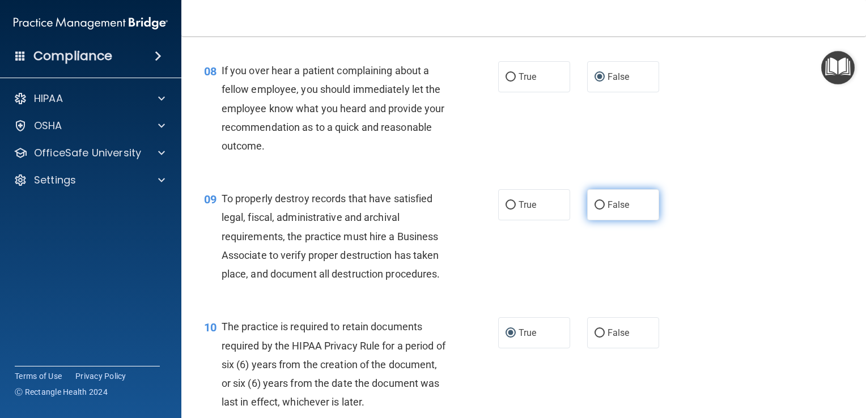
click at [595, 210] on input "False" at bounding box center [600, 205] width 10 height 9
radio input "true"
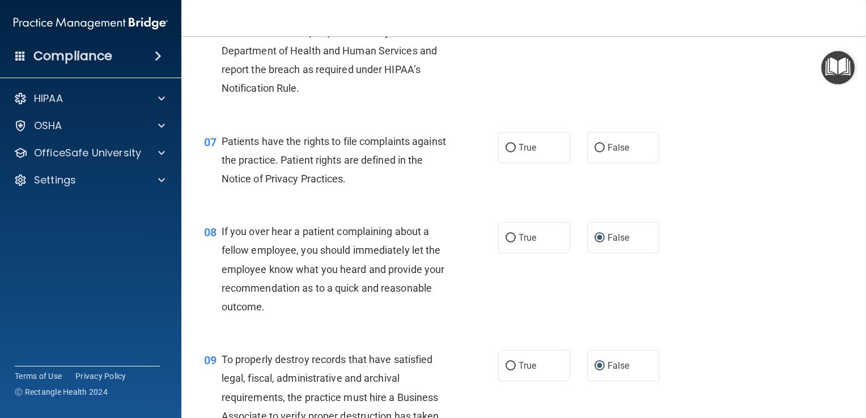
scroll to position [680, 0]
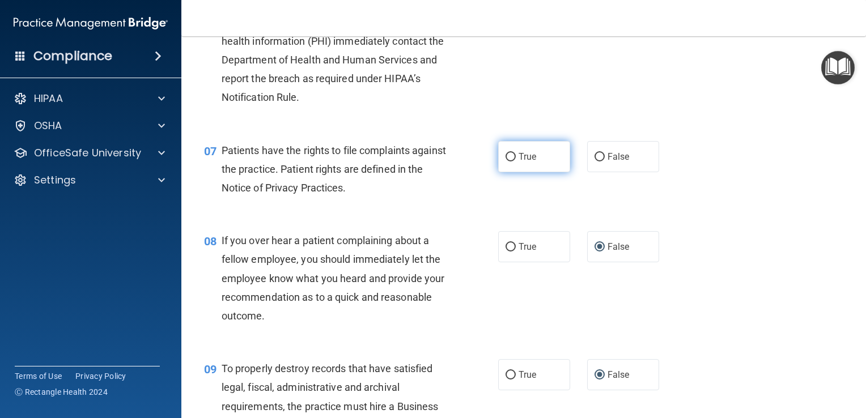
click at [506, 162] on input "True" at bounding box center [511, 157] width 10 height 9
radio input "true"
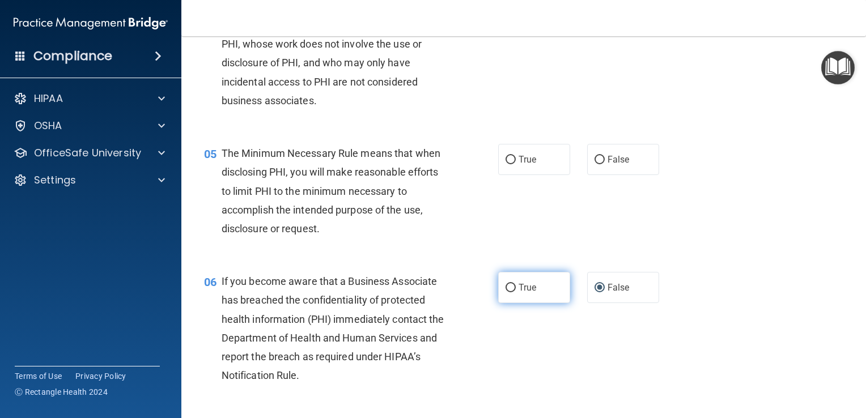
scroll to position [340, 0]
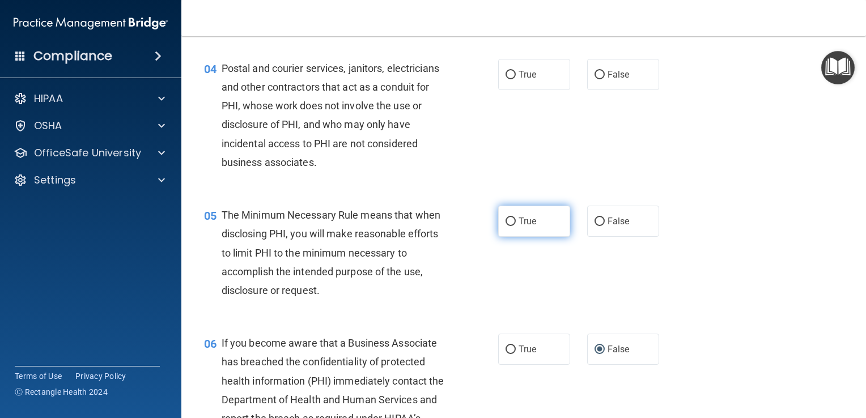
click at [506, 226] on input "True" at bounding box center [511, 222] width 10 height 9
radio input "true"
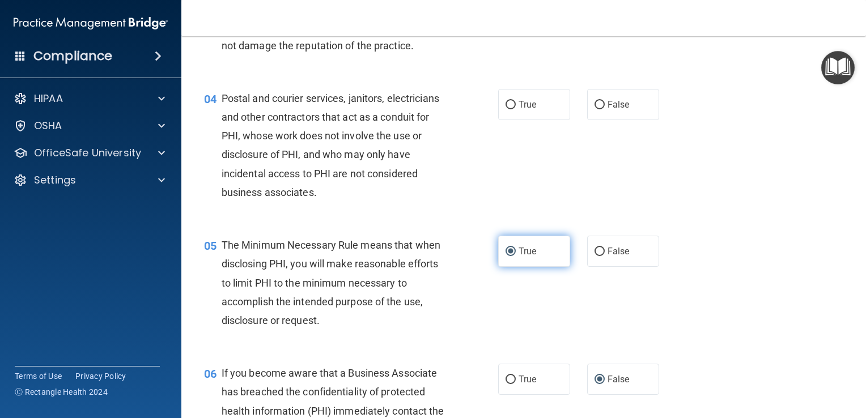
scroll to position [283, 0]
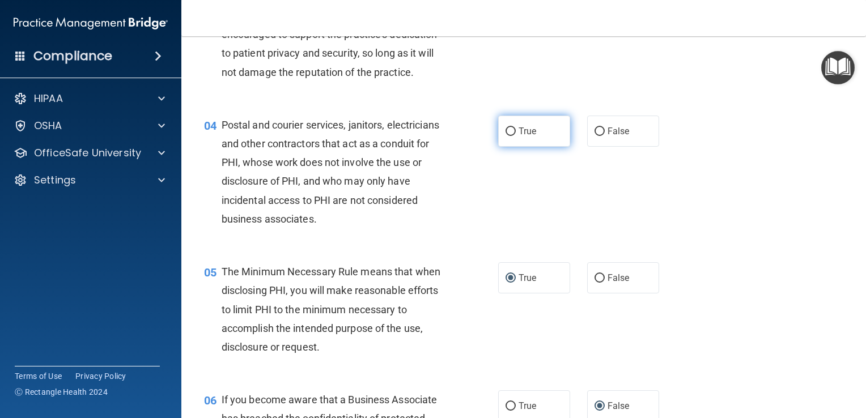
click at [506, 136] on input "True" at bounding box center [511, 132] width 10 height 9
radio input "true"
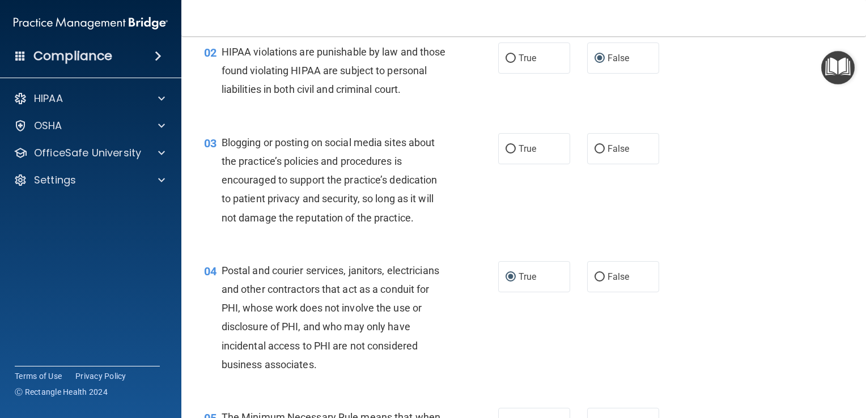
scroll to position [113, 0]
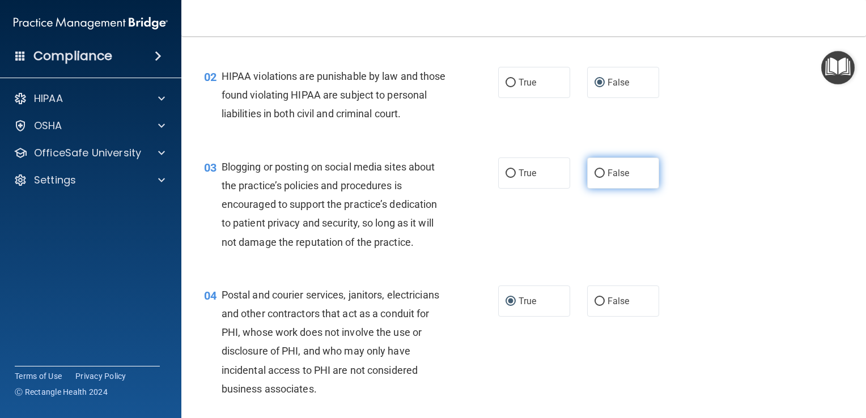
click at [595, 178] on input "False" at bounding box center [600, 173] width 10 height 9
radio input "true"
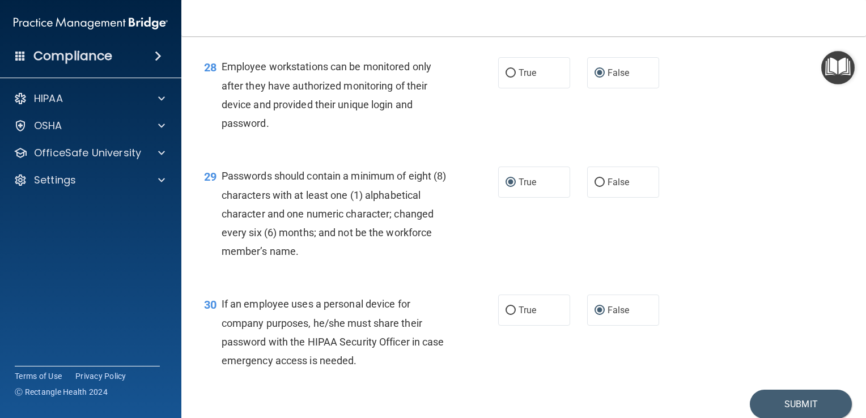
scroll to position [2954, 0]
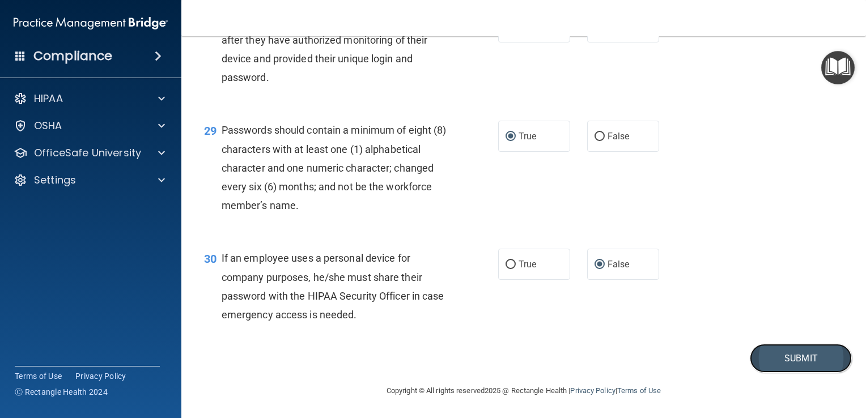
click at [779, 361] on button "Submit" at bounding box center [801, 358] width 102 height 29
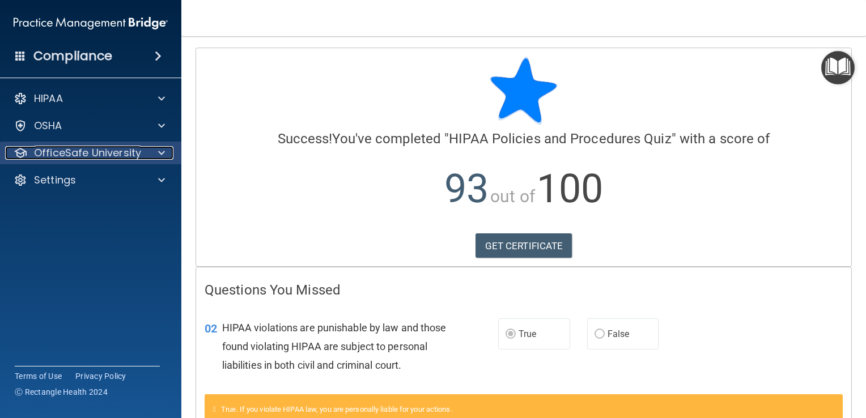
click at [162, 155] on span at bounding box center [161, 153] width 7 height 14
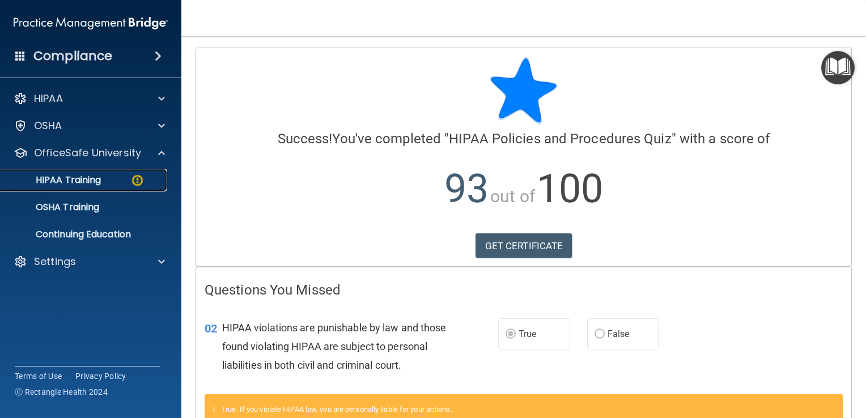
click at [133, 178] on img at bounding box center [137, 180] width 14 height 14
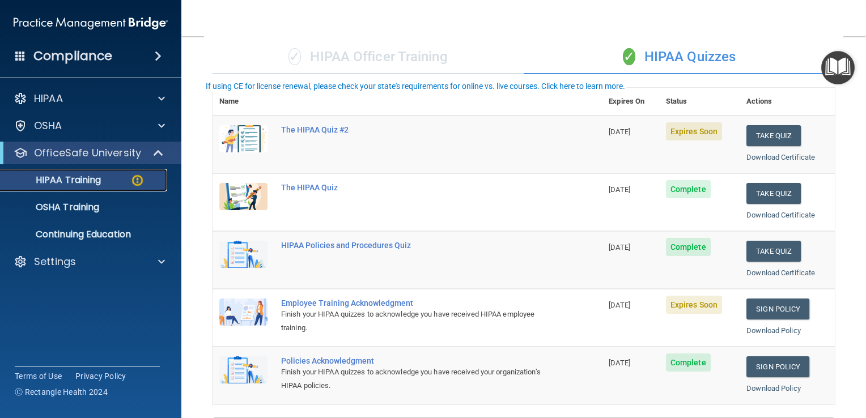
scroll to position [113, 0]
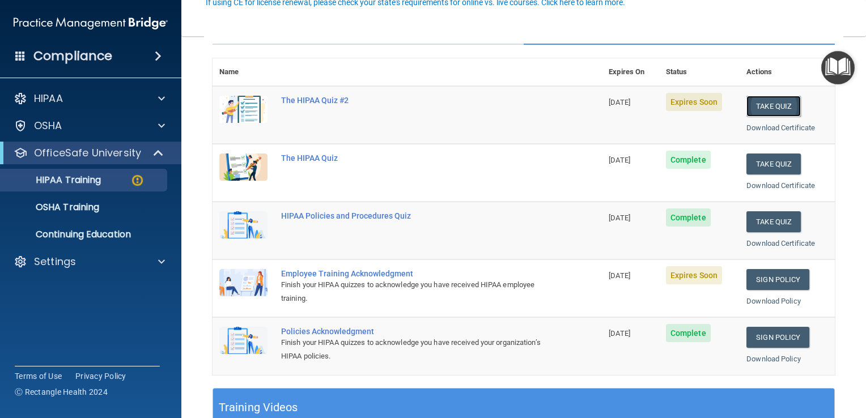
click at [773, 103] on button "Take Quiz" at bounding box center [773, 106] width 54 height 21
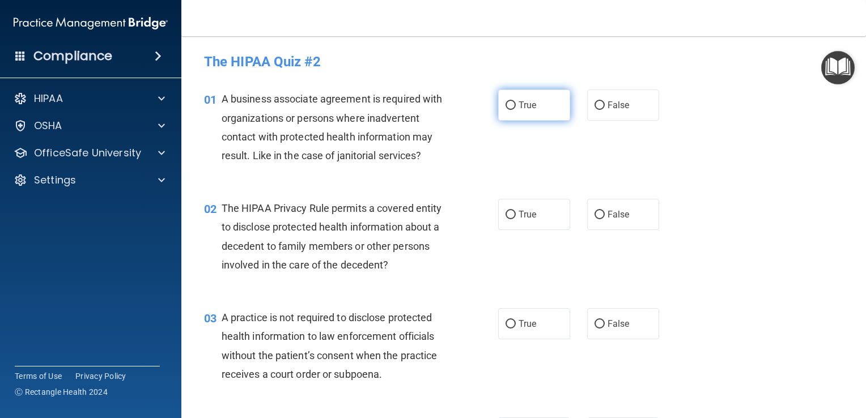
click at [507, 105] on input "True" at bounding box center [511, 105] width 10 height 9
radio input "true"
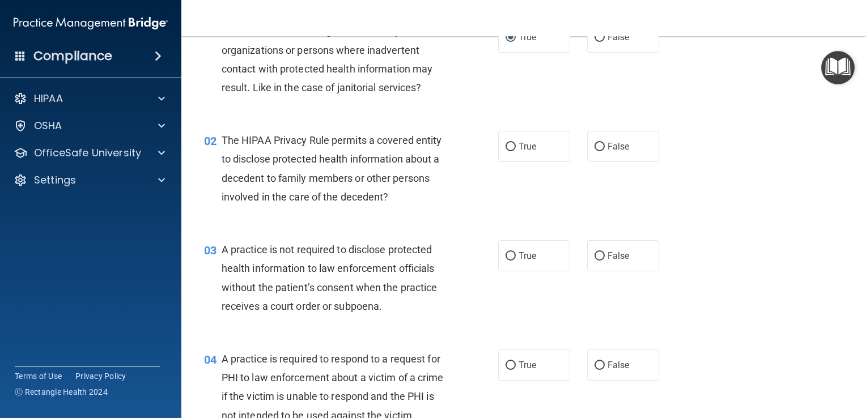
scroll to position [113, 0]
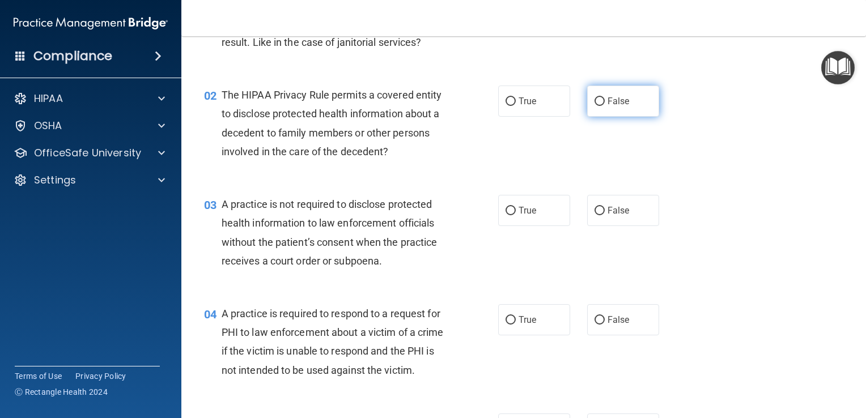
click at [595, 103] on input "False" at bounding box center [600, 101] width 10 height 9
radio input "true"
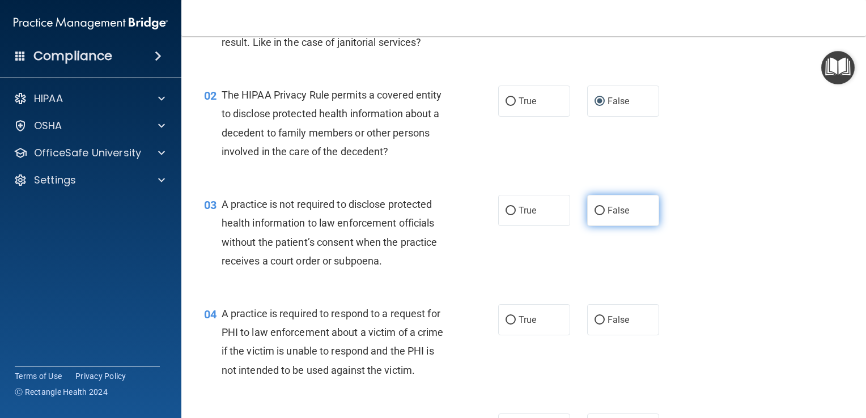
click at [595, 210] on input "False" at bounding box center [600, 211] width 10 height 9
radio input "true"
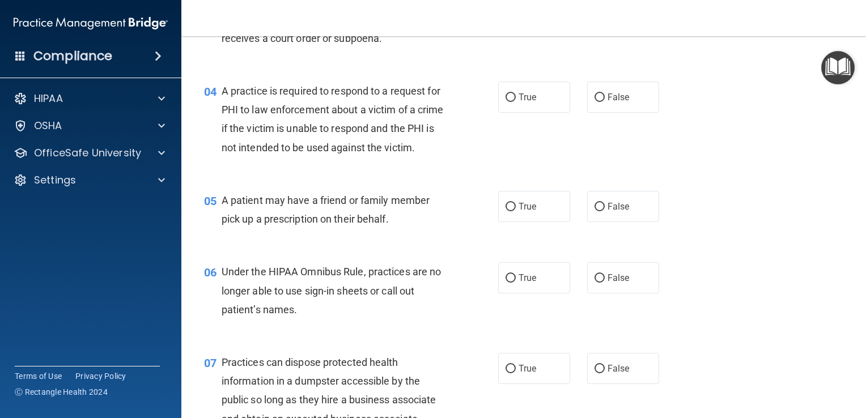
scroll to position [340, 0]
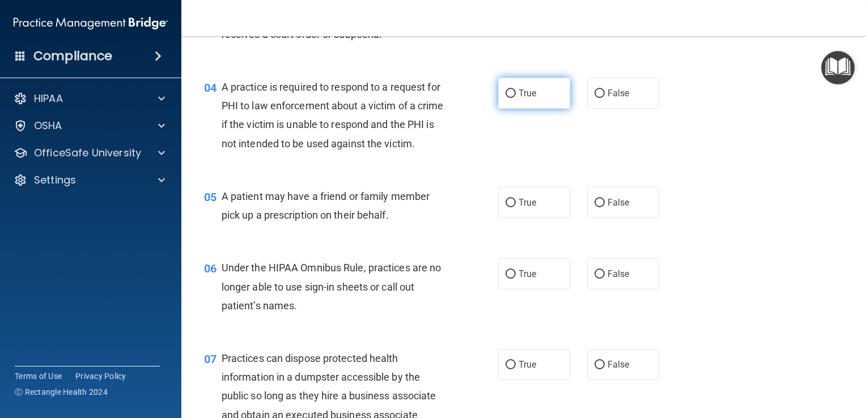
click at [506, 94] on input "True" at bounding box center [511, 94] width 10 height 9
radio input "true"
click at [506, 207] on input "True" at bounding box center [511, 203] width 10 height 9
radio input "true"
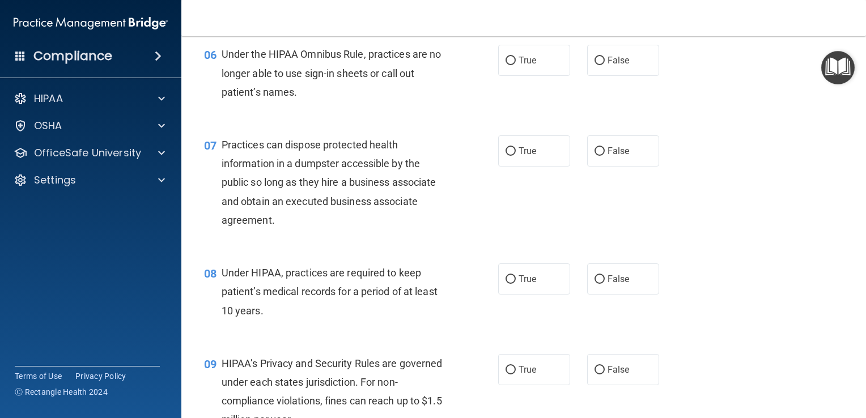
scroll to position [567, 0]
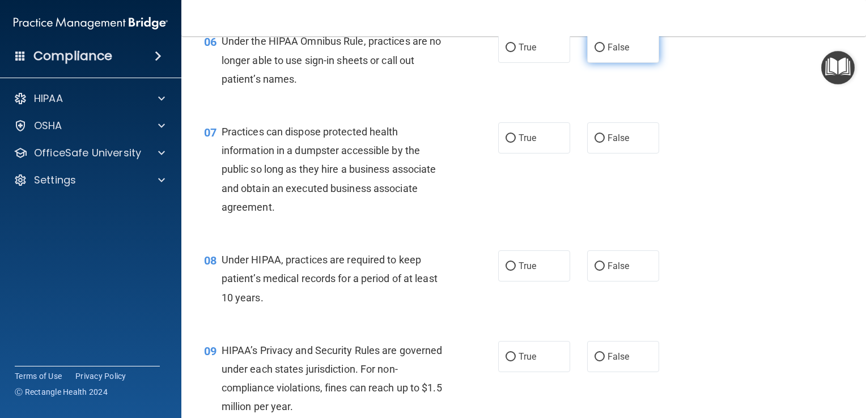
drag, startPoint x: 508, startPoint y: 66, endPoint x: 596, endPoint y: 65, distance: 88.4
click at [597, 63] on div "True False" at bounding box center [584, 47] width 173 height 31
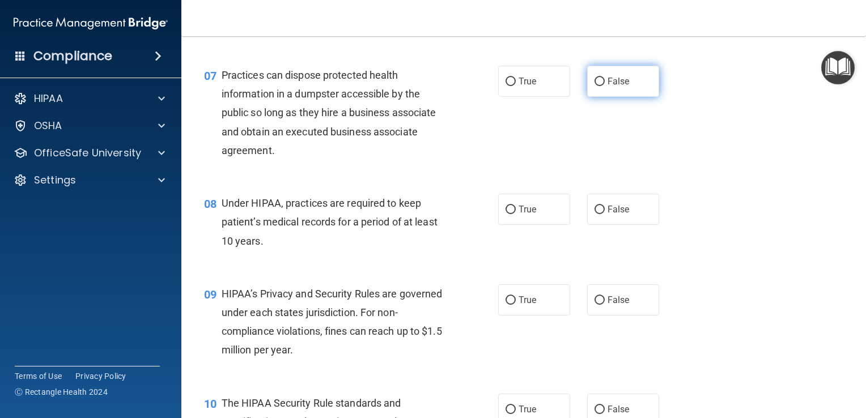
click at [595, 86] on input "False" at bounding box center [600, 82] width 10 height 9
radio input "true"
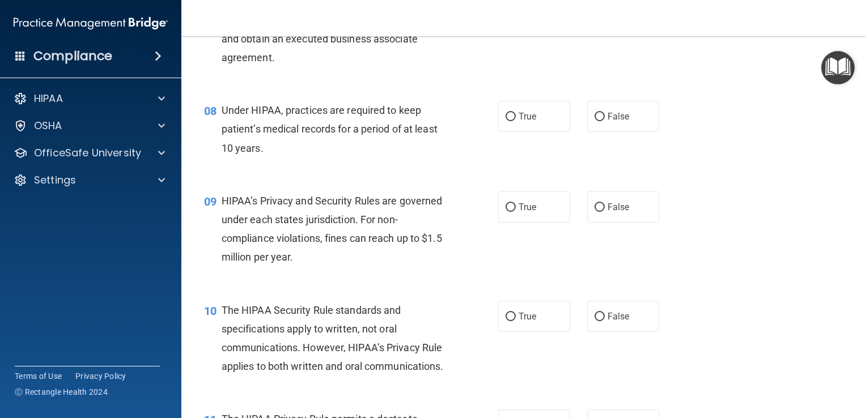
scroll to position [737, 0]
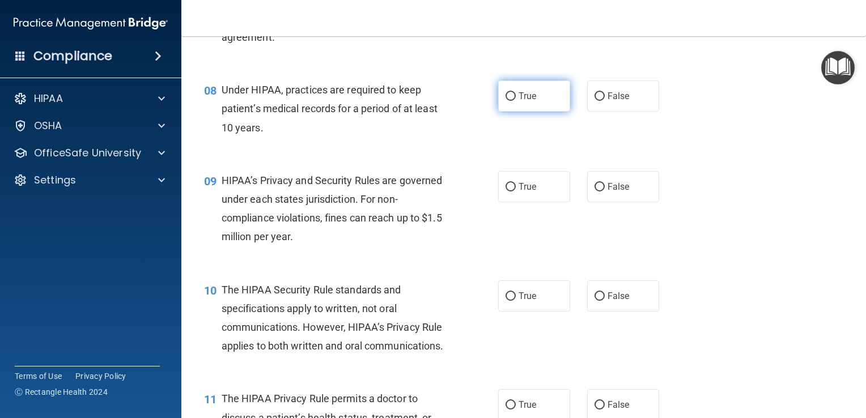
click at [506, 101] on input "True" at bounding box center [511, 96] width 10 height 9
radio input "true"
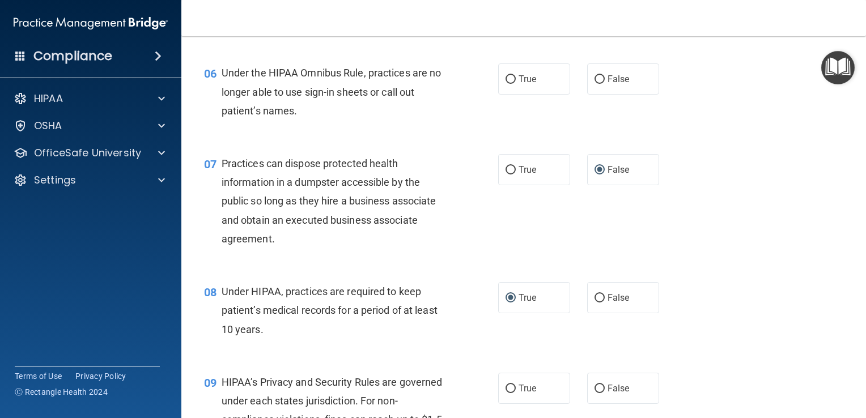
scroll to position [510, 0]
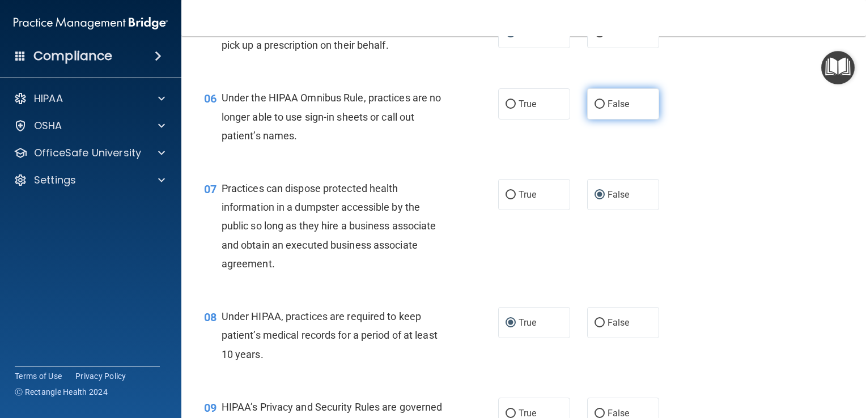
click at [595, 109] on input "False" at bounding box center [600, 104] width 10 height 9
radio input "true"
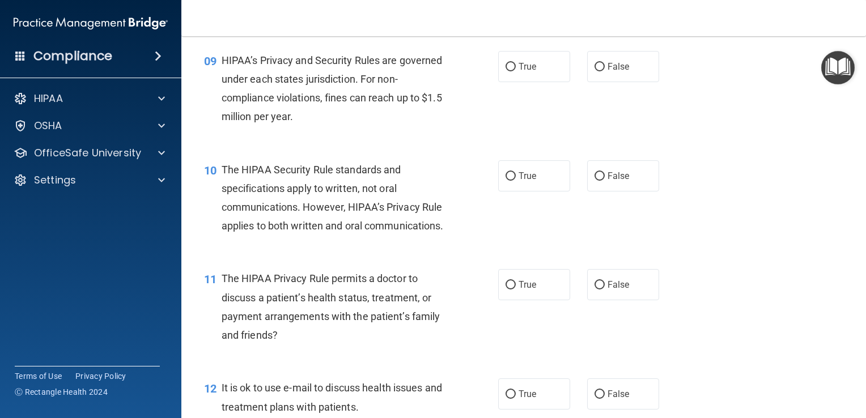
scroll to position [758, 0]
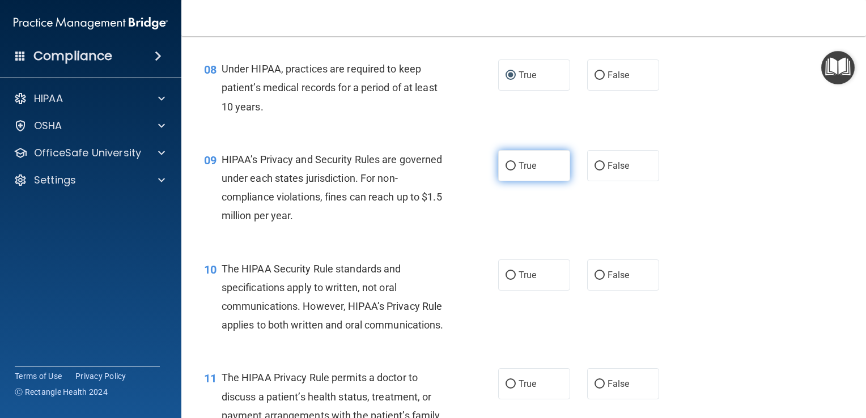
click at [506, 171] on input "True" at bounding box center [511, 166] width 10 height 9
radio input "true"
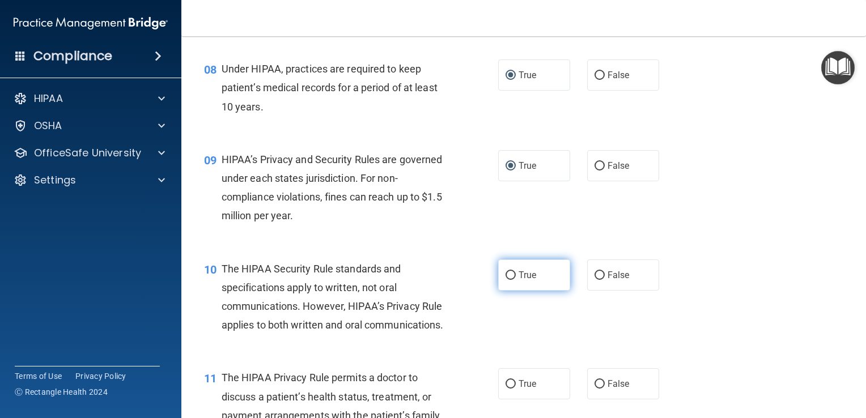
click at [506, 280] on input "True" at bounding box center [511, 275] width 10 height 9
radio input "true"
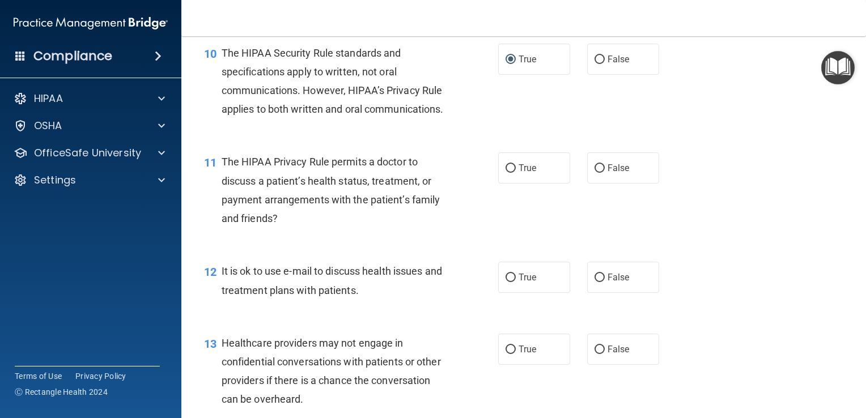
scroll to position [984, 0]
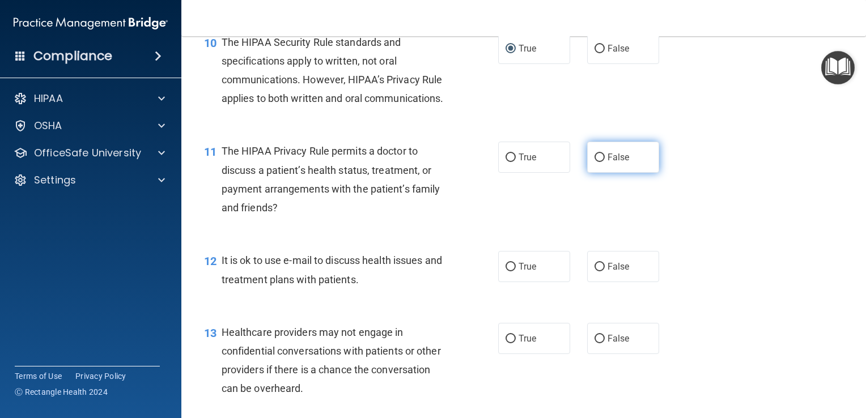
click at [595, 162] on input "False" at bounding box center [600, 158] width 10 height 9
radio input "true"
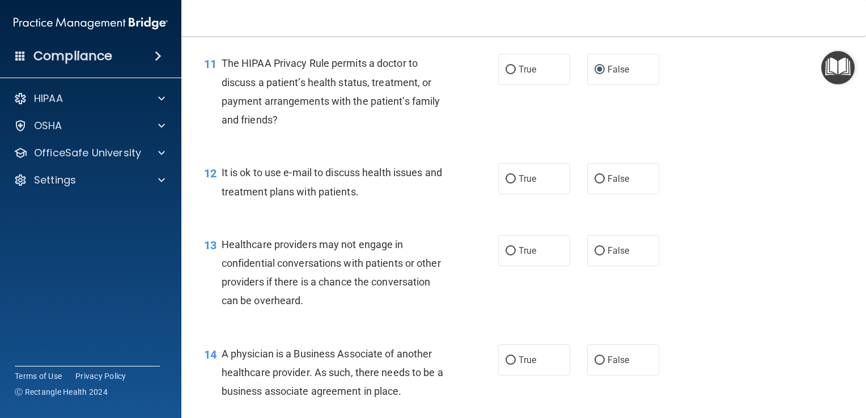
scroll to position [1098, 0]
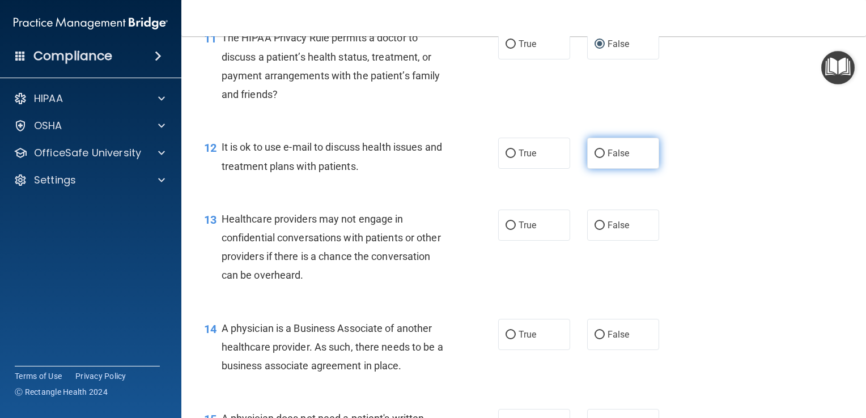
click at [595, 158] on input "False" at bounding box center [600, 154] width 10 height 9
radio input "true"
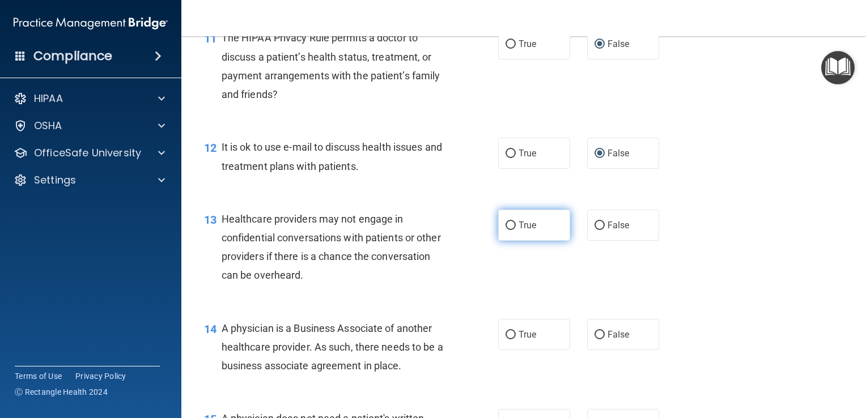
click at [506, 230] on input "True" at bounding box center [511, 226] width 10 height 9
radio input "true"
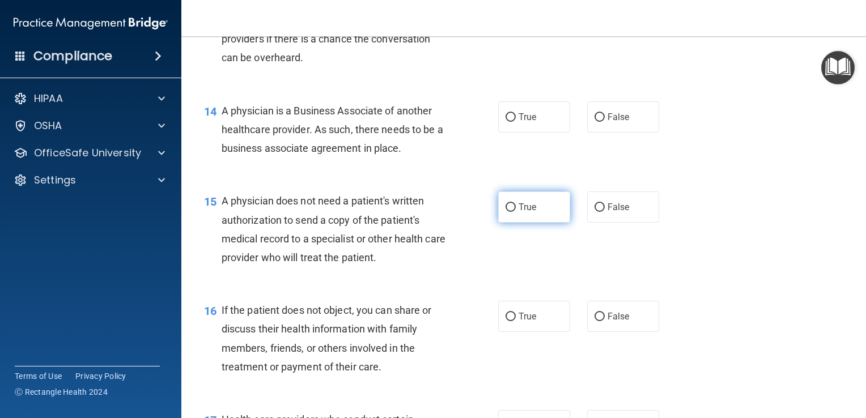
scroll to position [1325, 0]
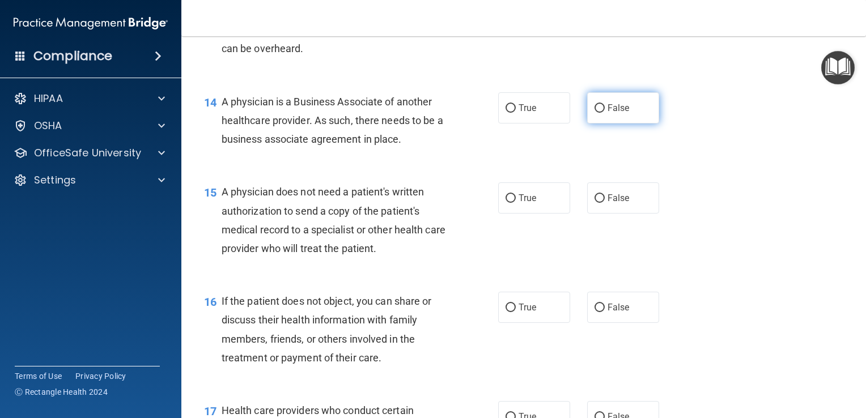
click at [595, 113] on input "False" at bounding box center [600, 108] width 10 height 9
radio input "true"
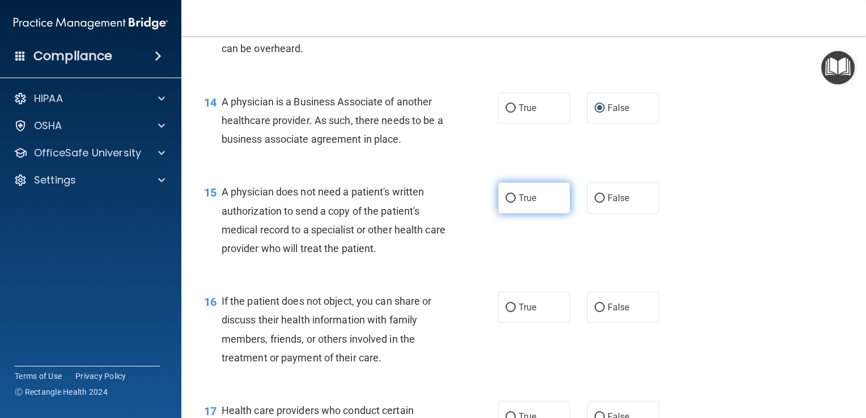
click at [506, 203] on input "True" at bounding box center [511, 198] width 10 height 9
radio input "true"
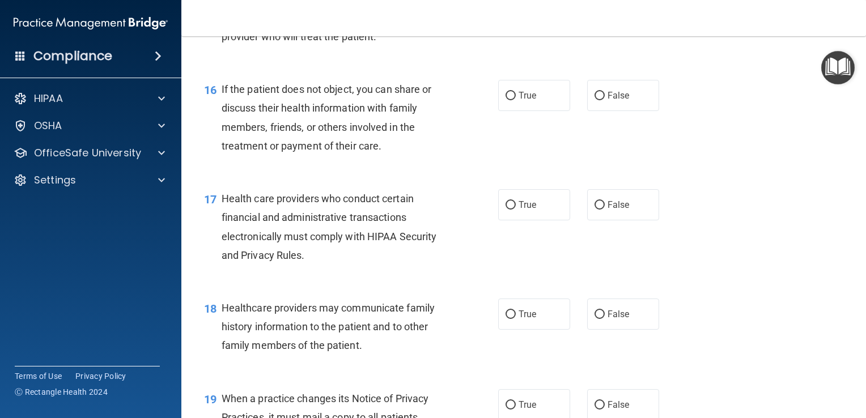
scroll to position [1551, 0]
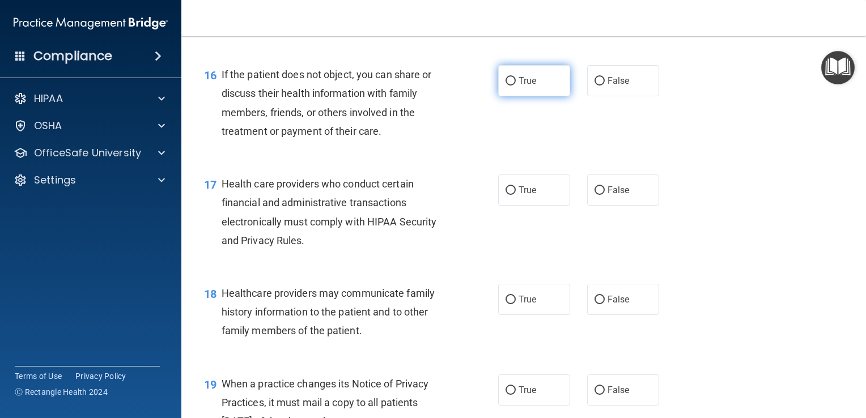
click at [506, 86] on input "True" at bounding box center [511, 81] width 10 height 9
radio input "true"
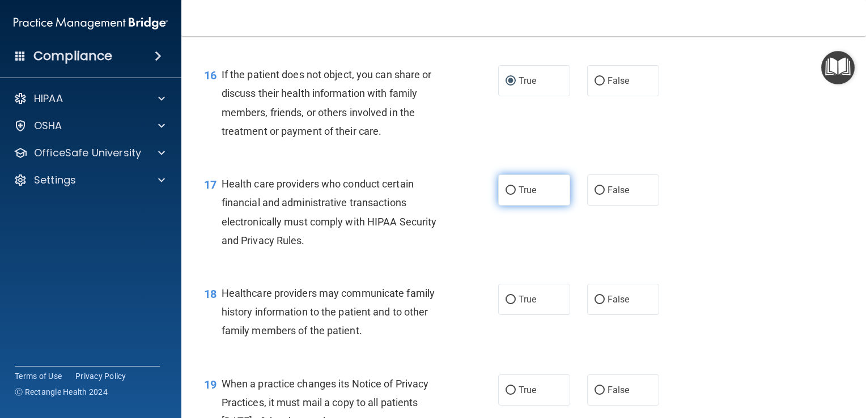
click at [506, 195] on input "True" at bounding box center [511, 190] width 10 height 9
radio input "true"
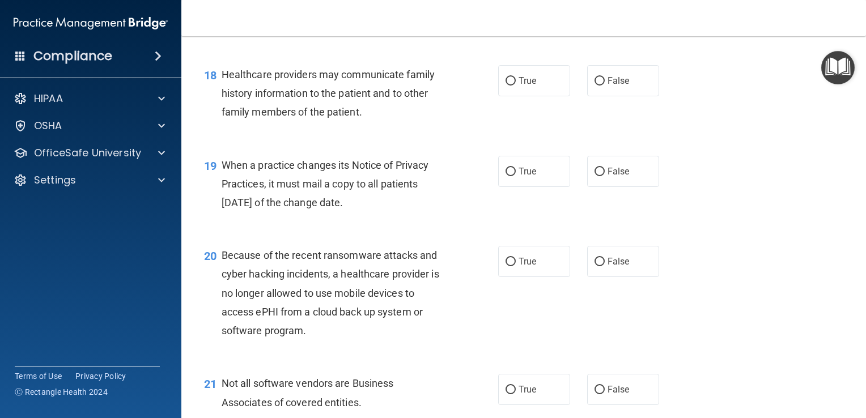
scroll to position [1778, 0]
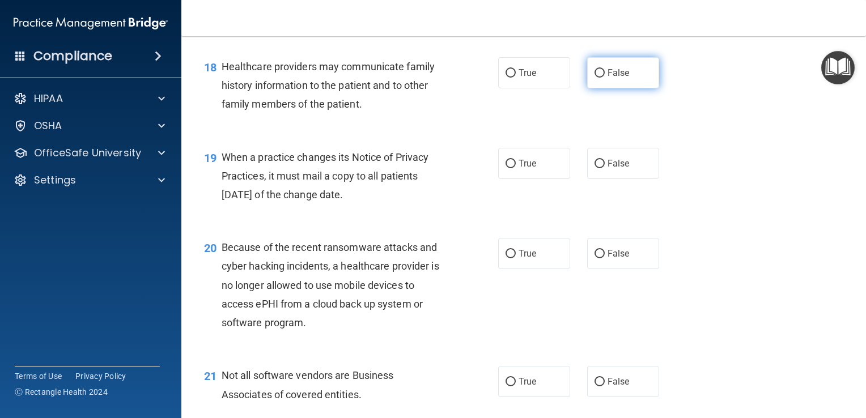
click at [595, 78] on input "False" at bounding box center [600, 73] width 10 height 9
radio input "true"
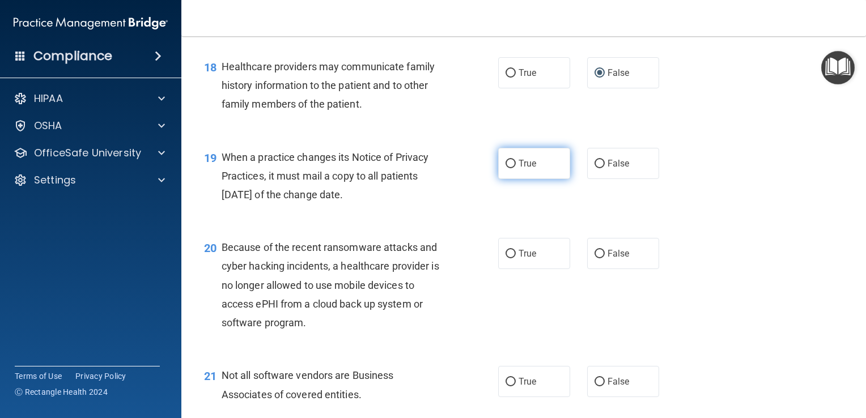
click at [506, 168] on input "True" at bounding box center [511, 164] width 10 height 9
radio input "true"
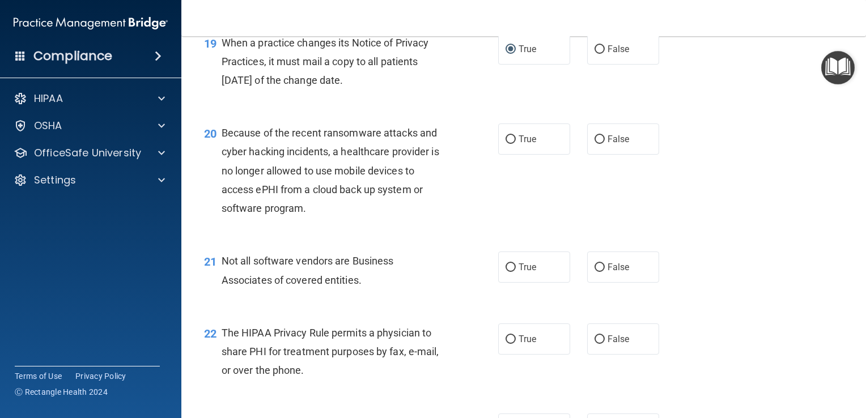
scroll to position [1948, 0]
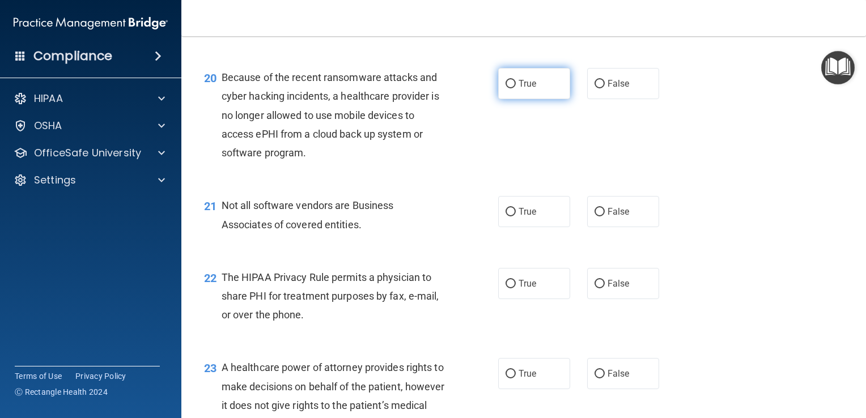
click at [506, 88] on input "True" at bounding box center [511, 84] width 10 height 9
radio input "true"
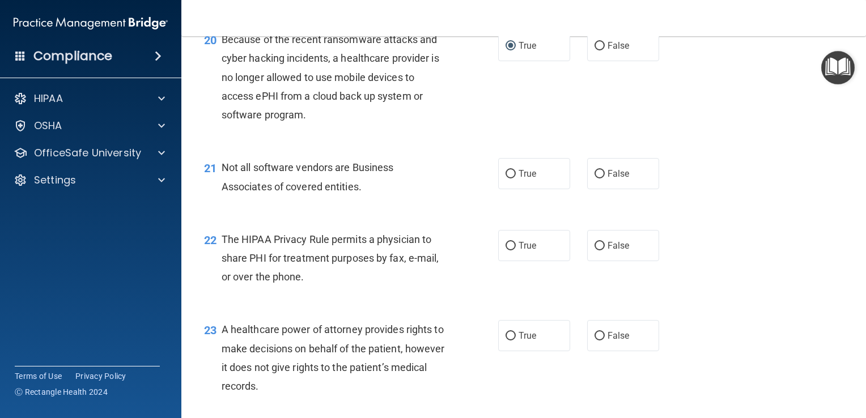
scroll to position [2005, 0]
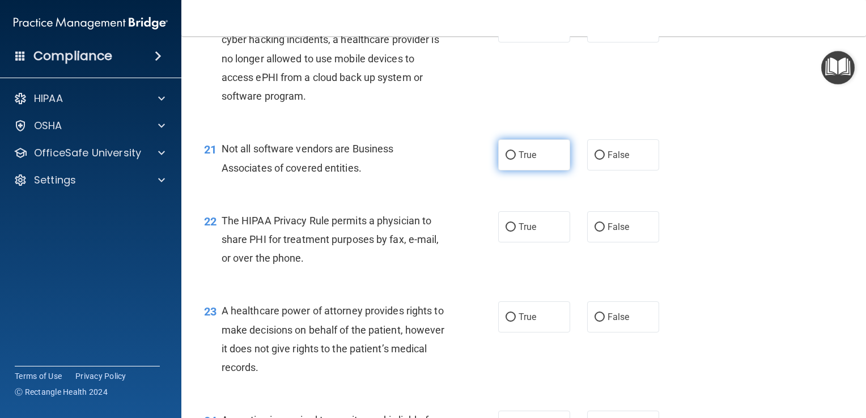
click at [507, 160] on input "True" at bounding box center [511, 155] width 10 height 9
radio input "true"
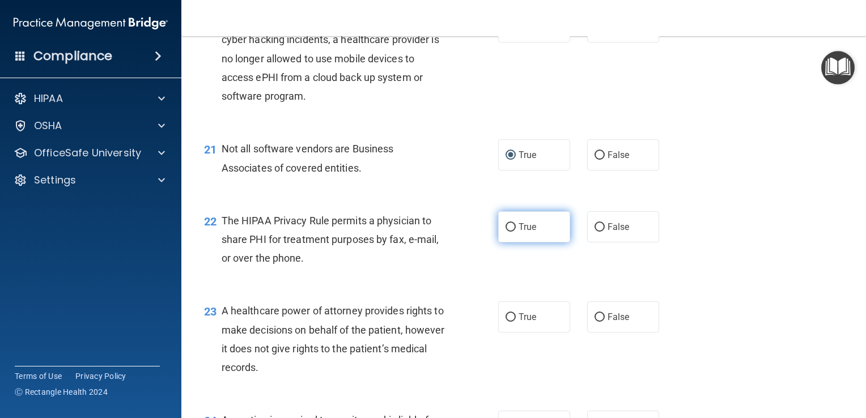
click at [506, 232] on input "True" at bounding box center [511, 227] width 10 height 9
radio input "true"
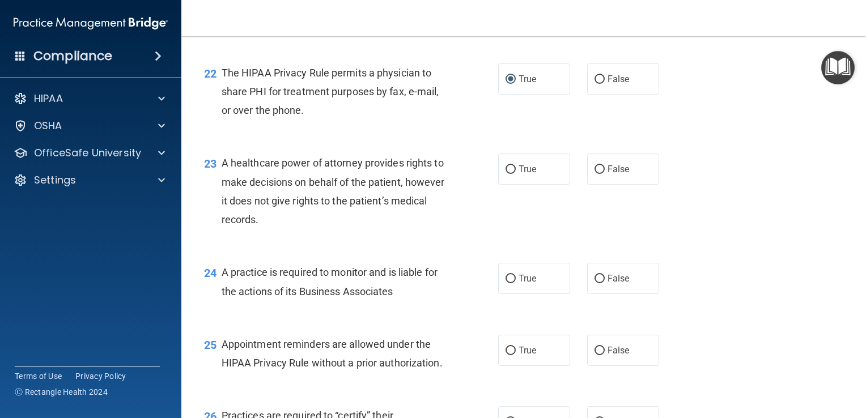
scroll to position [2175, 0]
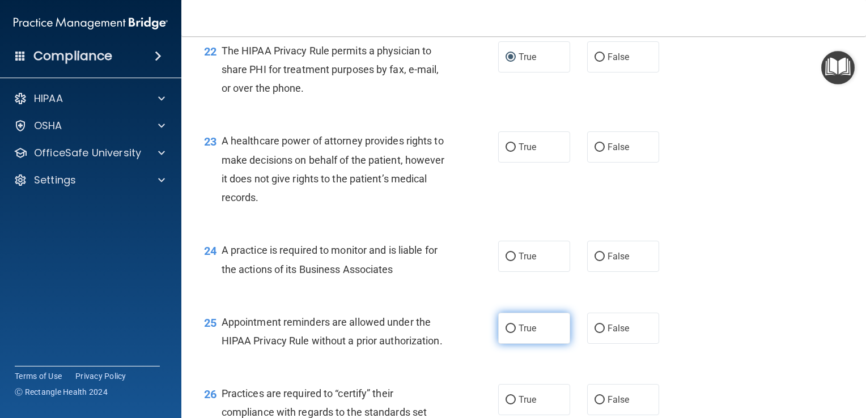
drag, startPoint x: 503, startPoint y: 365, endPoint x: 506, endPoint y: 359, distance: 6.6
click at [506, 333] on input "True" at bounding box center [511, 329] width 10 height 9
radio input "true"
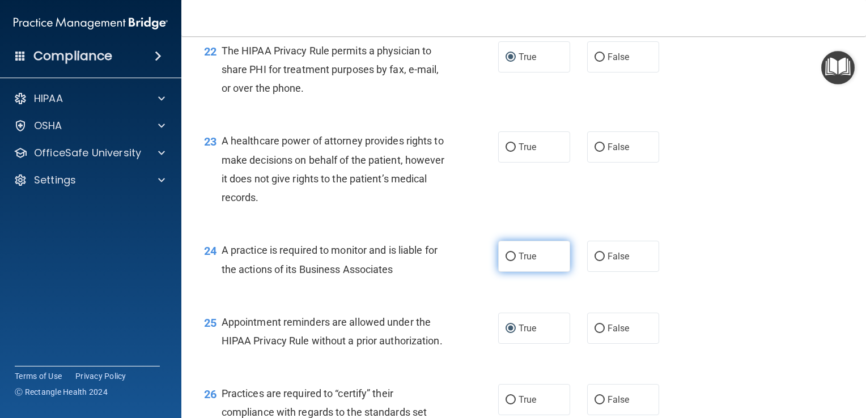
drag, startPoint x: 504, startPoint y: 296, endPoint x: 505, endPoint y: 287, distance: 9.7
click at [506, 261] on input "True" at bounding box center [511, 257] width 10 height 9
radio input "true"
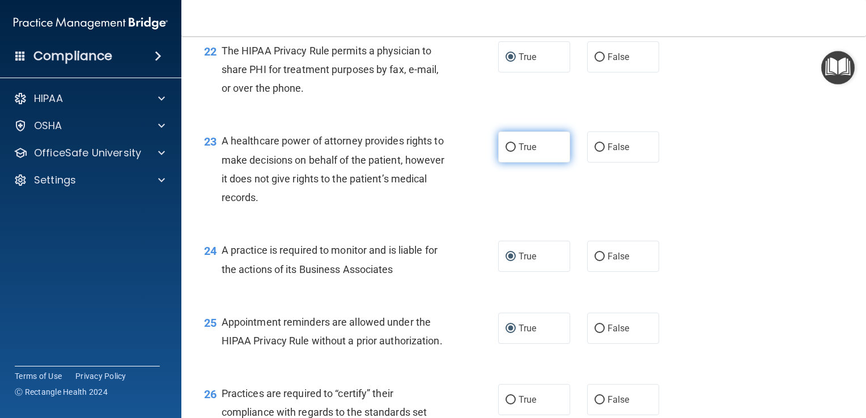
click at [506, 152] on input "True" at bounding box center [511, 147] width 10 height 9
radio input "true"
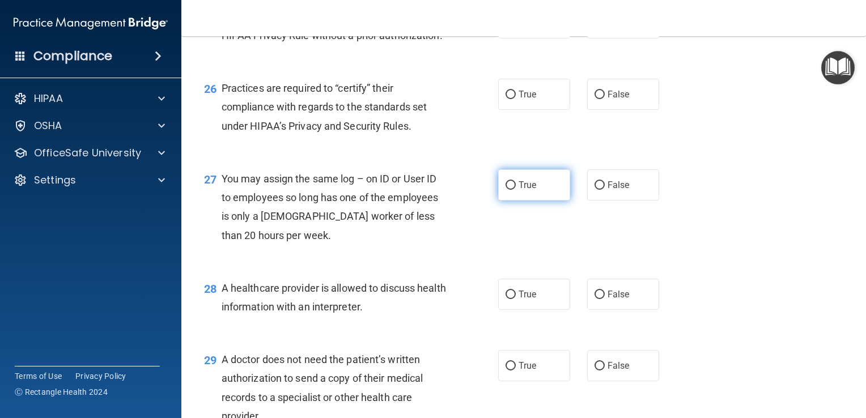
scroll to position [2515, 0]
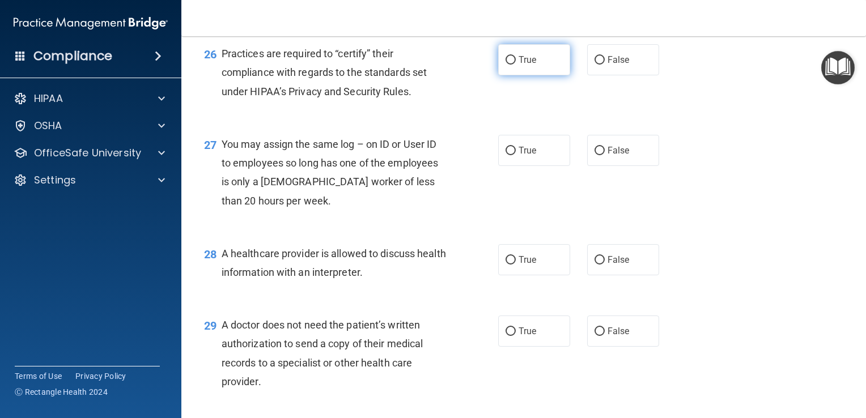
click at [506, 65] on input "True" at bounding box center [511, 60] width 10 height 9
radio input "true"
click at [595, 155] on input "False" at bounding box center [600, 151] width 10 height 9
radio input "true"
click at [507, 265] on input "True" at bounding box center [511, 260] width 10 height 9
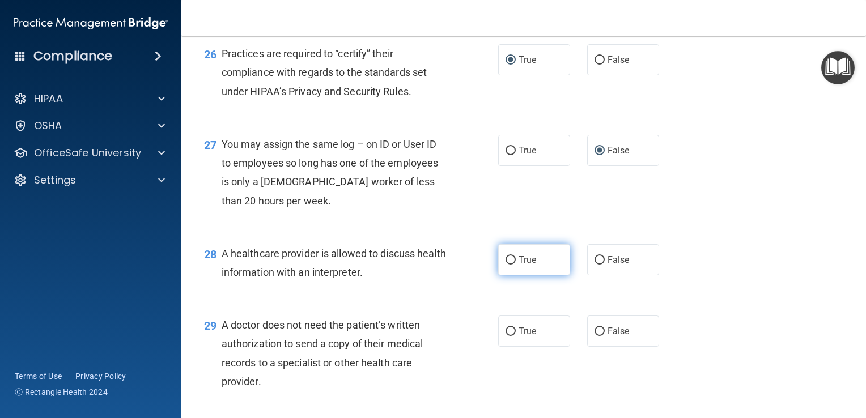
radio input "true"
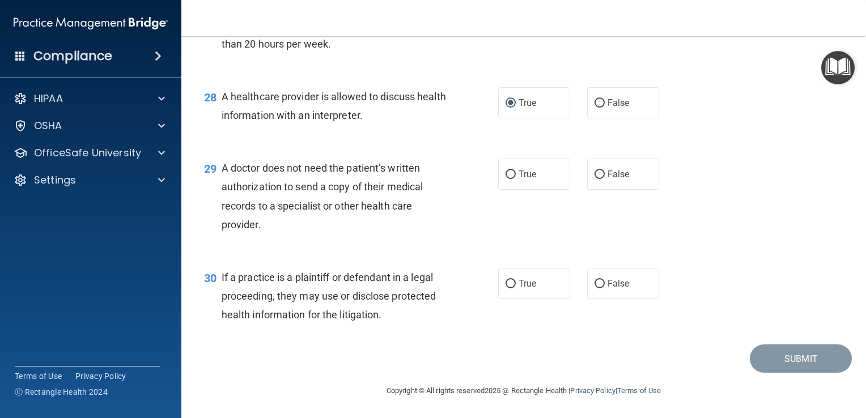
scroll to position [2728, 0]
click at [595, 171] on input "False" at bounding box center [600, 175] width 10 height 9
radio input "true"
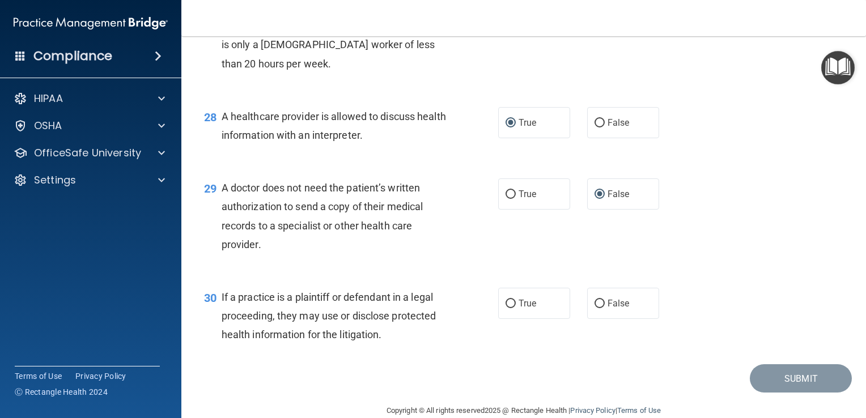
scroll to position [2671, 0]
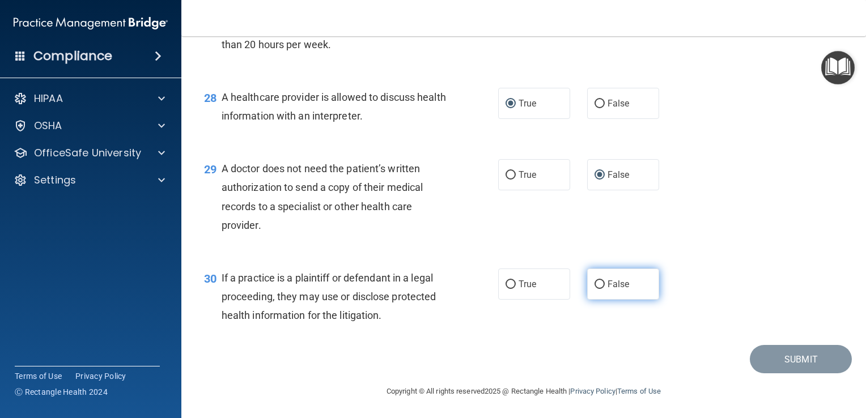
click at [595, 289] on input "False" at bounding box center [600, 285] width 10 height 9
radio input "true"
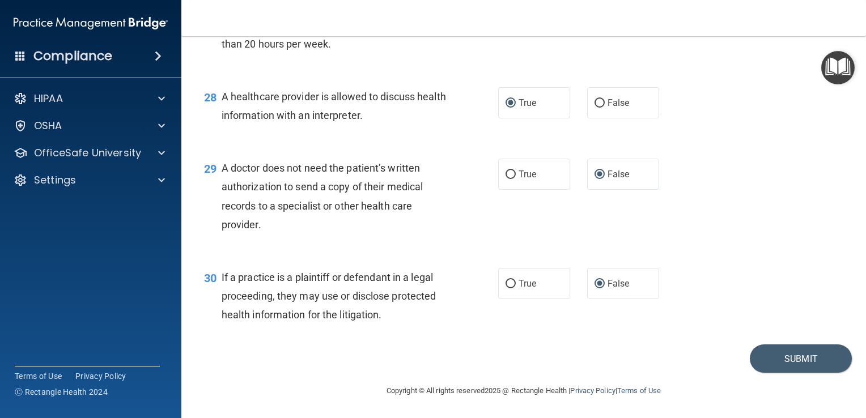
scroll to position [2728, 0]
drag, startPoint x: 719, startPoint y: 369, endPoint x: 718, endPoint y: 385, distance: 16.5
click at [718, 385] on main "- The HIPAA Quiz #2 This quiz doesn’t expire until 08/21/2025. Are you sure you…" at bounding box center [523, 227] width 685 height 382
click at [805, 374] on button "Submit" at bounding box center [801, 359] width 102 height 29
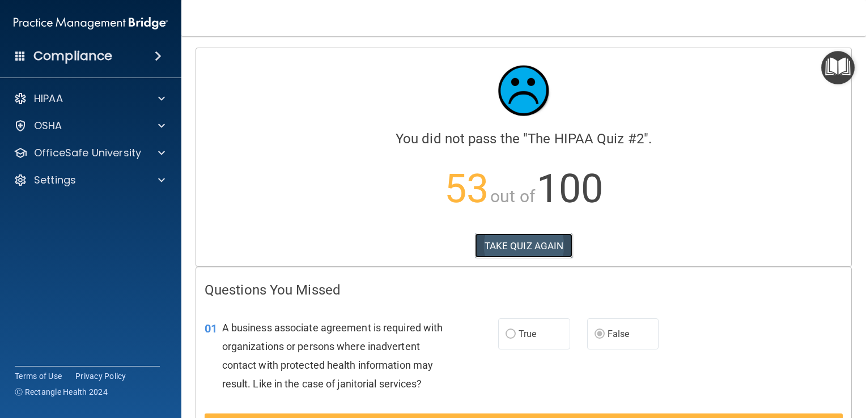
click at [502, 246] on button "TAKE QUIZ AGAIN" at bounding box center [524, 246] width 98 height 25
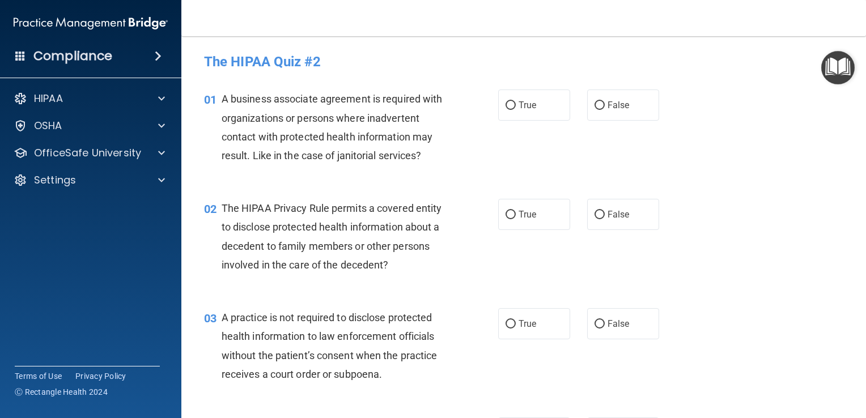
drag, startPoint x: 590, startPoint y: 105, endPoint x: 560, endPoint y: 159, distance: 61.7
click at [595, 105] on input "False" at bounding box center [600, 105] width 10 height 9
radio input "true"
click at [506, 212] on input "True" at bounding box center [511, 215] width 10 height 9
radio input "true"
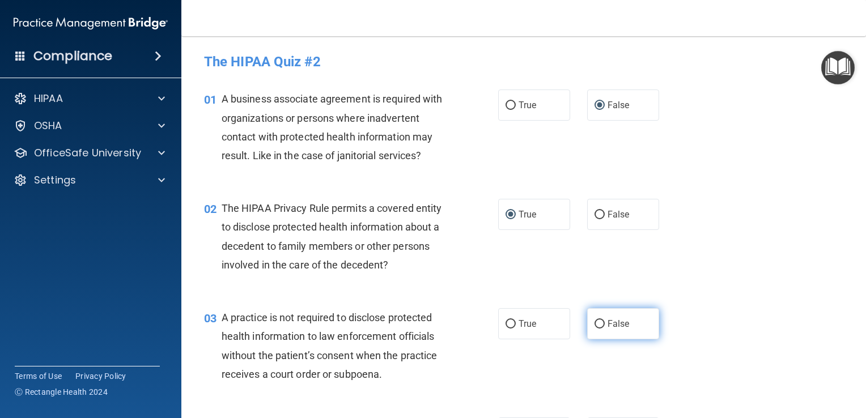
click at [596, 325] on input "False" at bounding box center [600, 324] width 10 height 9
radio input "true"
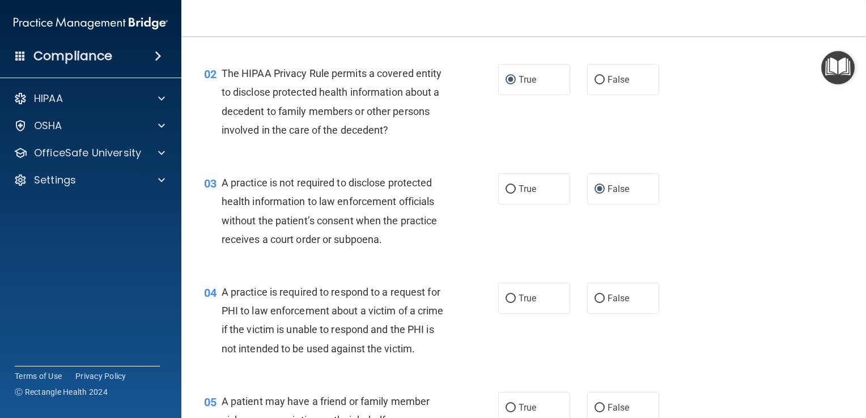
scroll to position [227, 0]
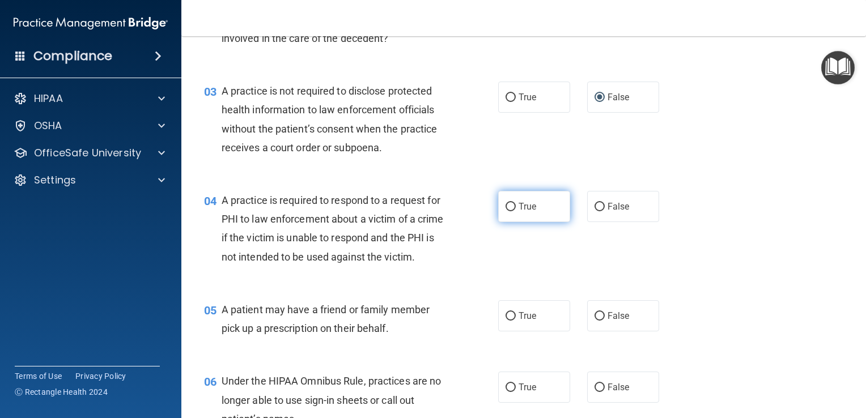
click at [507, 205] on input "True" at bounding box center [511, 207] width 10 height 9
radio input "true"
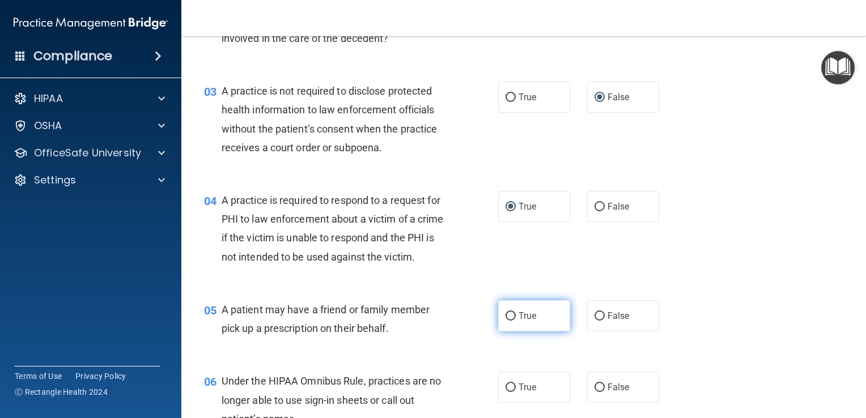
click at [507, 321] on input "True" at bounding box center [511, 316] width 10 height 9
radio input "true"
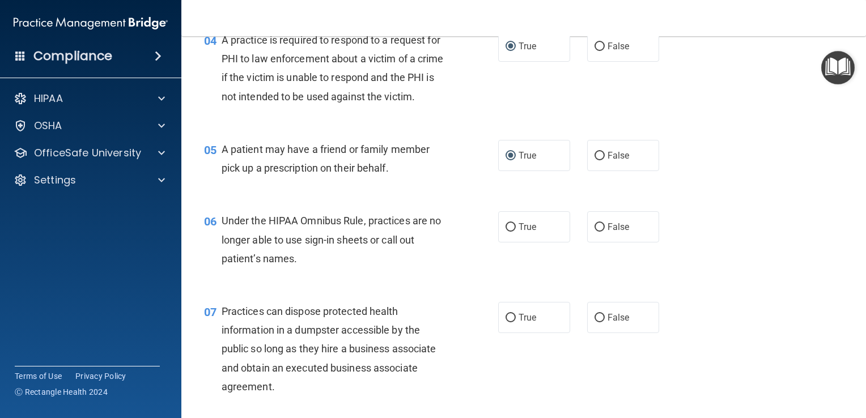
scroll to position [397, 0]
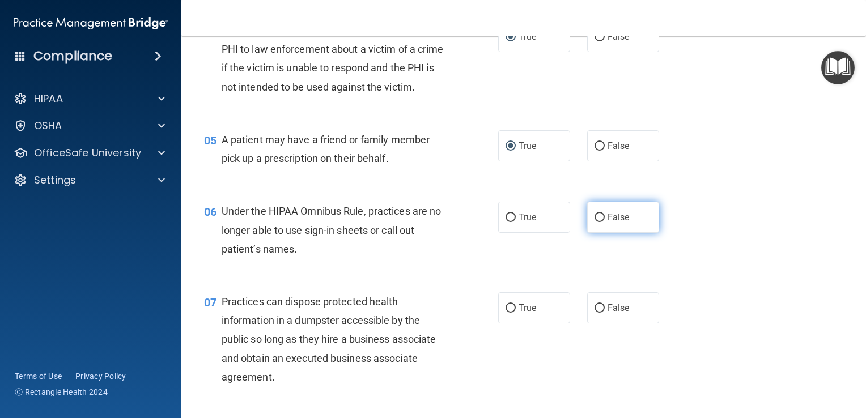
click at [595, 222] on input "False" at bounding box center [600, 218] width 10 height 9
radio input "true"
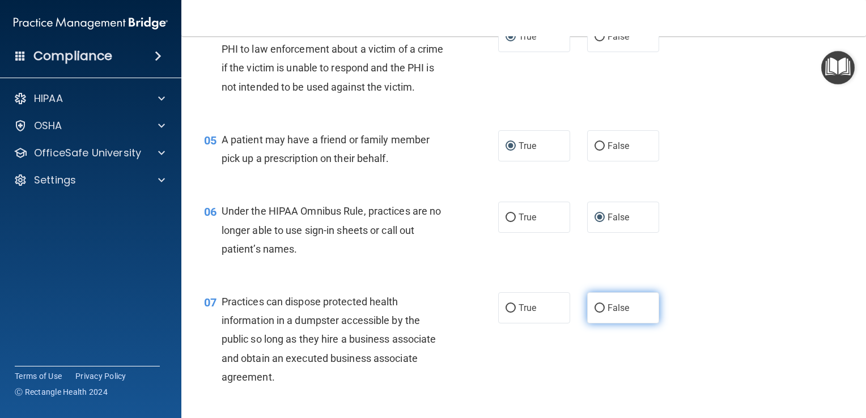
click at [595, 313] on input "False" at bounding box center [600, 308] width 10 height 9
radio input "true"
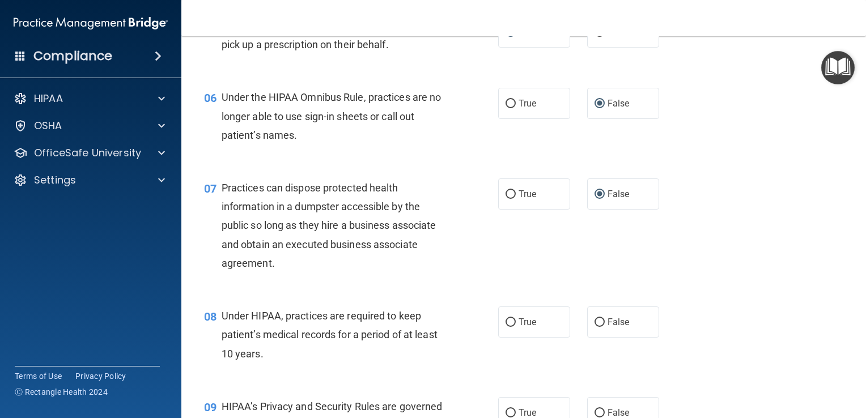
scroll to position [623, 0]
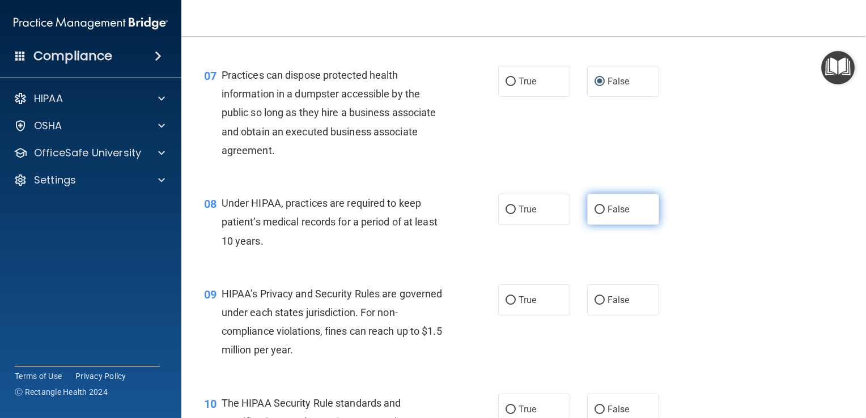
click at [595, 214] on input "False" at bounding box center [600, 210] width 10 height 9
radio input "true"
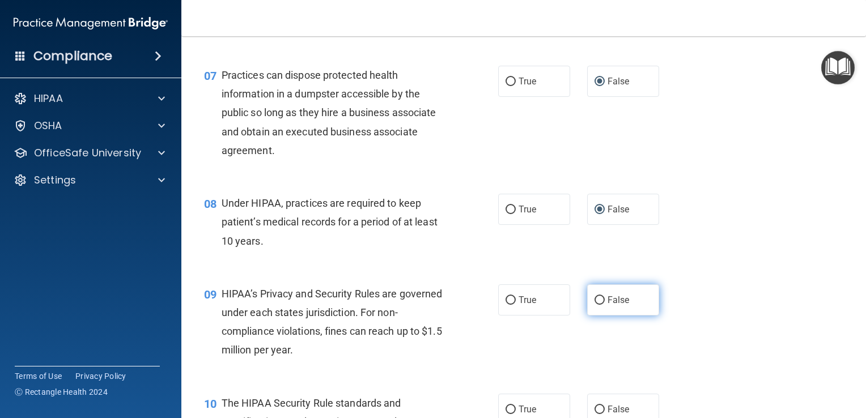
click at [595, 305] on input "False" at bounding box center [600, 300] width 10 height 9
radio input "true"
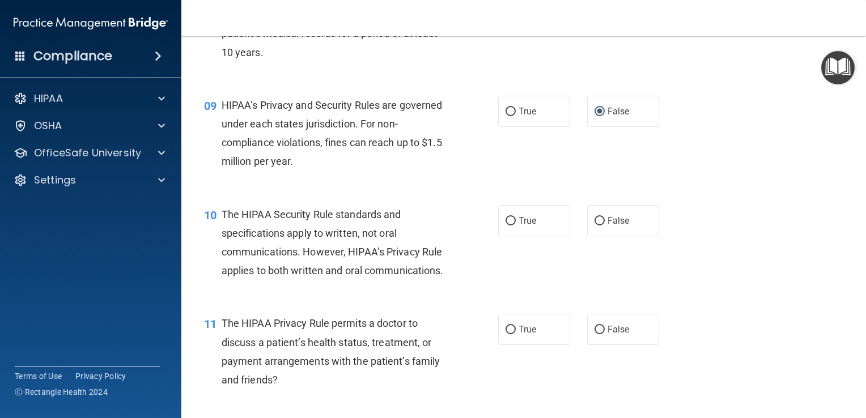
scroll to position [850, 0]
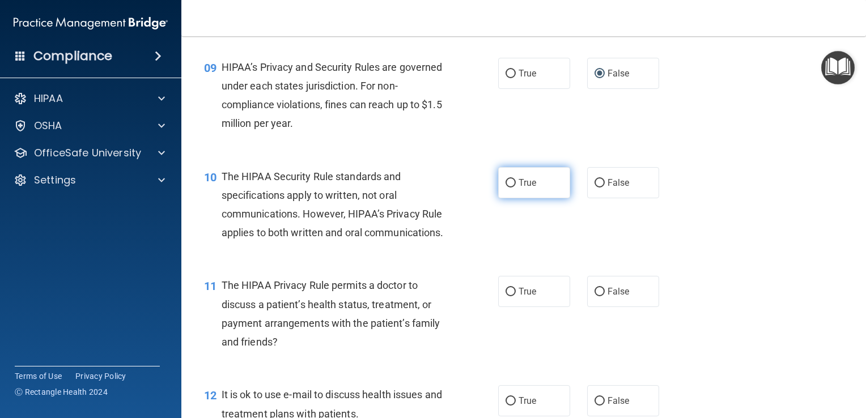
click at [507, 188] on input "True" at bounding box center [511, 183] width 10 height 9
radio input "true"
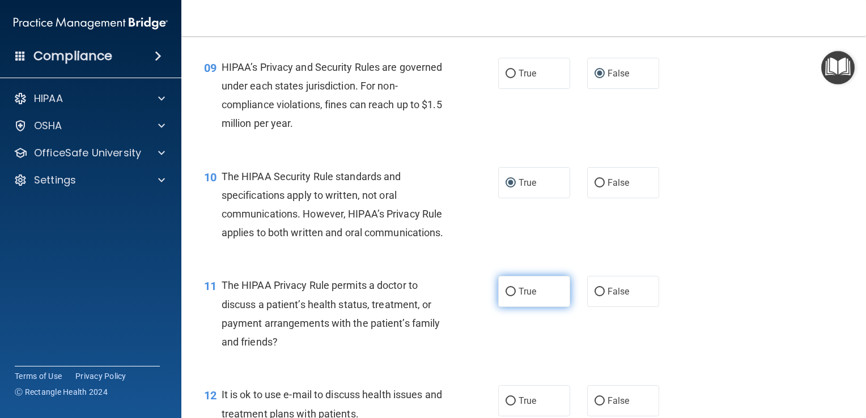
click at [506, 296] on input "True" at bounding box center [511, 292] width 10 height 9
radio input "true"
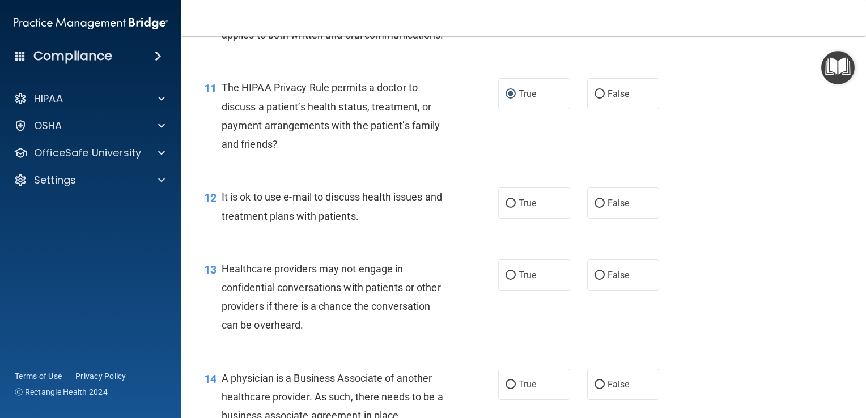
scroll to position [1077, 0]
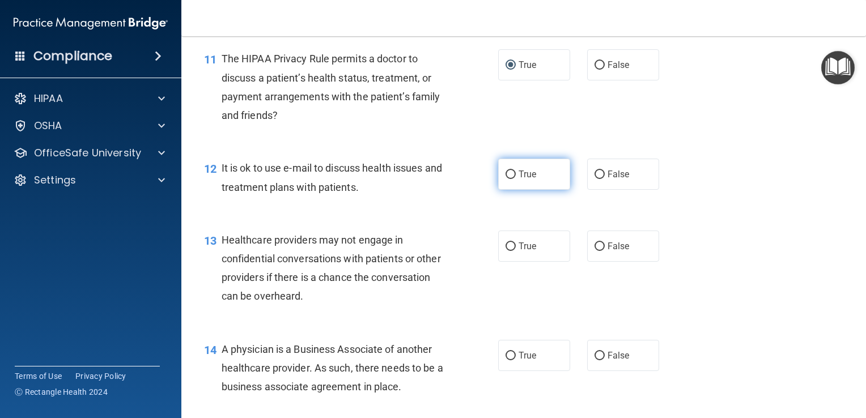
click at [507, 179] on input "True" at bounding box center [511, 175] width 10 height 9
radio input "true"
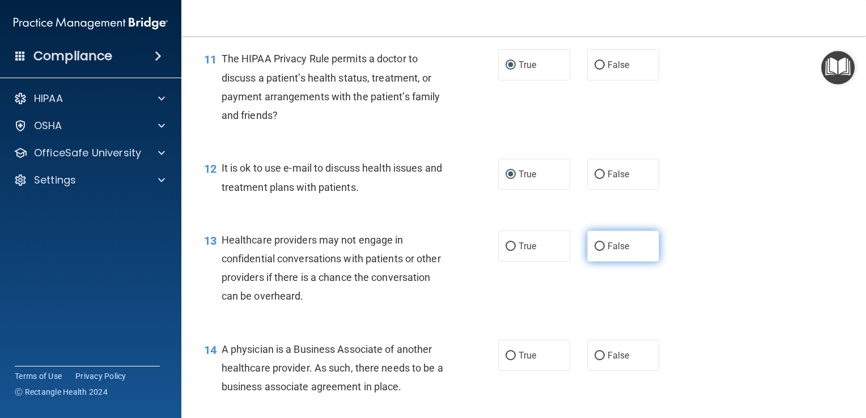
click at [595, 251] on input "False" at bounding box center [600, 247] width 10 height 9
radio input "true"
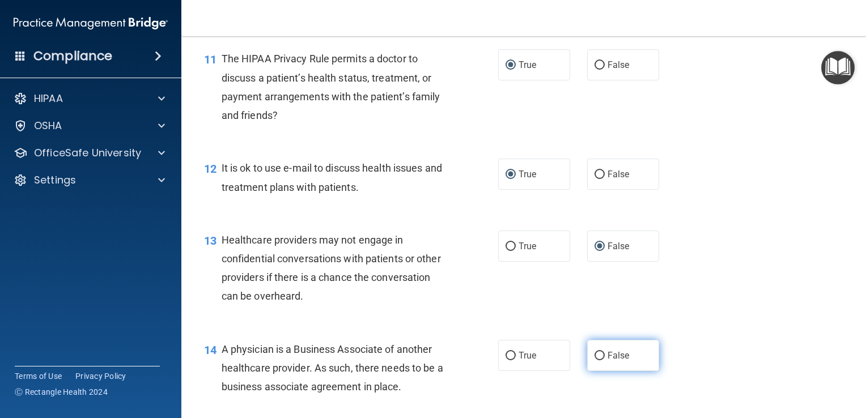
click at [596, 360] on input "False" at bounding box center [600, 356] width 10 height 9
radio input "true"
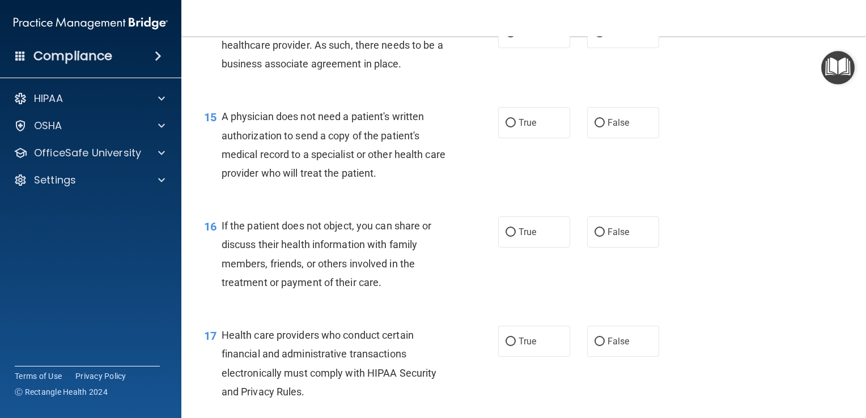
scroll to position [1417, 0]
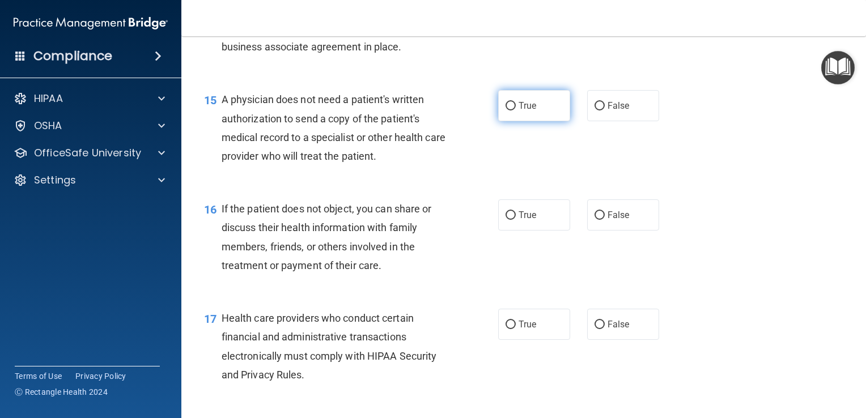
drag, startPoint x: 506, startPoint y: 138, endPoint x: 506, endPoint y: 144, distance: 6.2
click at [506, 111] on input "True" at bounding box center [511, 106] width 10 height 9
radio input "true"
click at [506, 220] on input "True" at bounding box center [511, 215] width 10 height 9
radio input "true"
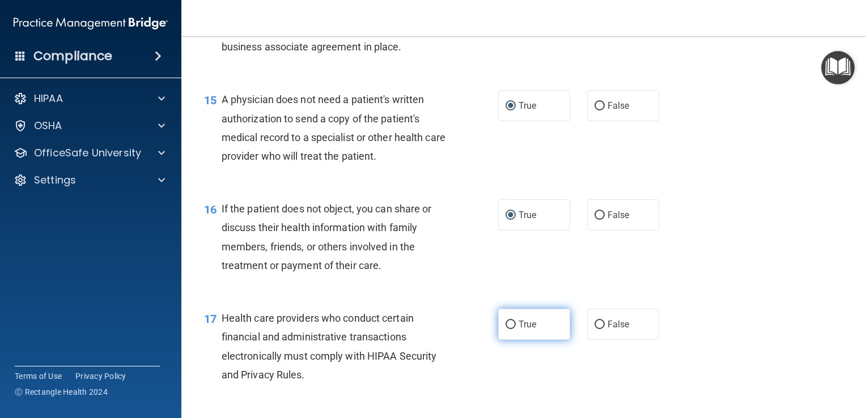
click at [506, 329] on input "True" at bounding box center [511, 325] width 10 height 9
radio input "true"
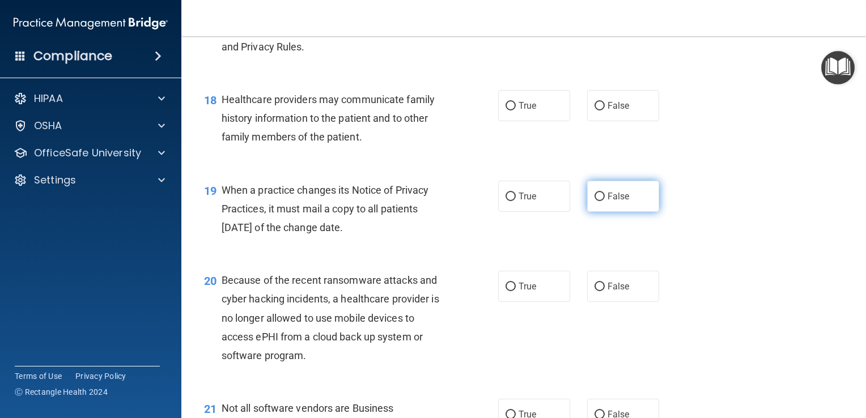
scroll to position [1757, 0]
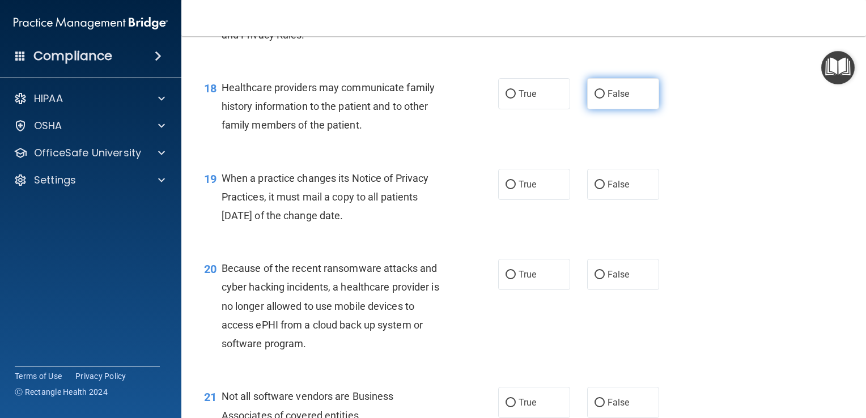
click at [595, 99] on input "False" at bounding box center [600, 94] width 10 height 9
radio input "true"
click at [595, 189] on input "False" at bounding box center [600, 185] width 10 height 9
radio input "true"
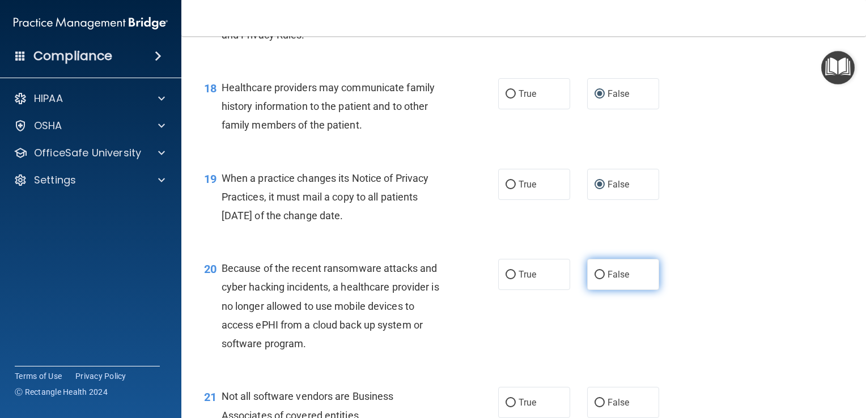
click at [595, 279] on input "False" at bounding box center [600, 275] width 10 height 9
radio input "true"
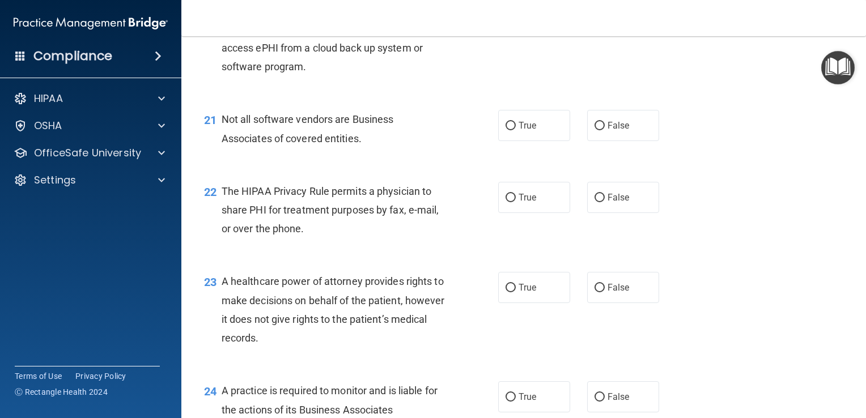
scroll to position [2040, 0]
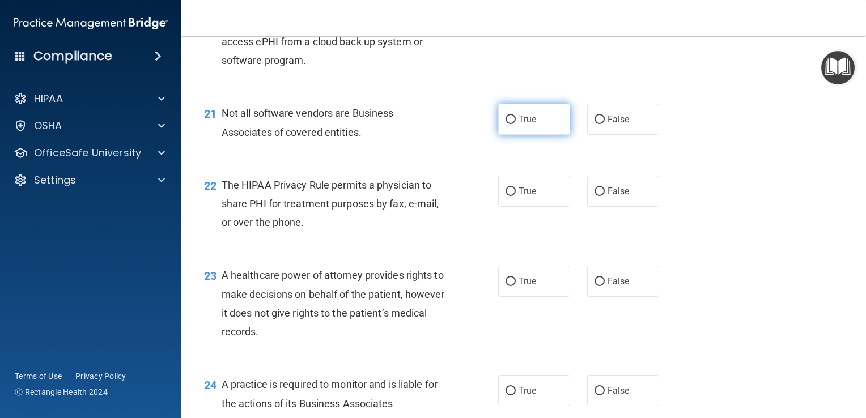
click at [506, 124] on input "True" at bounding box center [511, 120] width 10 height 9
radio input "true"
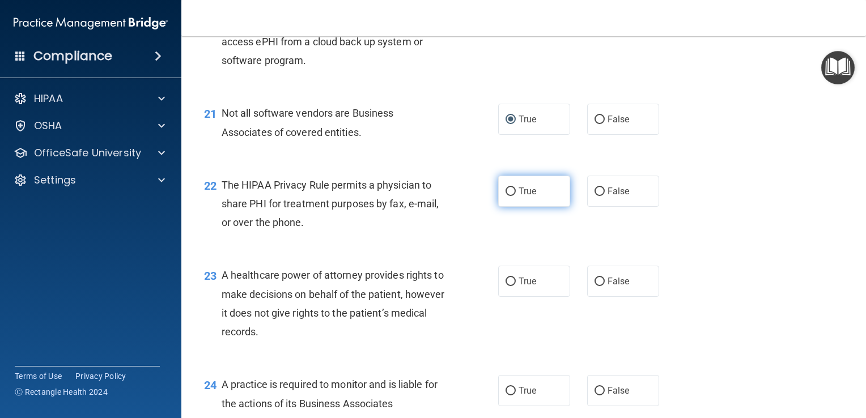
click at [506, 196] on input "True" at bounding box center [511, 192] width 10 height 9
radio input "true"
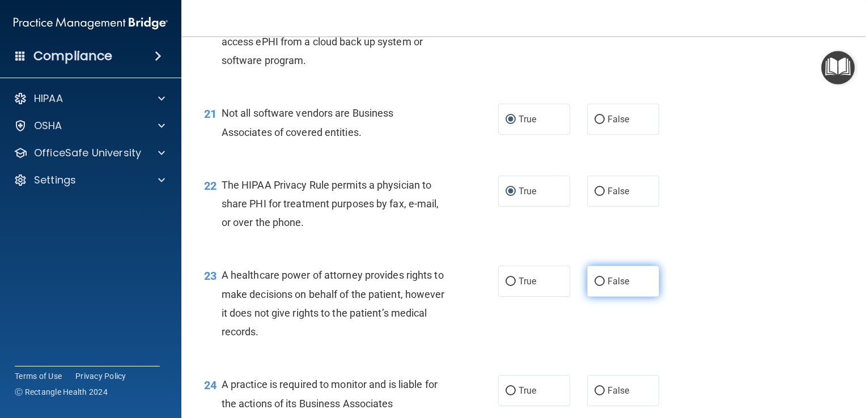
click at [595, 286] on input "False" at bounding box center [600, 282] width 10 height 9
radio input "true"
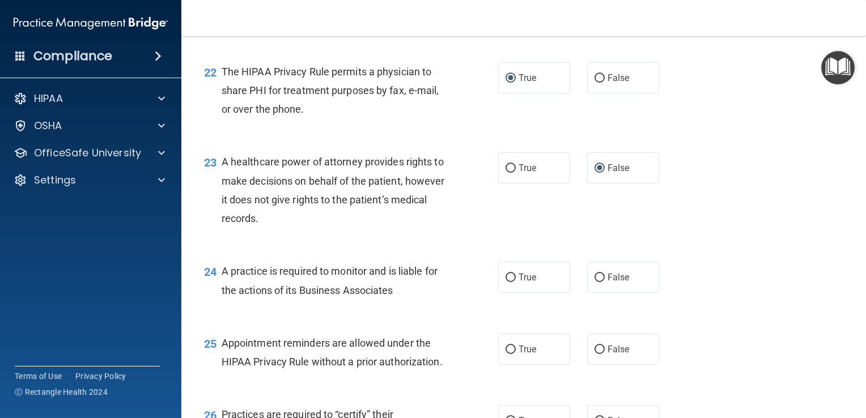
scroll to position [2210, 0]
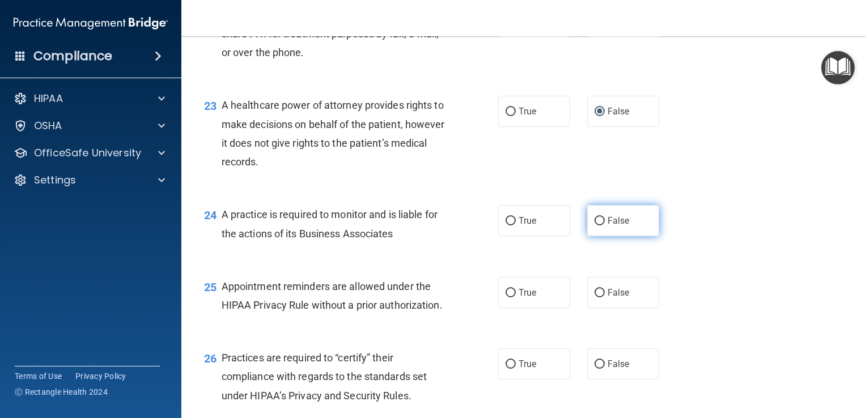
click at [595, 226] on input "False" at bounding box center [600, 221] width 10 height 9
radio input "true"
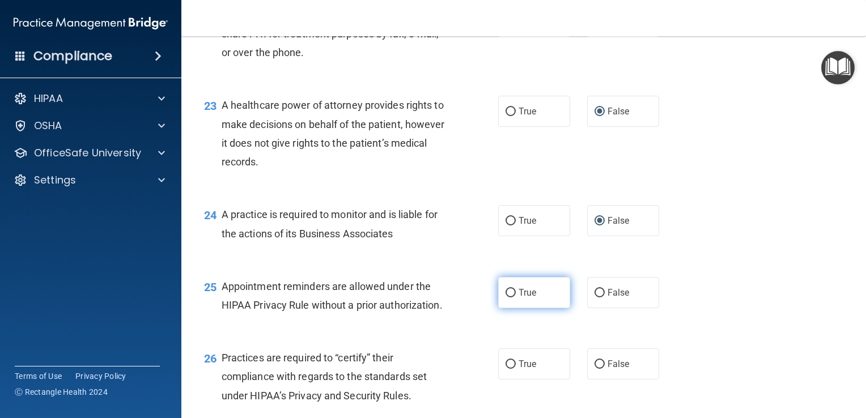
click at [506, 298] on input "True" at bounding box center [511, 293] width 10 height 9
radio input "true"
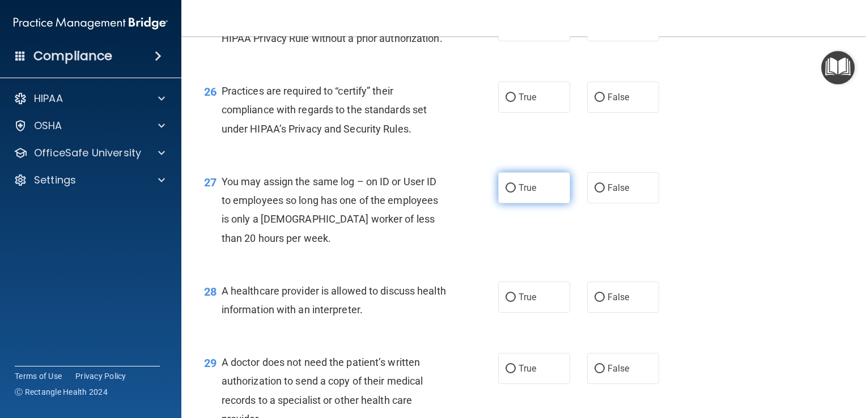
scroll to position [2494, 0]
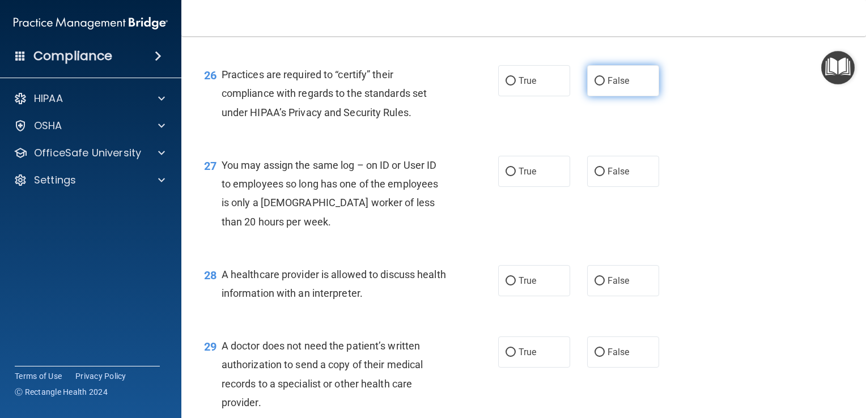
click at [595, 86] on input "False" at bounding box center [600, 81] width 10 height 9
radio input "true"
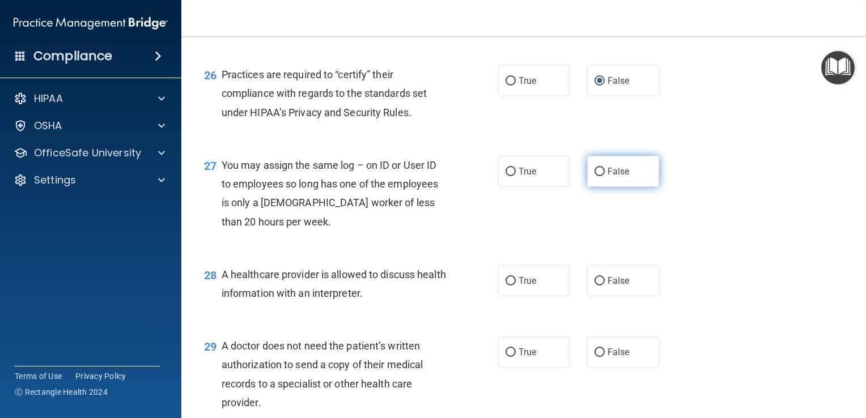
click at [595, 176] on input "False" at bounding box center [600, 172] width 10 height 9
radio input "true"
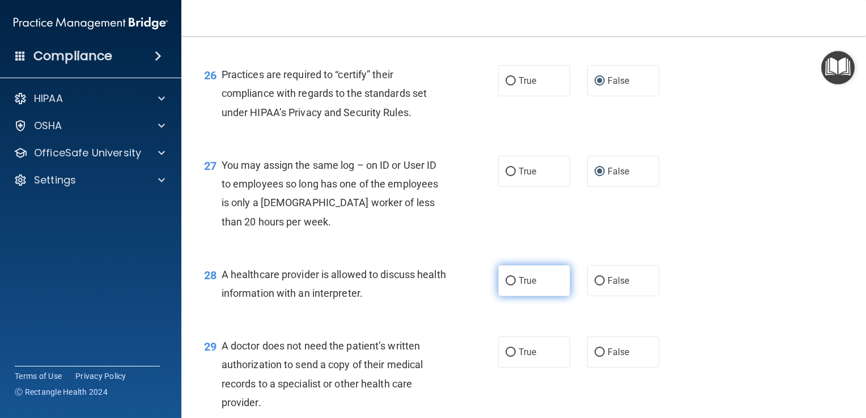
click at [506, 286] on input "True" at bounding box center [511, 281] width 10 height 9
radio input "true"
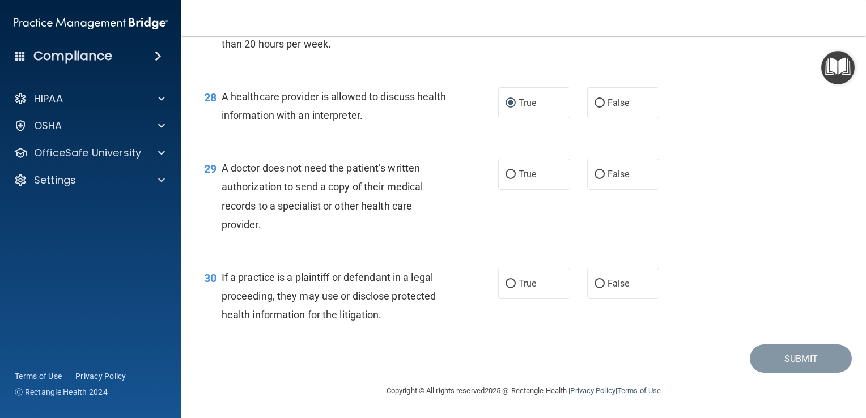
scroll to position [2721, 0]
click at [506, 179] on input "True" at bounding box center [511, 175] width 10 height 9
radio input "true"
click at [506, 288] on input "True" at bounding box center [511, 284] width 10 height 9
radio input "true"
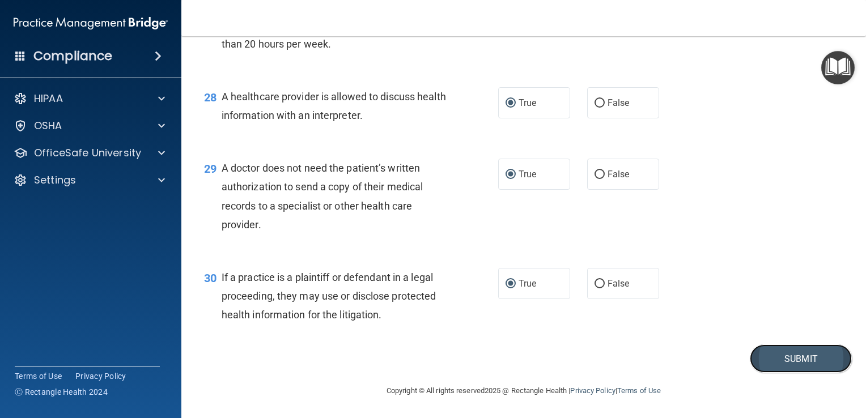
click at [755, 371] on button "Submit" at bounding box center [801, 359] width 102 height 29
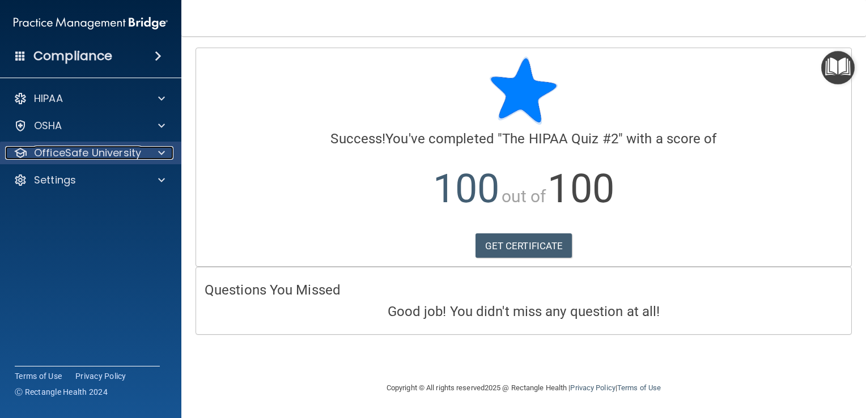
click at [82, 155] on p "OfficeSafe University" at bounding box center [87, 153] width 107 height 14
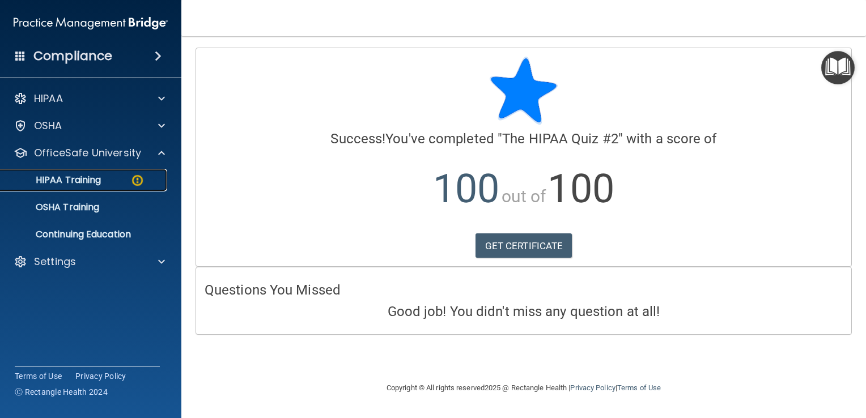
click at [131, 179] on img at bounding box center [137, 180] width 14 height 14
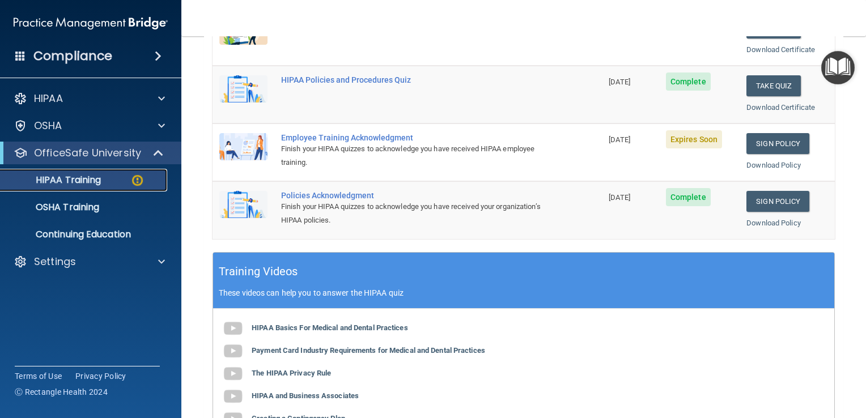
scroll to position [283, 0]
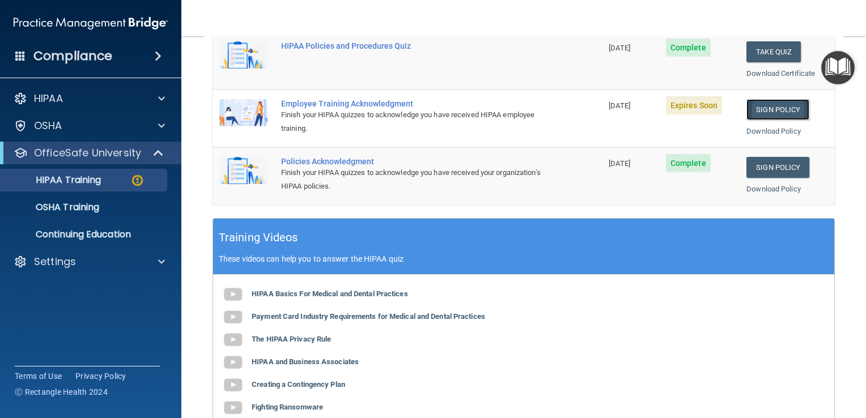
click at [759, 105] on link "Sign Policy" at bounding box center [777, 109] width 63 height 21
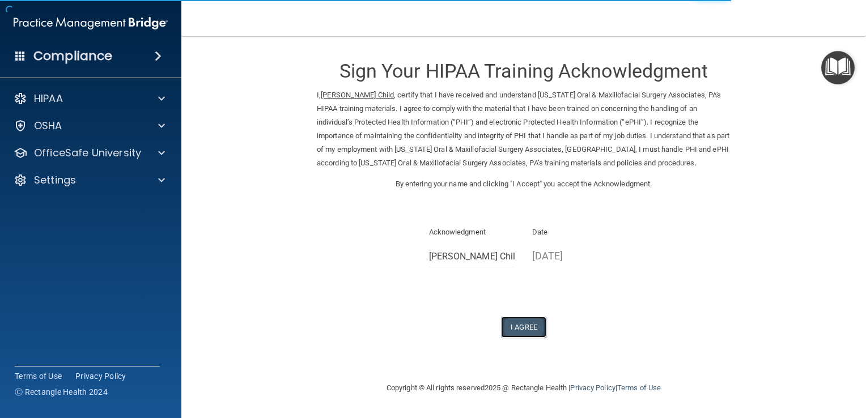
click at [520, 325] on button "I Agree" at bounding box center [523, 327] width 45 height 21
